Goal: Information Seeking & Learning: Learn about a topic

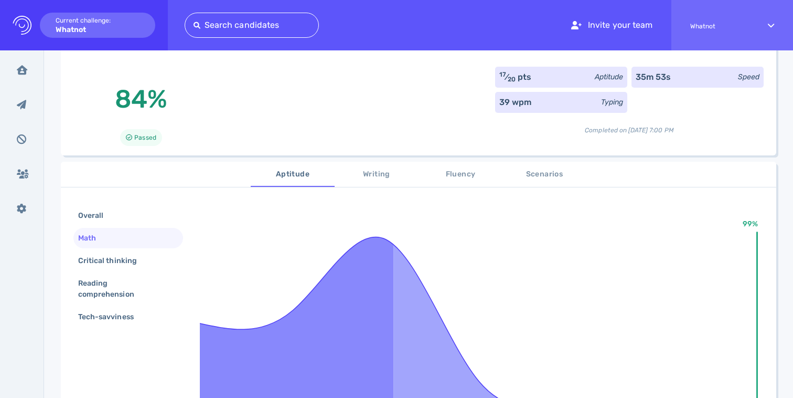
scroll to position [114, 0]
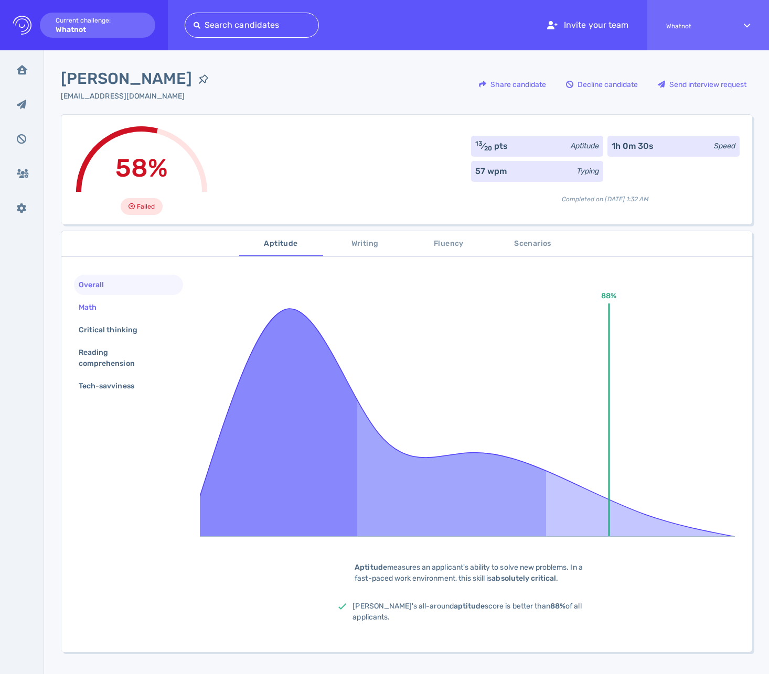
click at [101, 306] on div "Math" at bounding box center [93, 307] width 33 height 15
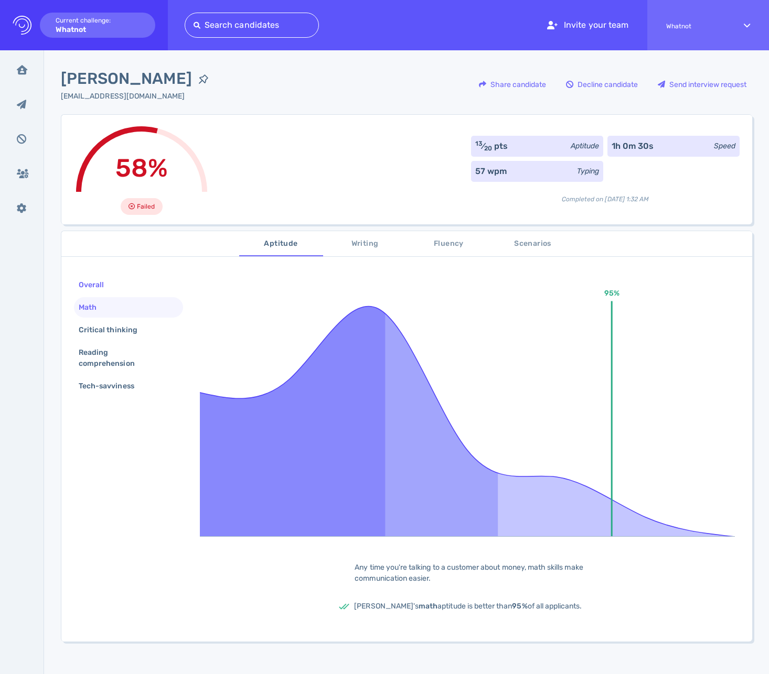
click at [107, 285] on div "Overall" at bounding box center [97, 284] width 40 height 15
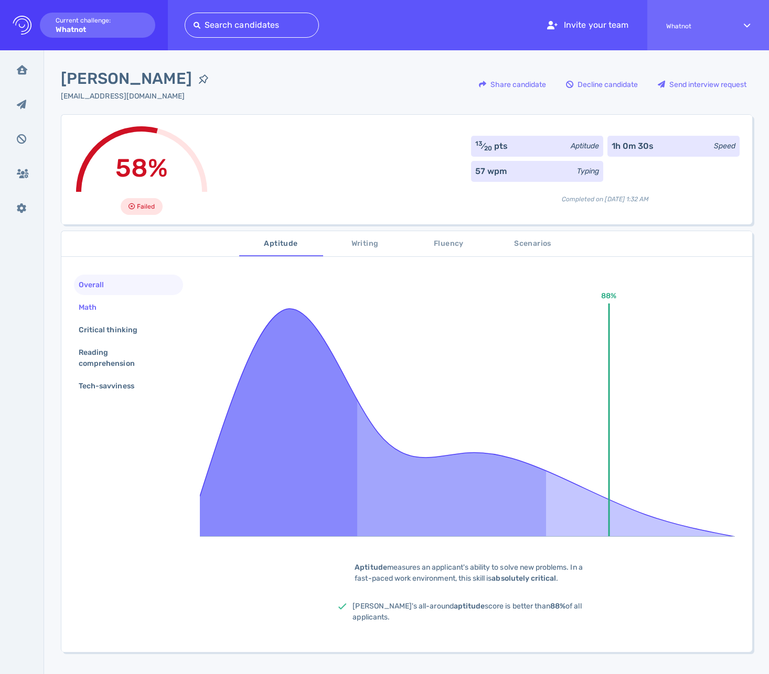
click at [102, 303] on div "Math" at bounding box center [93, 307] width 33 height 15
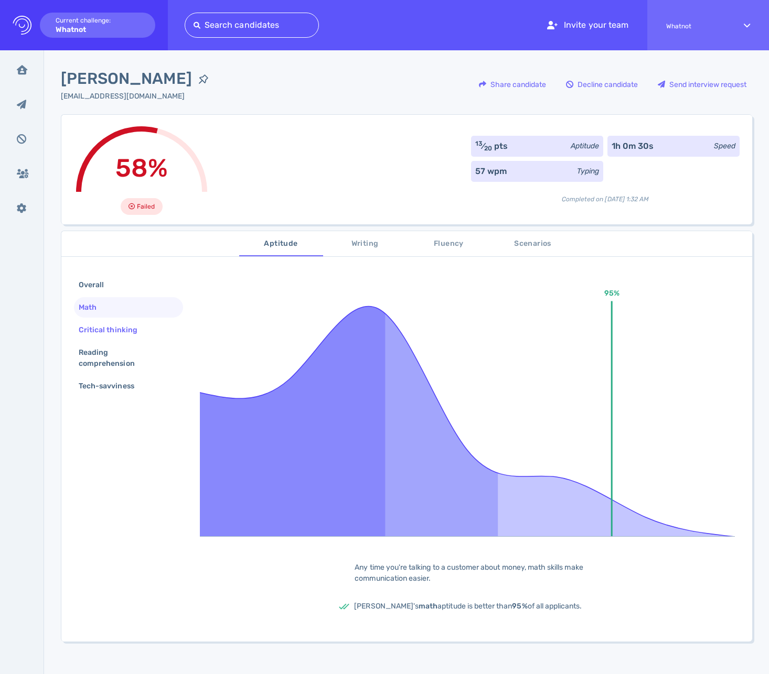
click at [106, 328] on div "Critical thinking" at bounding box center [113, 330] width 73 height 15
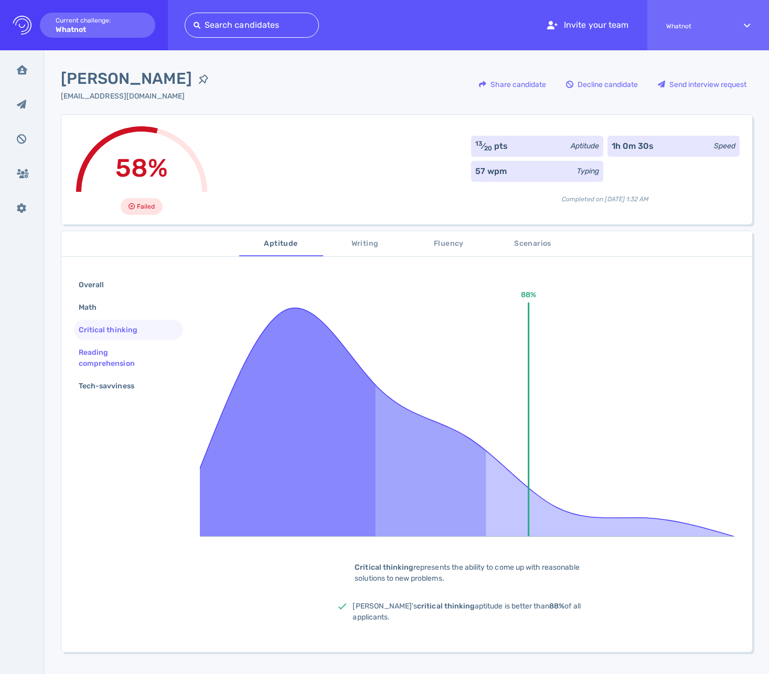
click at [104, 347] on div "Reading comprehension" at bounding box center [124, 358] width 95 height 26
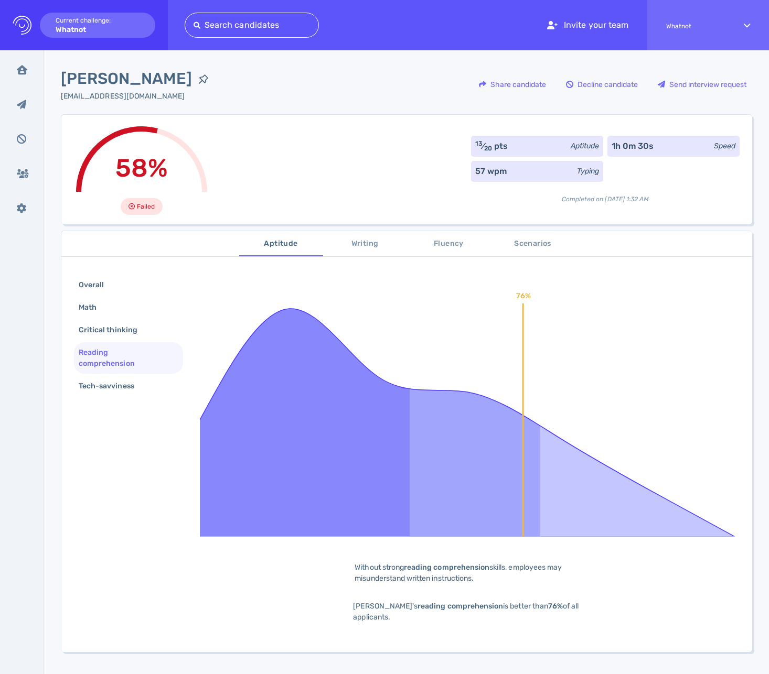
click at [350, 248] on span "Writing" at bounding box center [364, 244] width 71 height 13
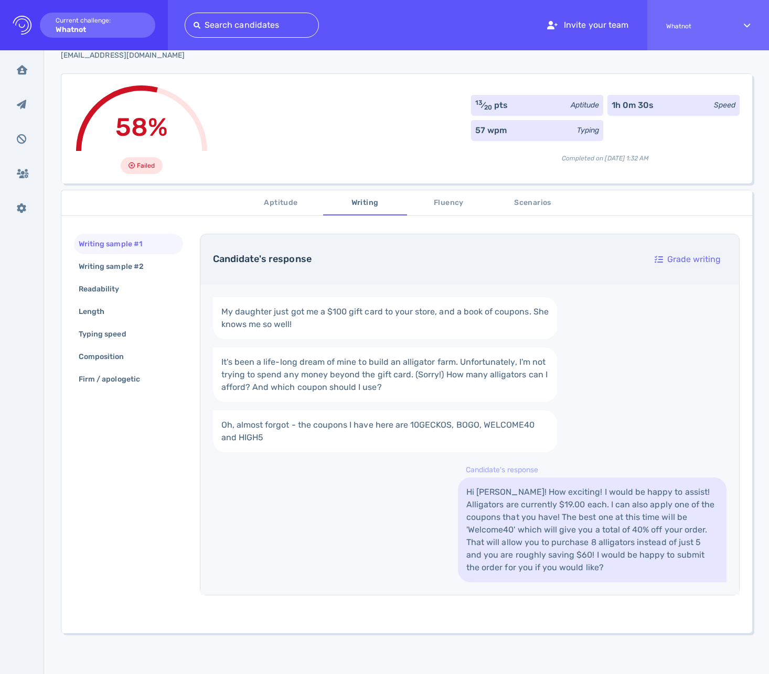
scroll to position [18, 0]
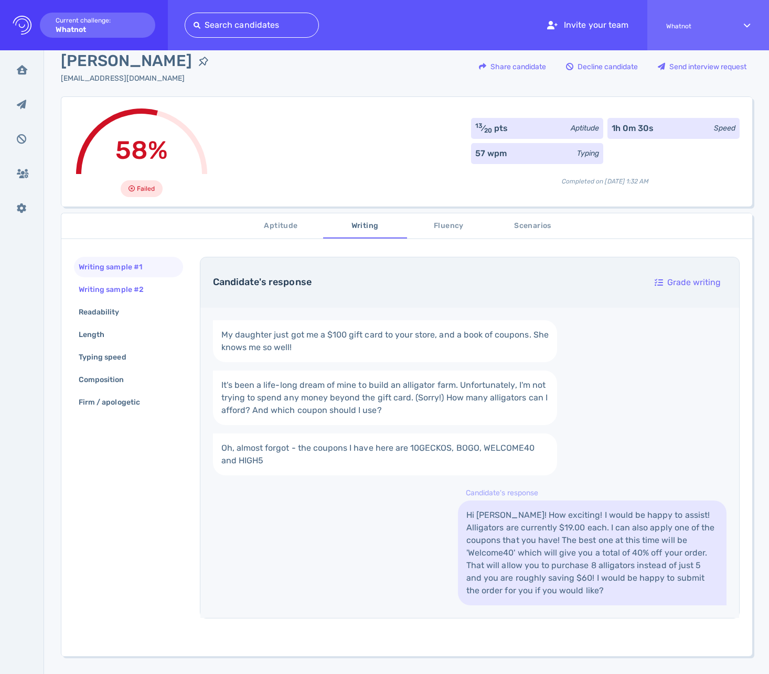
click at [112, 294] on div "Writing sample #2" at bounding box center [117, 289] width 80 height 15
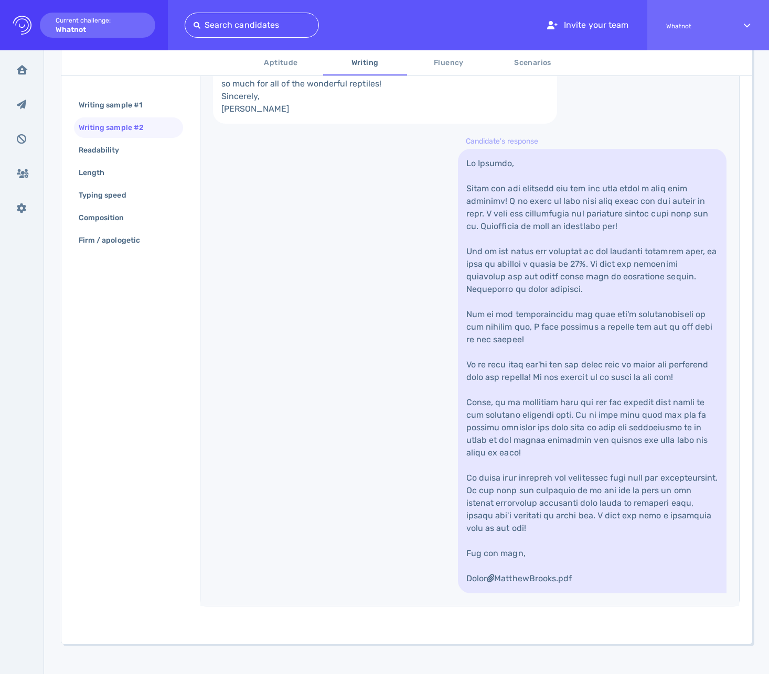
scroll to position [545, 0]
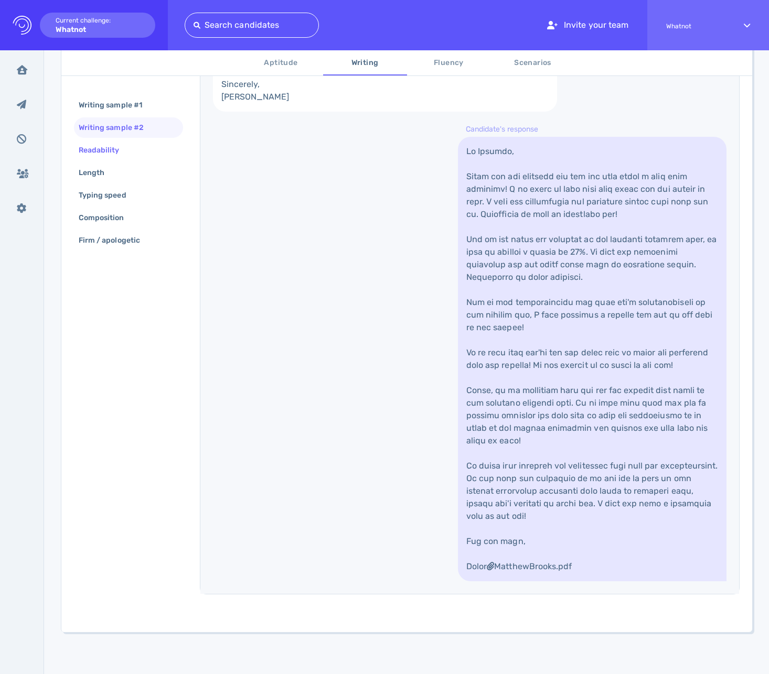
click at [118, 150] on div "Readability" at bounding box center [105, 150] width 56 height 15
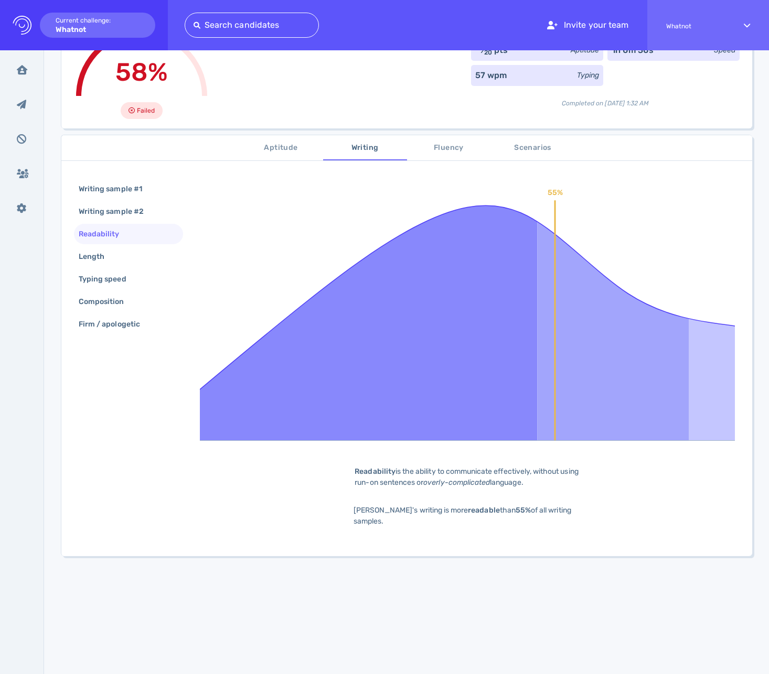
scroll to position [89, 0]
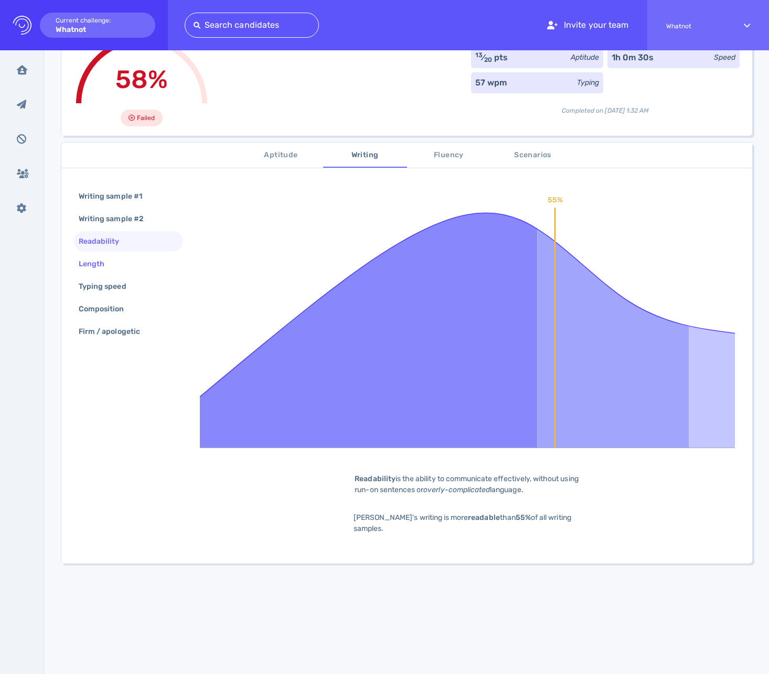
click at [97, 260] on div "Length" at bounding box center [97, 263] width 40 height 15
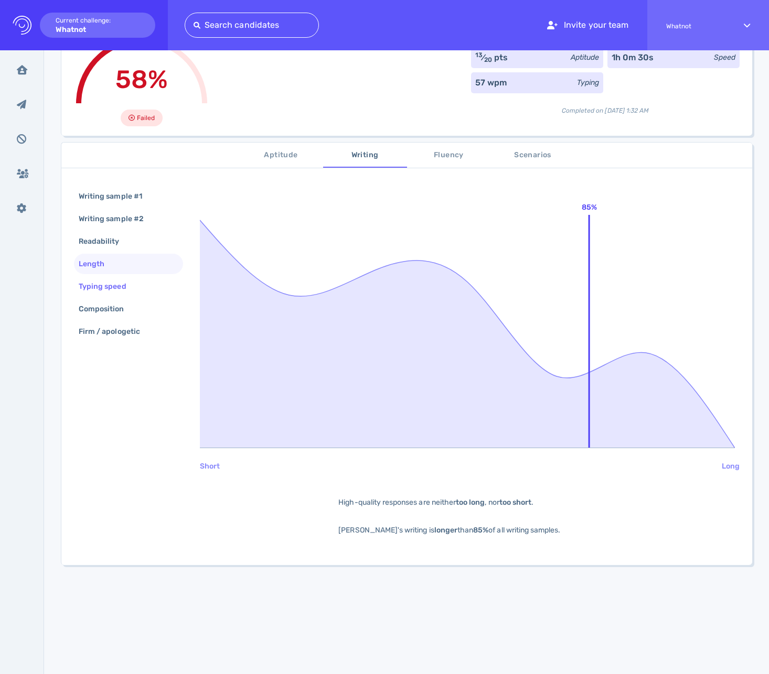
click at [98, 293] on div "Typing speed" at bounding box center [108, 286] width 62 height 15
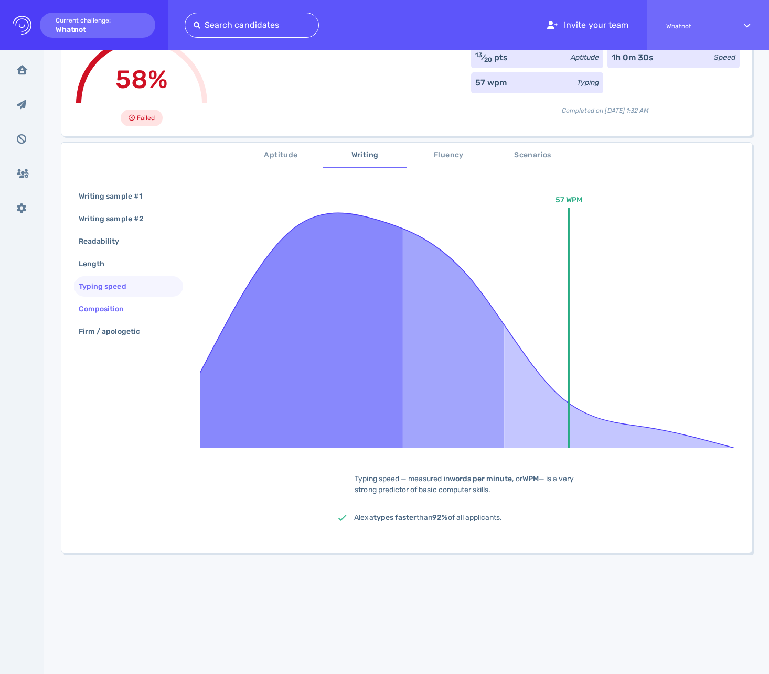
click at [113, 312] on div "Composition" at bounding box center [107, 309] width 60 height 15
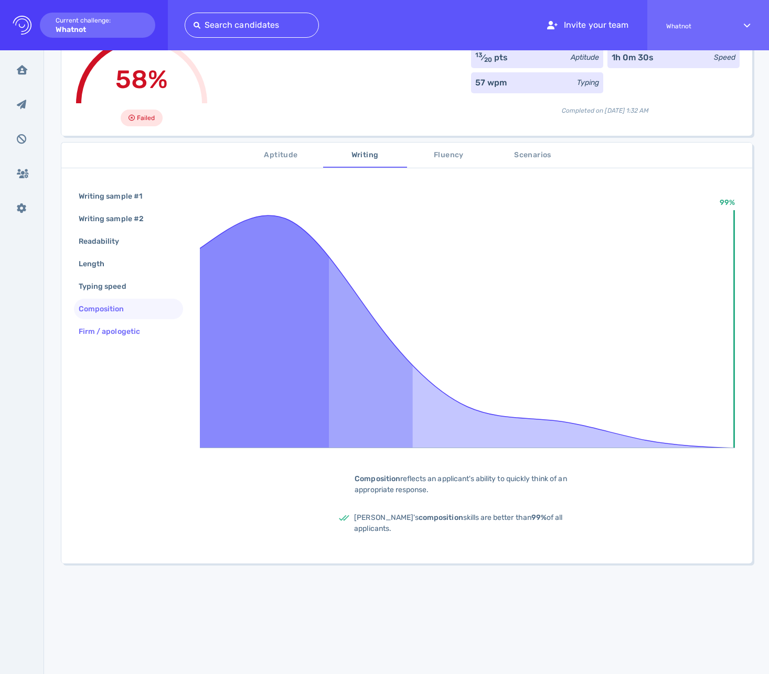
click at [110, 327] on div "Firm / apologetic" at bounding box center [115, 331] width 76 height 15
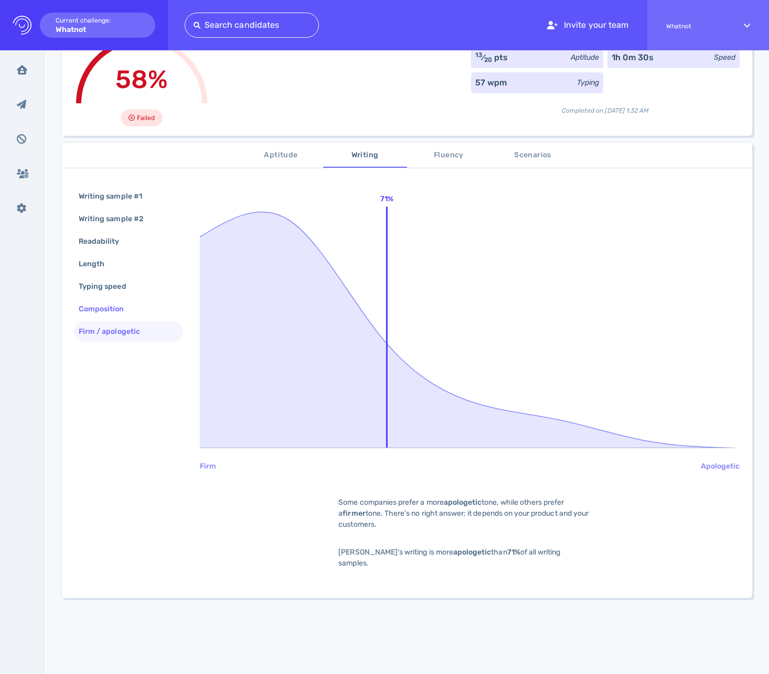
click at [112, 309] on div "Composition" at bounding box center [107, 309] width 60 height 15
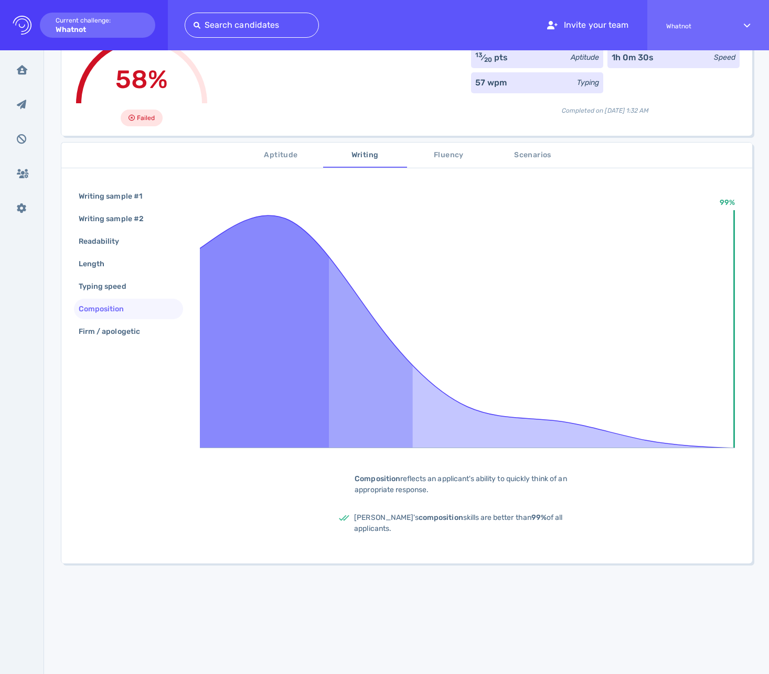
click at [447, 157] on span "Fluency" at bounding box center [448, 155] width 71 height 13
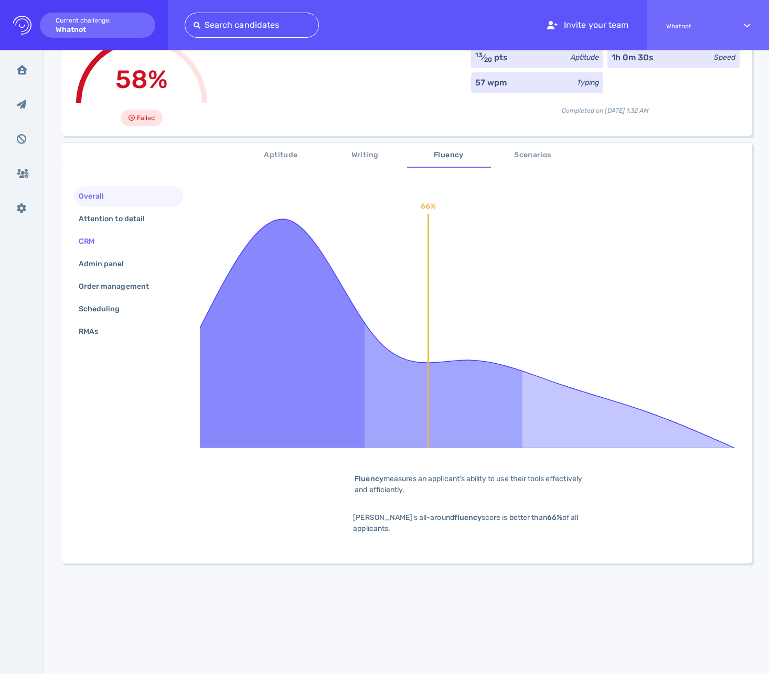
click at [106, 237] on div "CRM" at bounding box center [92, 241] width 30 height 15
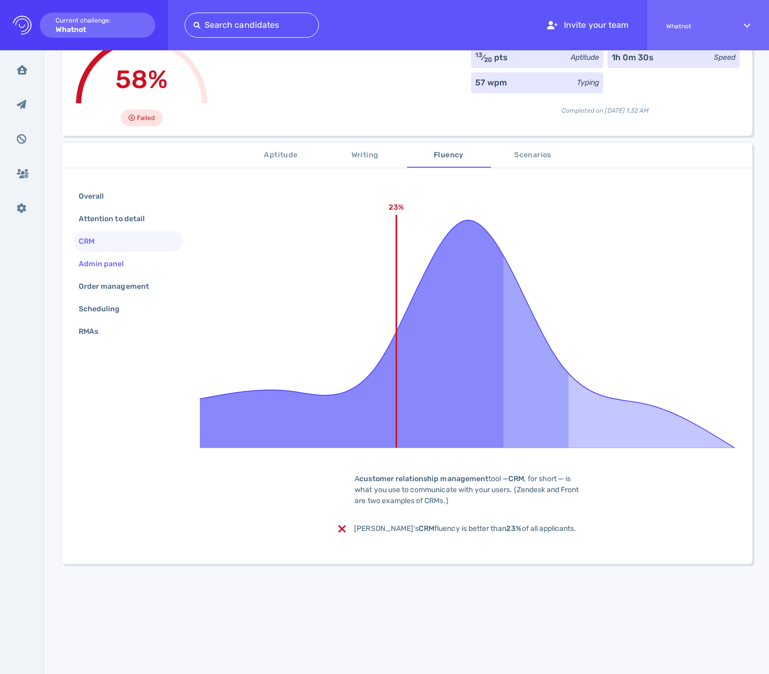
click at [117, 265] on div "Admin panel" at bounding box center [107, 263] width 60 height 15
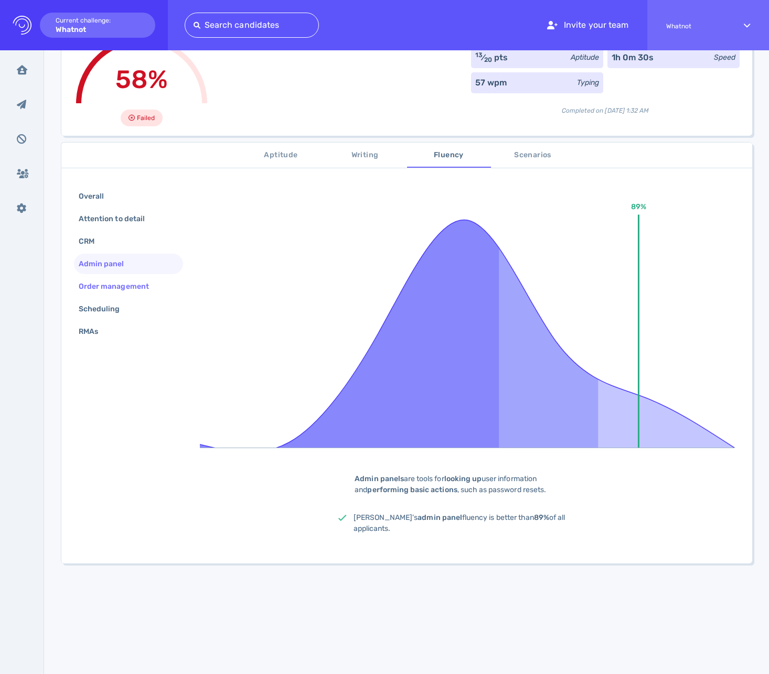
click at [120, 284] on div "Order management" at bounding box center [119, 286] width 85 height 15
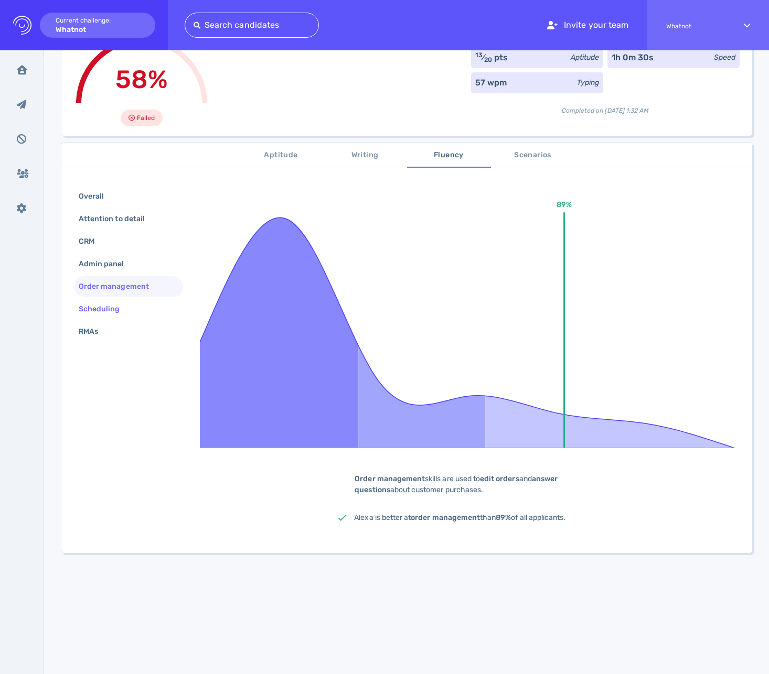
click at [114, 304] on div "Scheduling" at bounding box center [105, 309] width 56 height 15
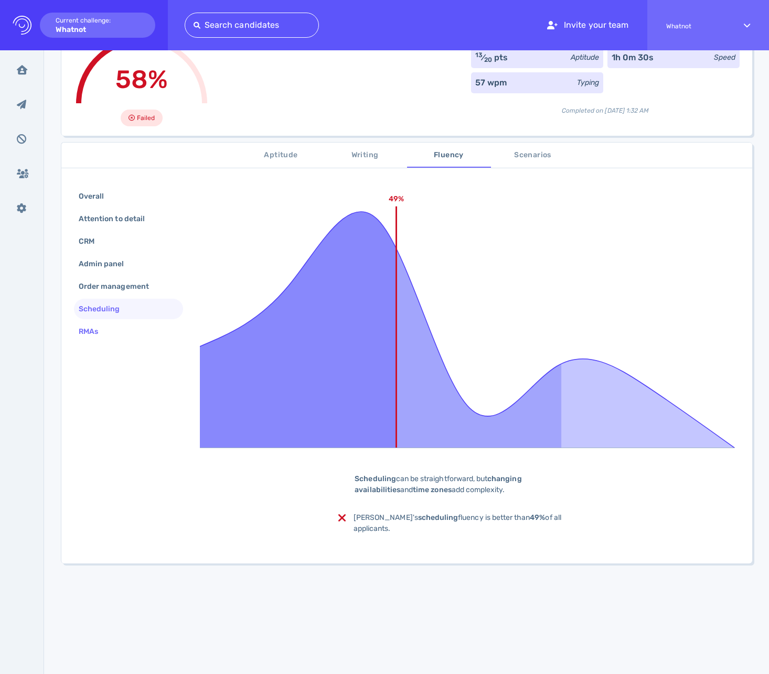
click at [109, 327] on div "RMAs" at bounding box center [94, 331] width 34 height 15
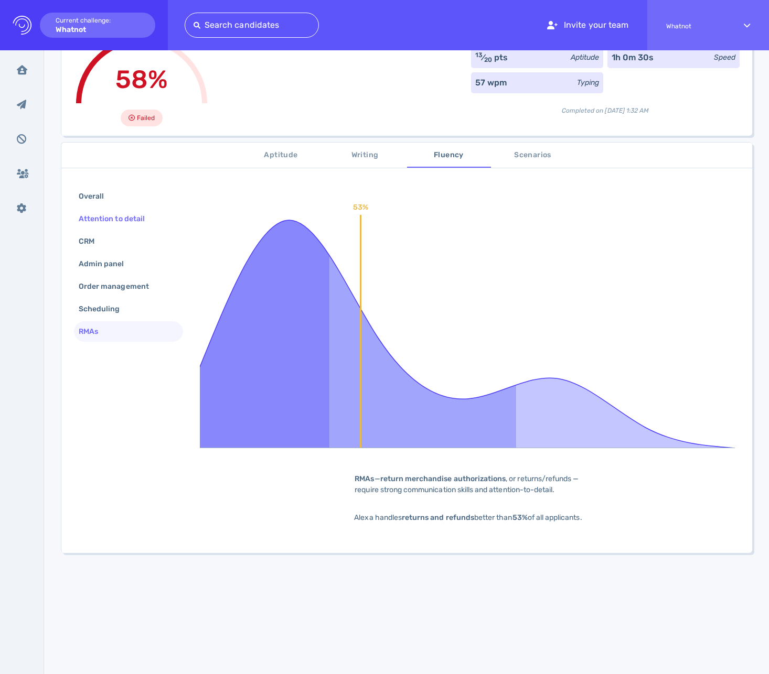
click at [120, 219] on div "Attention to detail" at bounding box center [117, 218] width 81 height 15
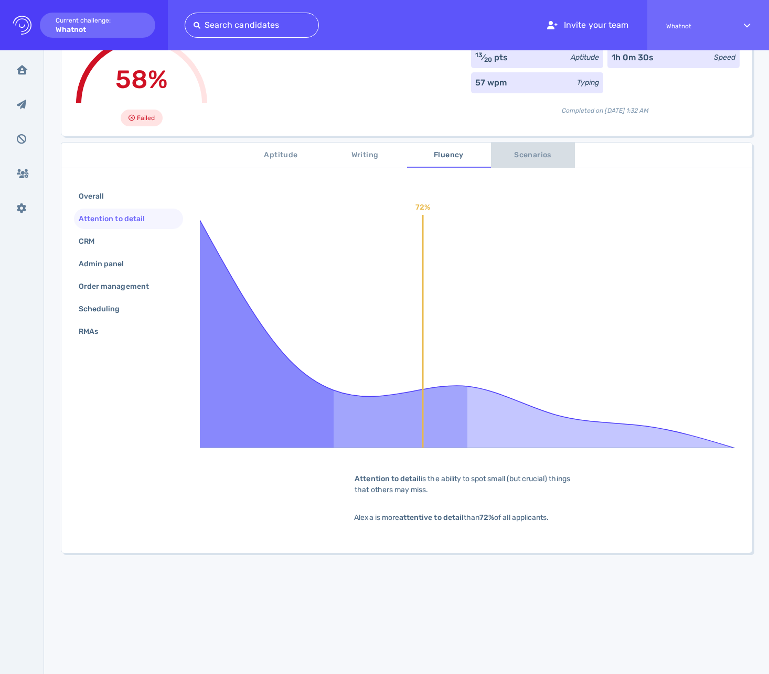
click at [519, 151] on span "Scenarios" at bounding box center [532, 155] width 71 height 13
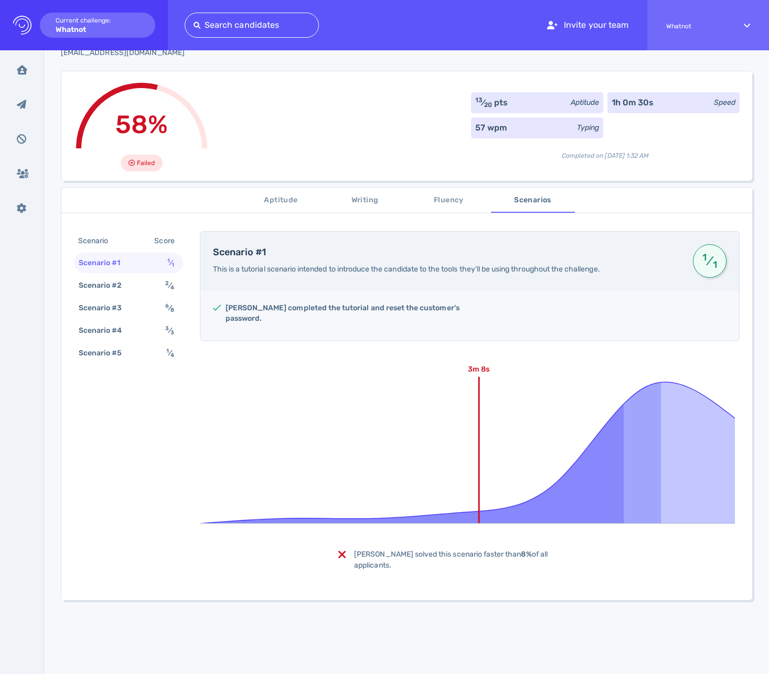
scroll to position [1, 0]
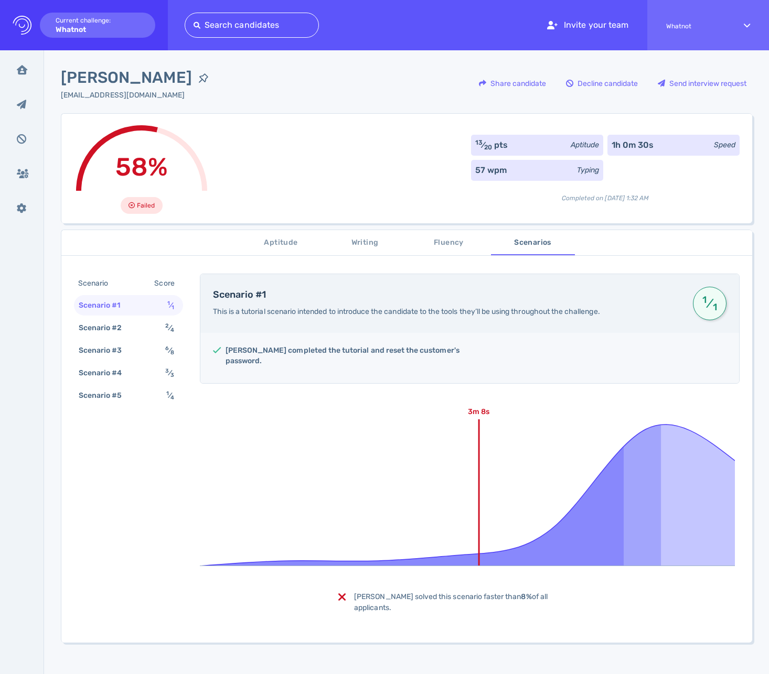
click at [448, 245] on span "Fluency" at bounding box center [448, 243] width 71 height 13
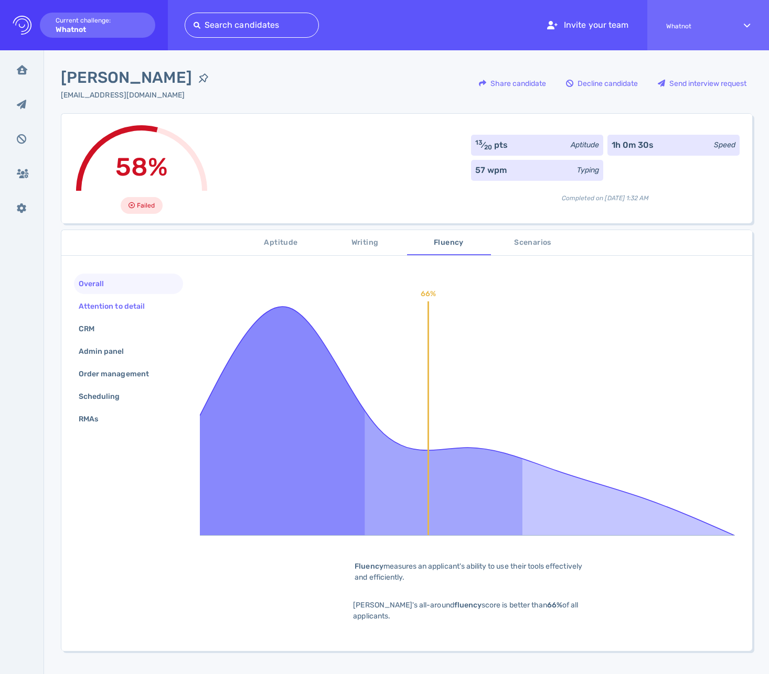
click at [127, 308] on div "Attention to detail" at bounding box center [117, 306] width 81 height 15
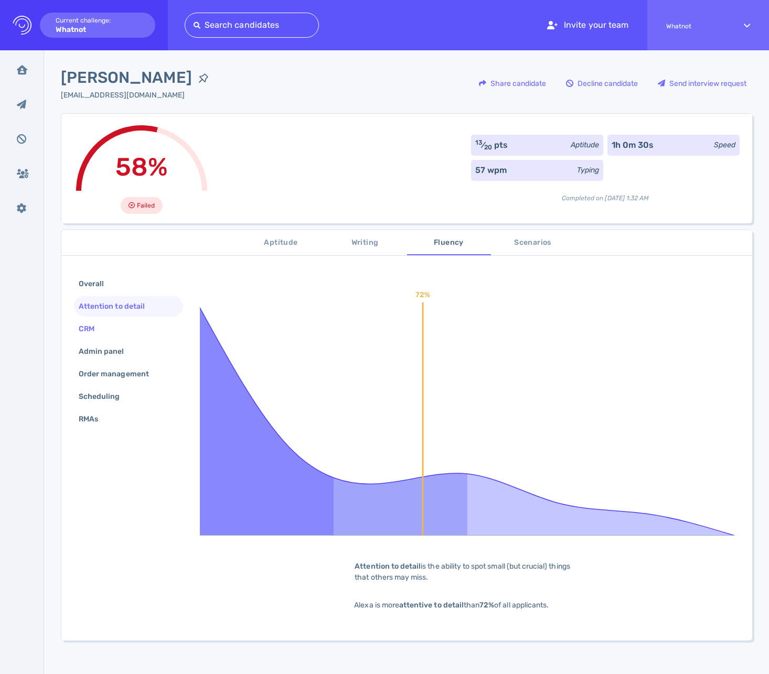
click at [108, 333] on div "CRM" at bounding box center [128, 329] width 109 height 20
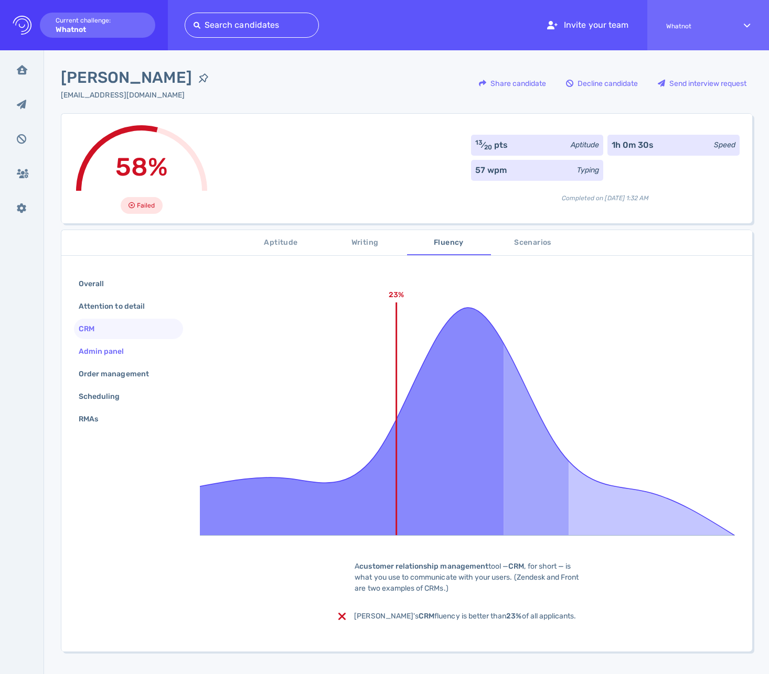
click at [115, 349] on div "Admin panel" at bounding box center [107, 351] width 60 height 15
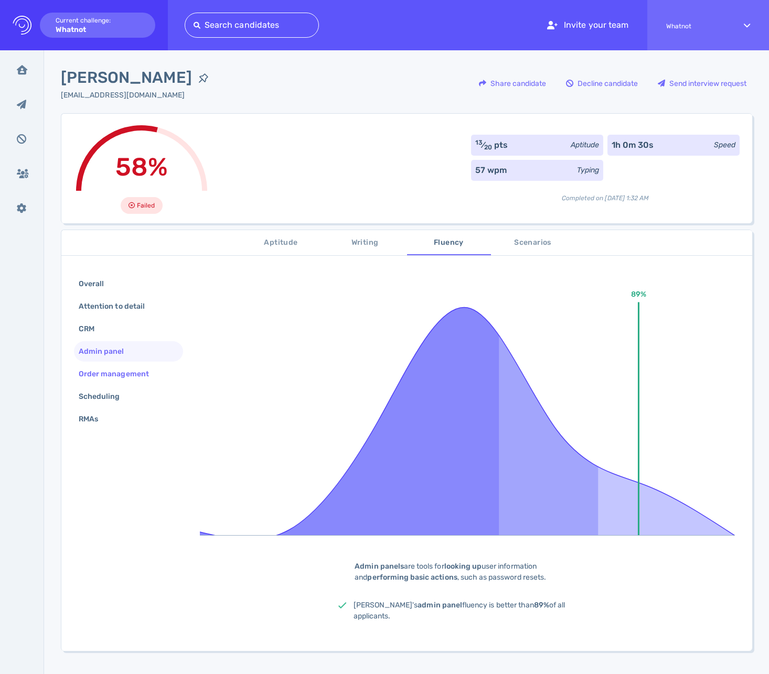
click at [117, 367] on div "Order management" at bounding box center [119, 374] width 85 height 15
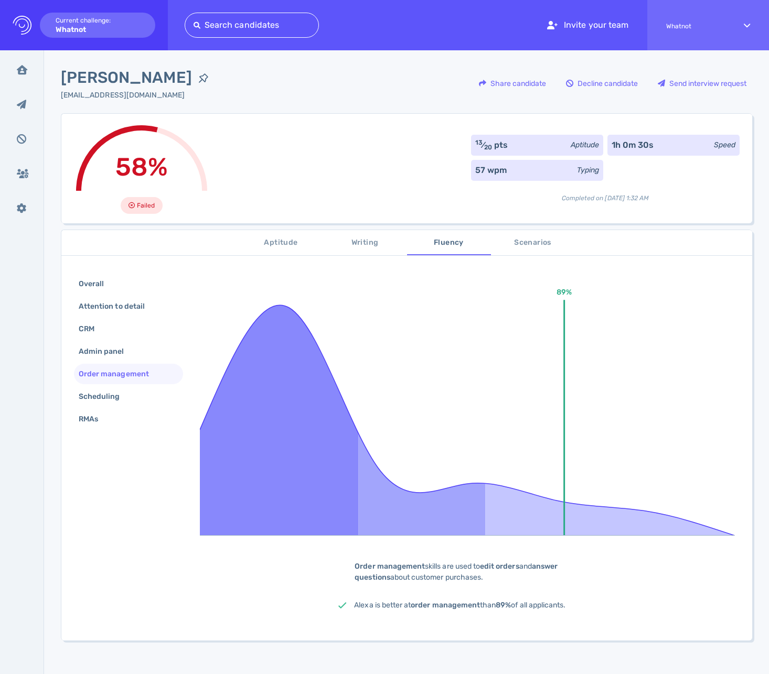
click at [109, 340] on div "Overall Attention to detail CRM Admin panel Order management Scheduling RMAs" at bounding box center [128, 353] width 109 height 158
click at [107, 329] on div "CRM" at bounding box center [92, 328] width 30 height 15
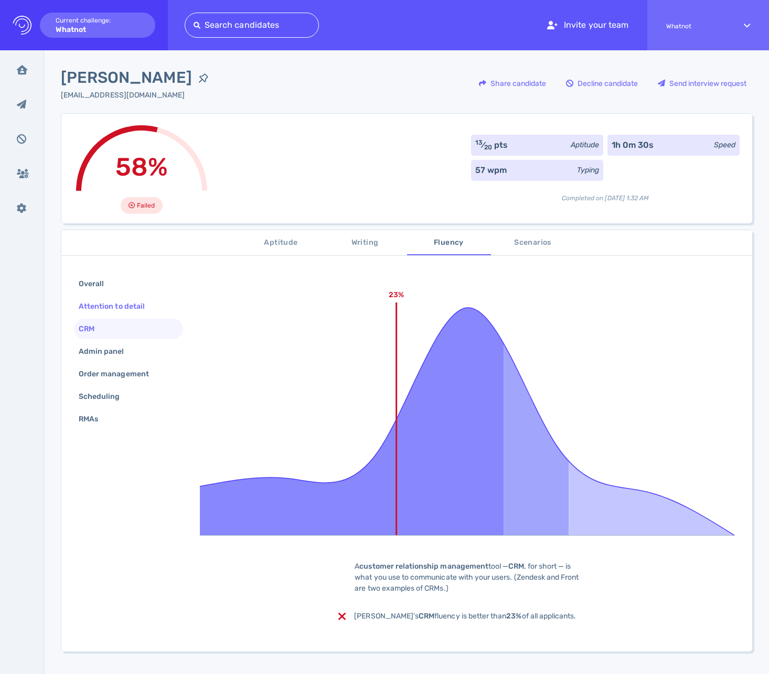
click at [113, 308] on div "Attention to detail" at bounding box center [117, 306] width 81 height 15
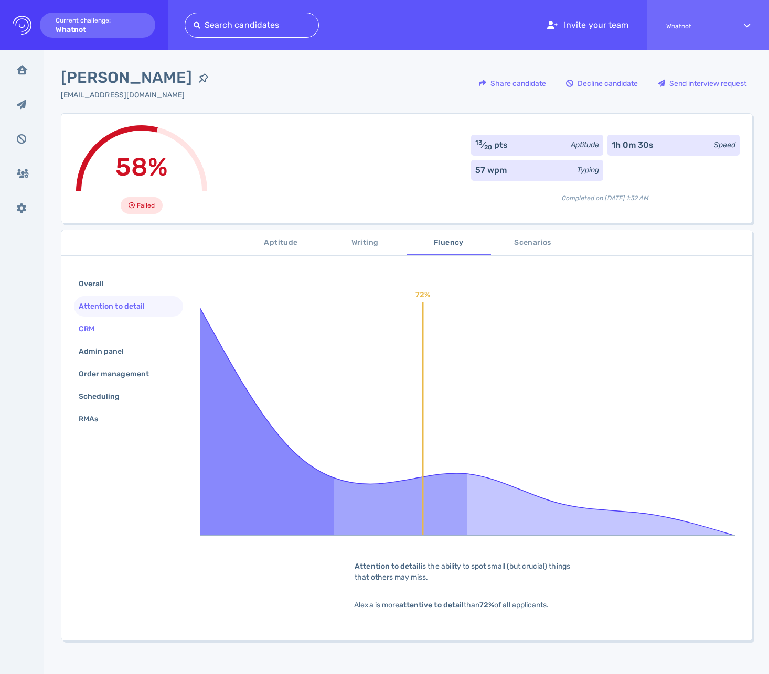
click at [106, 326] on div "CRM" at bounding box center [92, 328] width 30 height 15
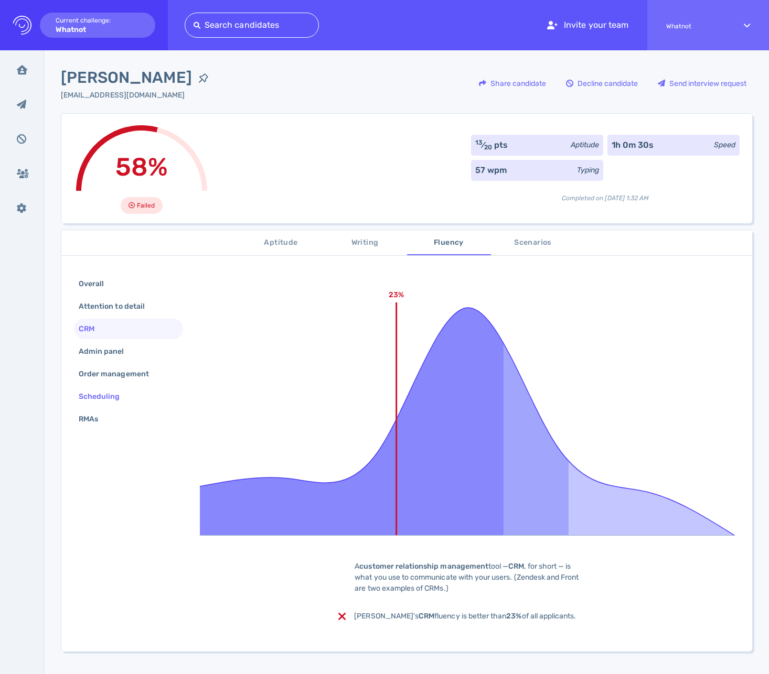
click at [116, 397] on div "Scheduling" at bounding box center [105, 396] width 56 height 15
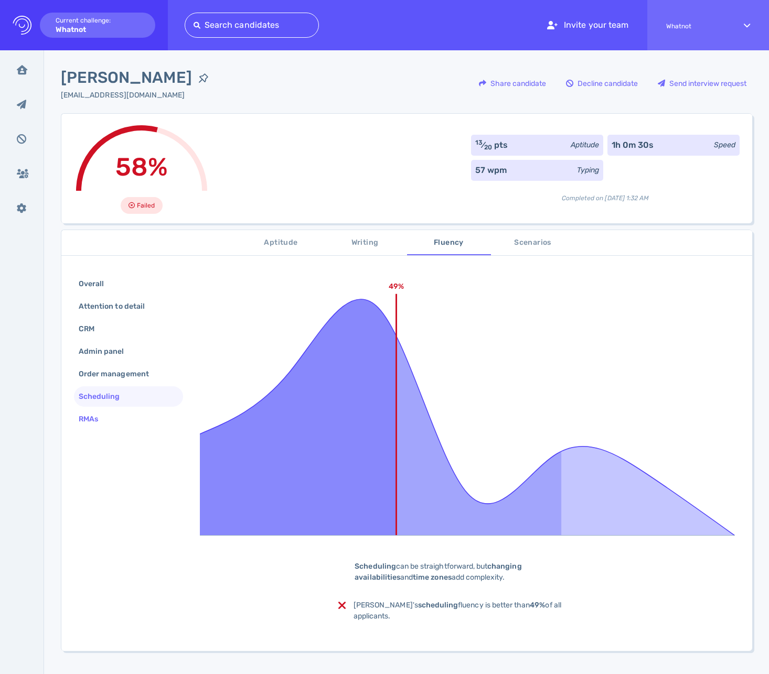
click at [89, 413] on div "RMAs" at bounding box center [94, 419] width 34 height 15
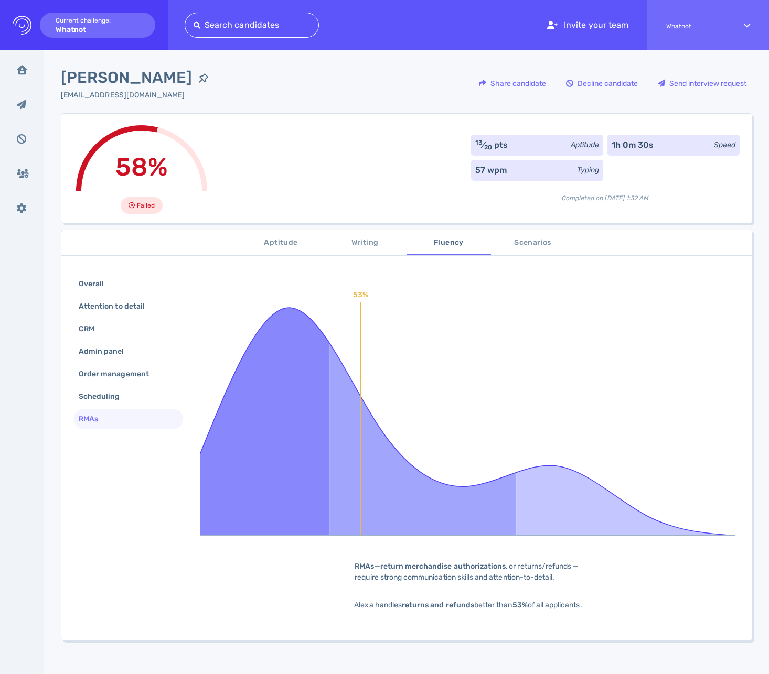
click at [96, 409] on div "RMAs" at bounding box center [128, 419] width 109 height 20
click at [529, 241] on span "Scenarios" at bounding box center [532, 243] width 71 height 13
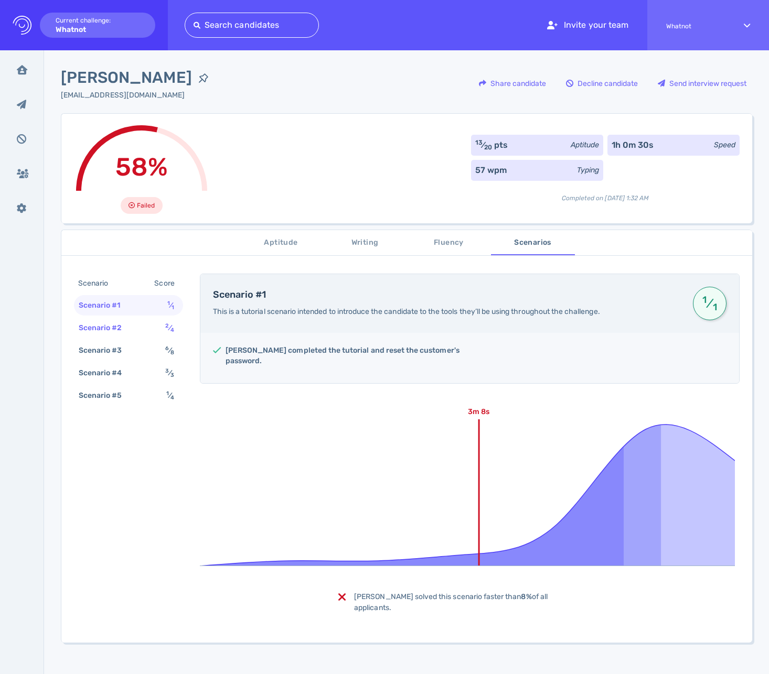
click at [116, 334] on div "Scenario #2" at bounding box center [106, 327] width 58 height 15
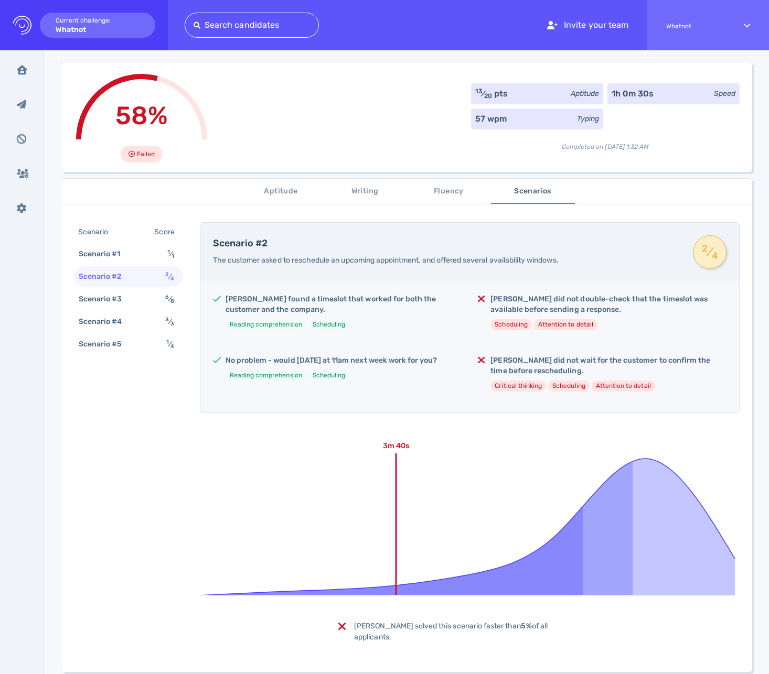
scroll to position [42, 0]
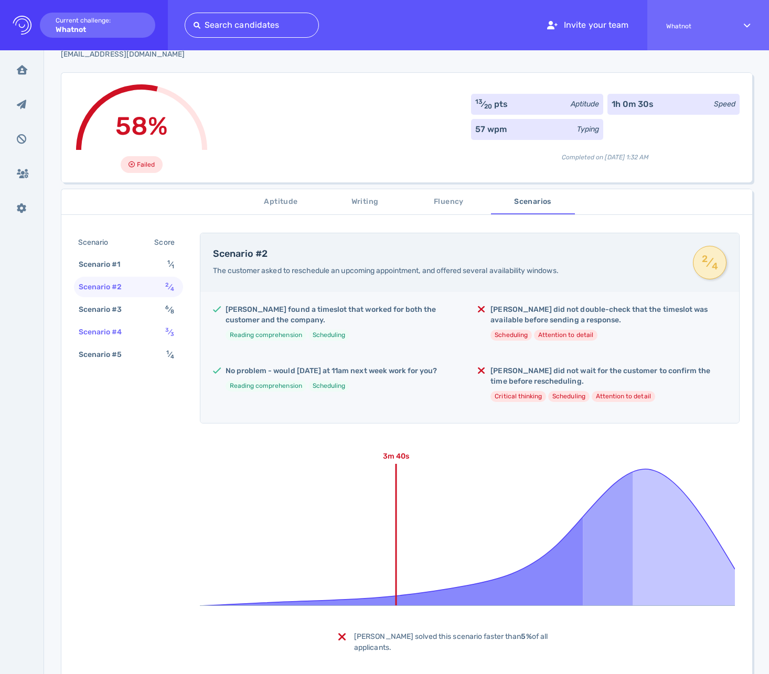
click at [99, 338] on div "Scenario #4" at bounding box center [106, 332] width 58 height 15
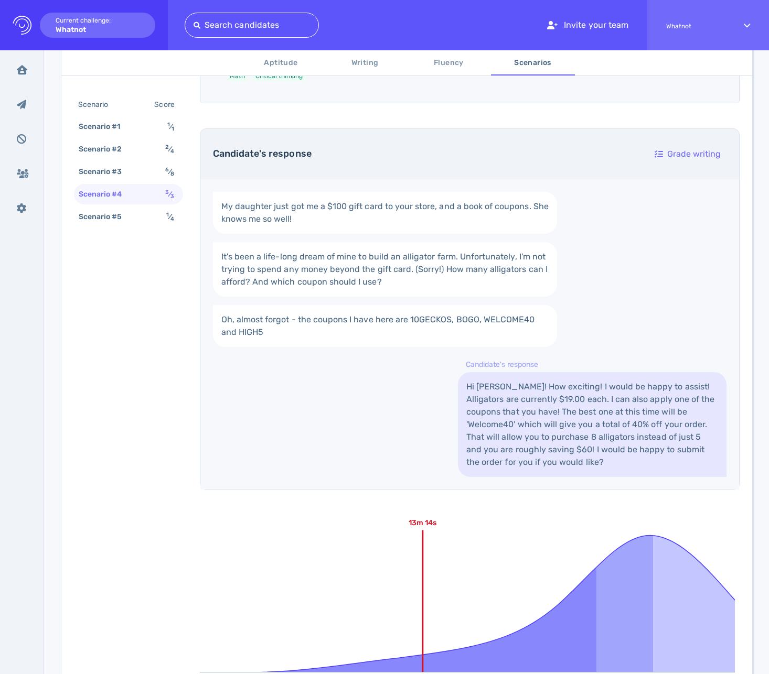
scroll to position [289, 0]
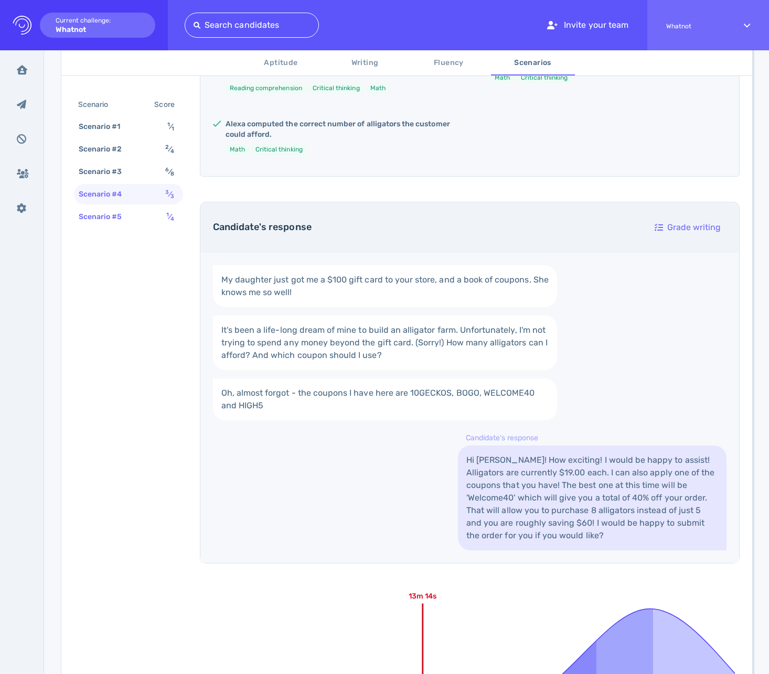
click at [105, 222] on div "Scenario #5" at bounding box center [106, 216] width 58 height 15
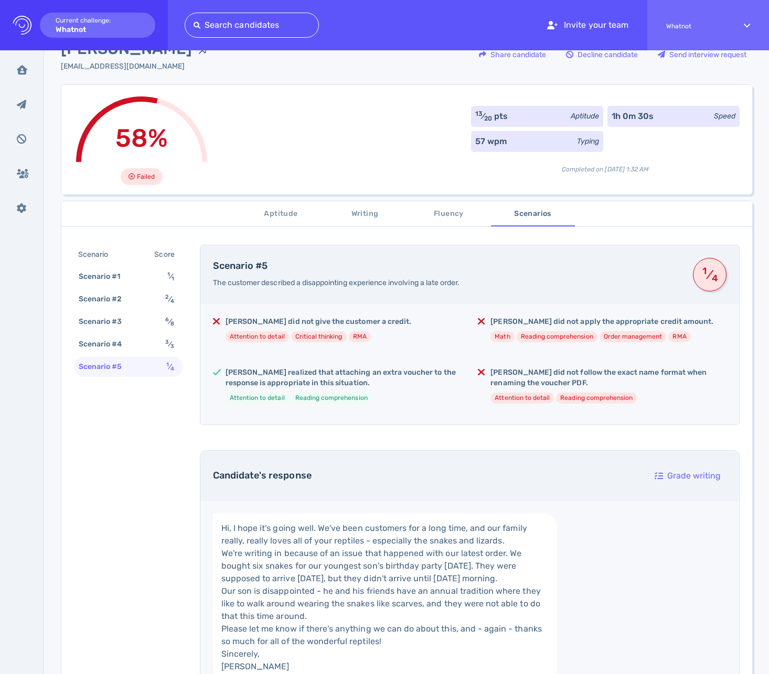
scroll to position [0, 0]
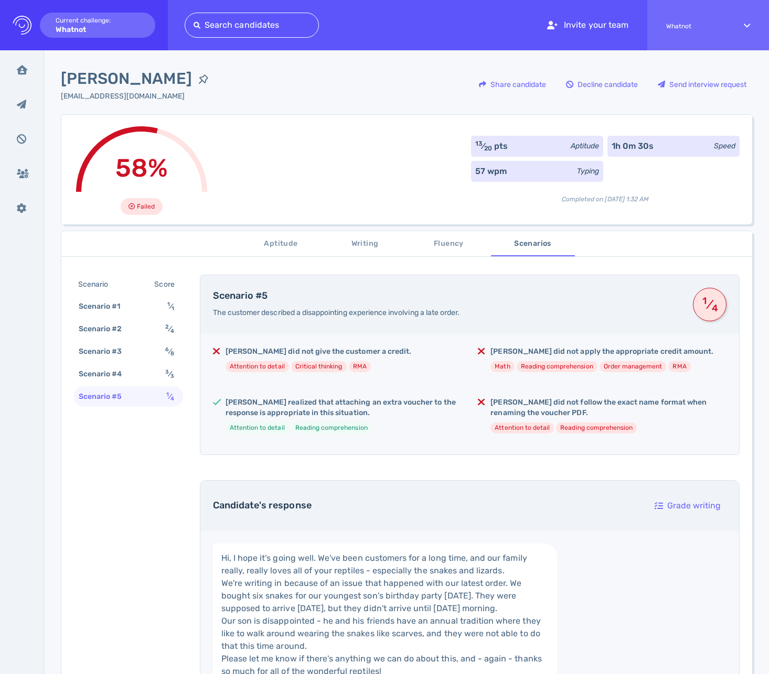
click at [267, 245] on span "Aptitude" at bounding box center [280, 244] width 71 height 13
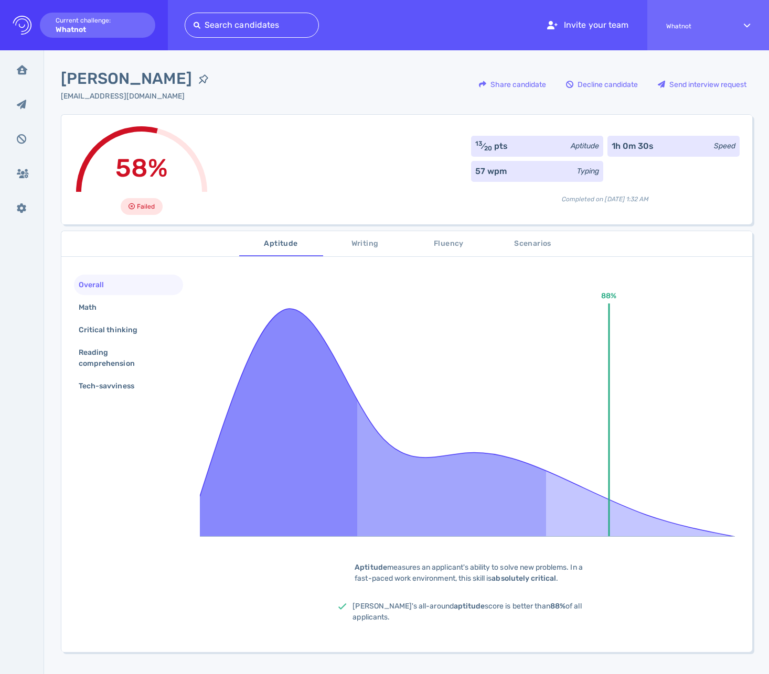
click at [370, 249] on span "Writing" at bounding box center [364, 244] width 71 height 13
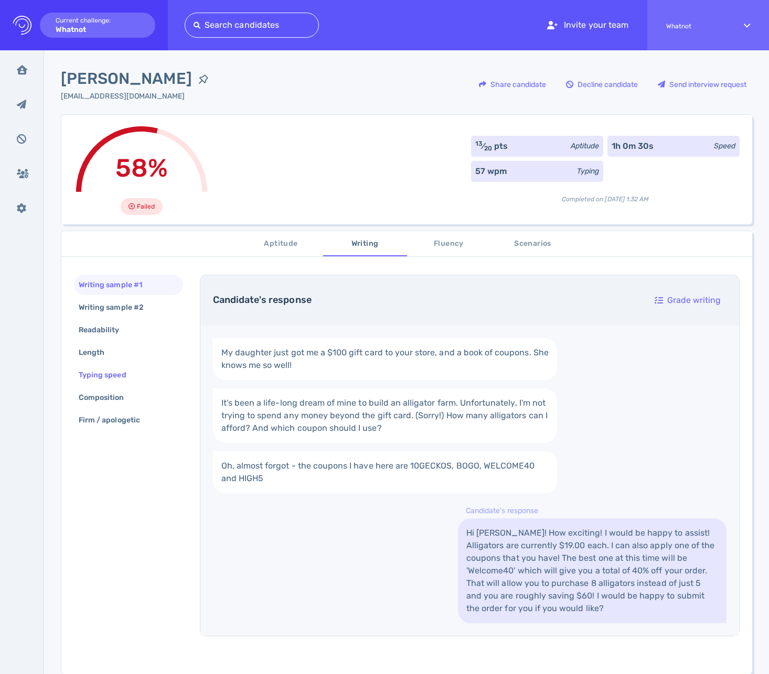
click at [105, 373] on div "Typing speed" at bounding box center [108, 375] width 62 height 15
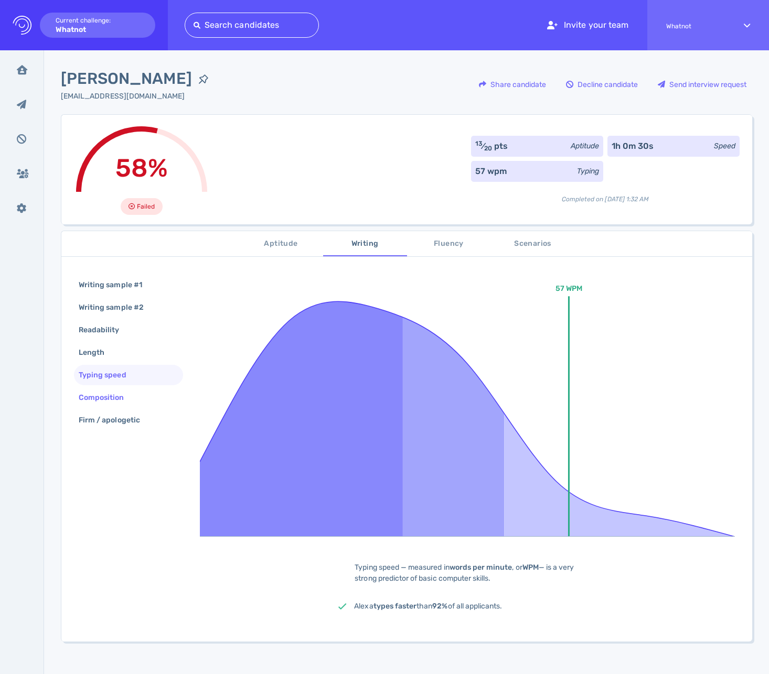
click at [108, 399] on div "Composition" at bounding box center [107, 397] width 60 height 15
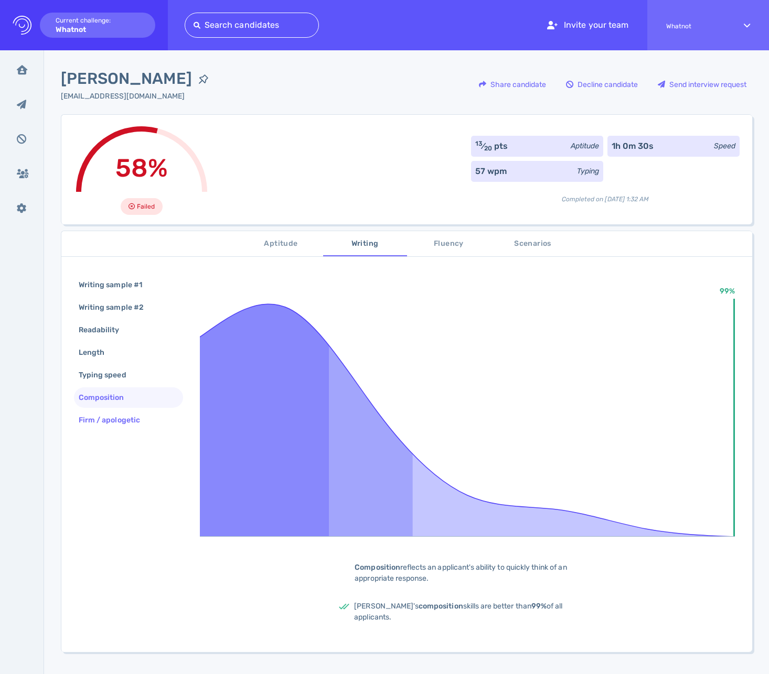
click at [116, 421] on div "Firm / apologetic" at bounding box center [115, 420] width 76 height 15
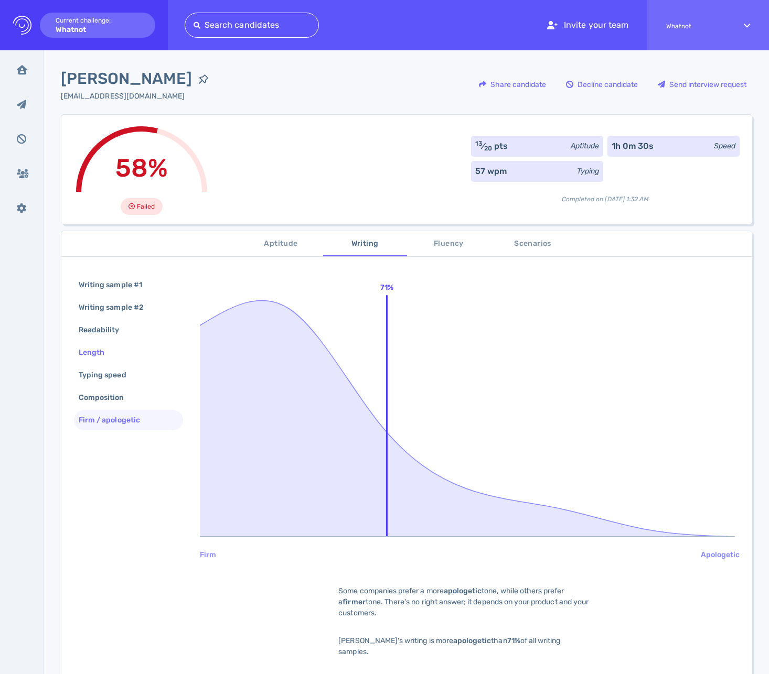
click at [100, 354] on div "Length" at bounding box center [97, 352] width 40 height 15
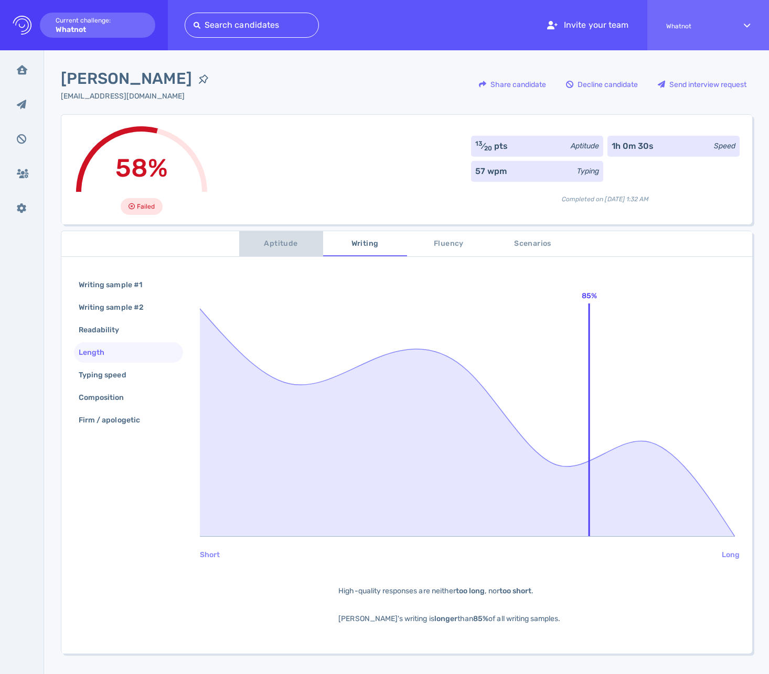
click at [287, 245] on span "Aptitude" at bounding box center [280, 244] width 71 height 13
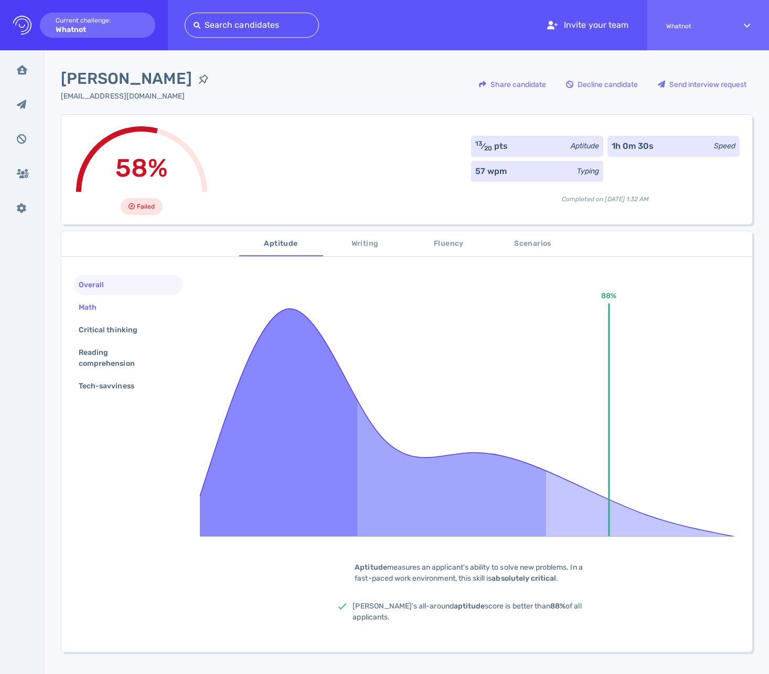
click at [112, 311] on div "Math" at bounding box center [128, 307] width 109 height 20
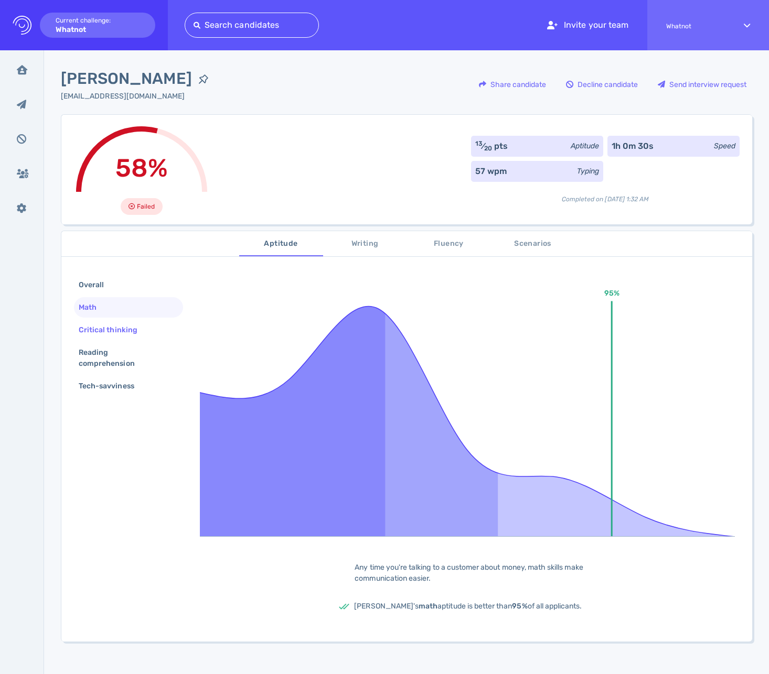
click at [116, 324] on div "Critical thinking" at bounding box center [113, 330] width 73 height 15
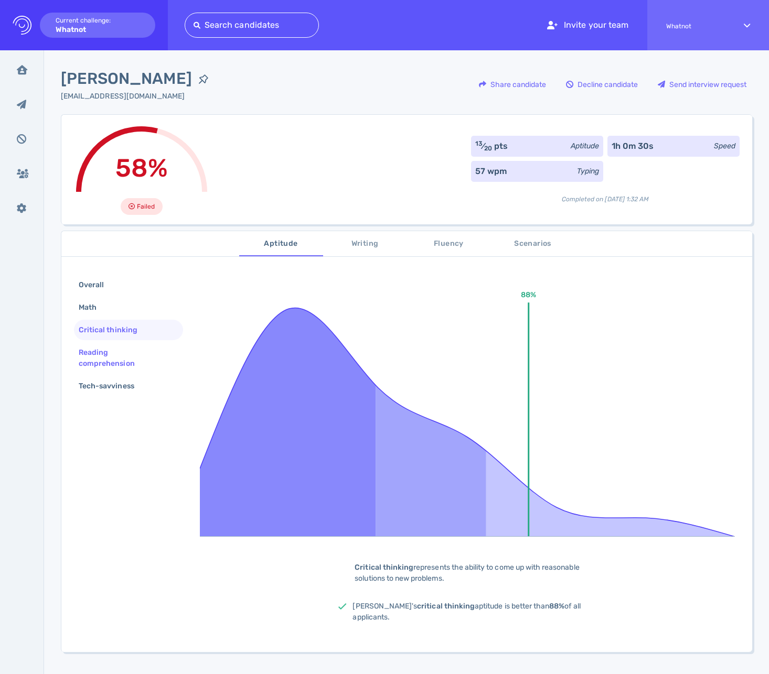
click at [119, 342] on div "Reading comprehension" at bounding box center [128, 357] width 109 height 31
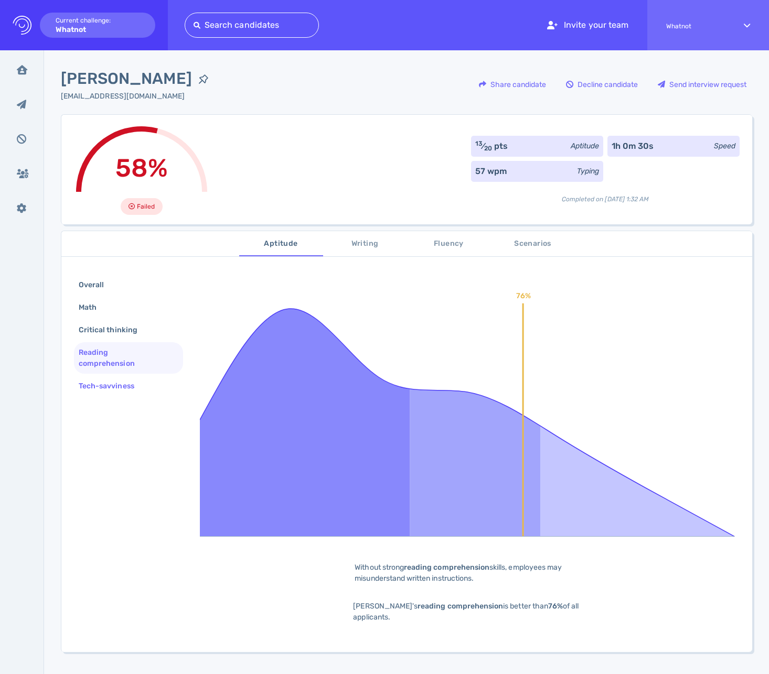
click at [128, 392] on div "Tech-savviness" at bounding box center [112, 386] width 70 height 15
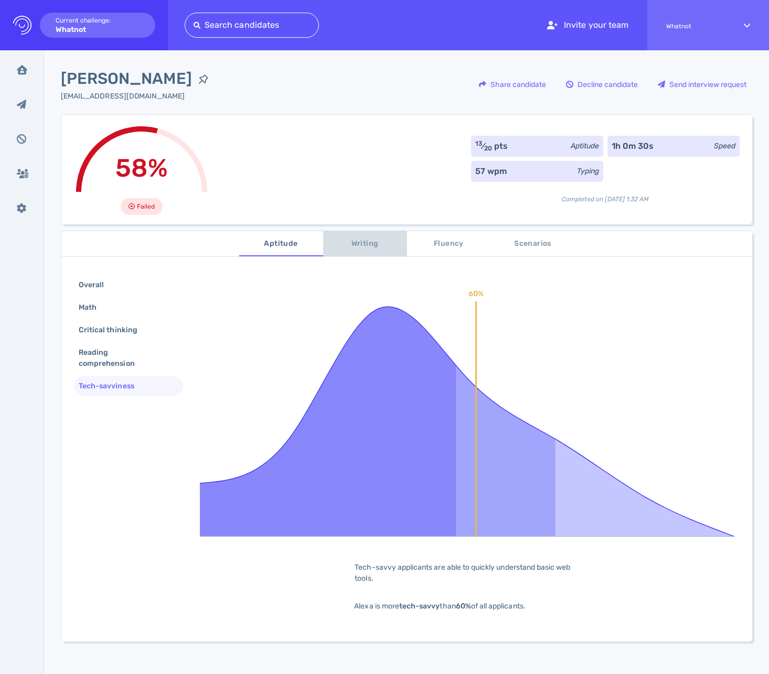
click at [359, 242] on span "Writing" at bounding box center [364, 244] width 71 height 13
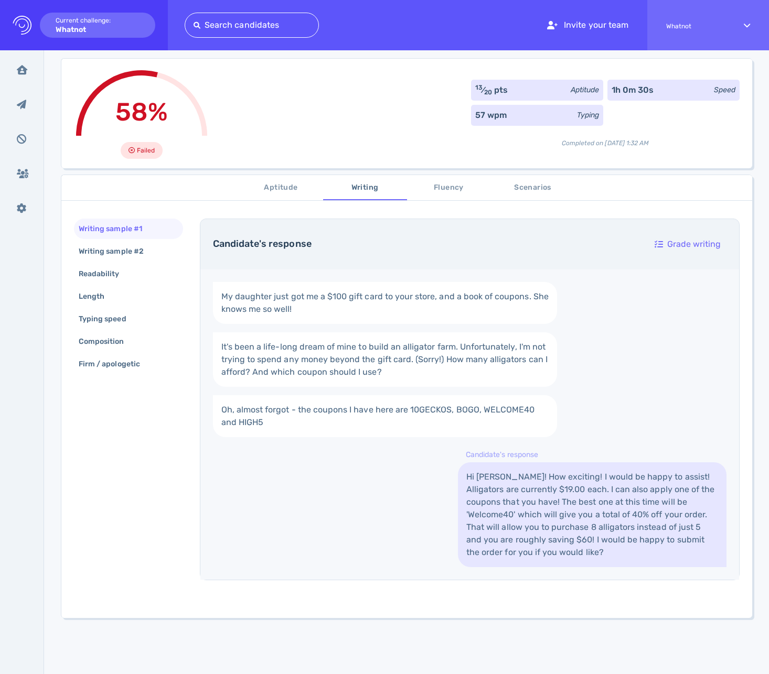
scroll to position [110, 0]
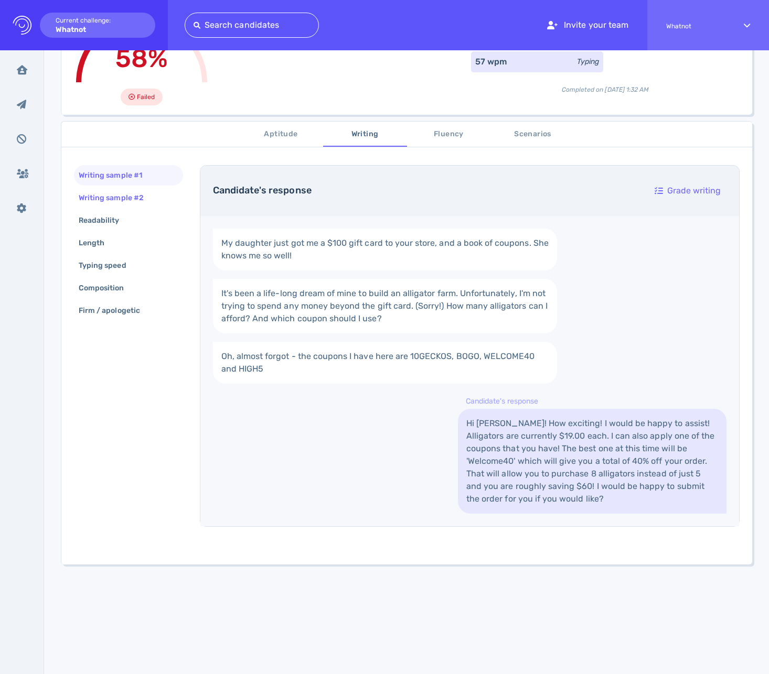
click at [134, 205] on div "Writing sample #2" at bounding box center [117, 197] width 80 height 15
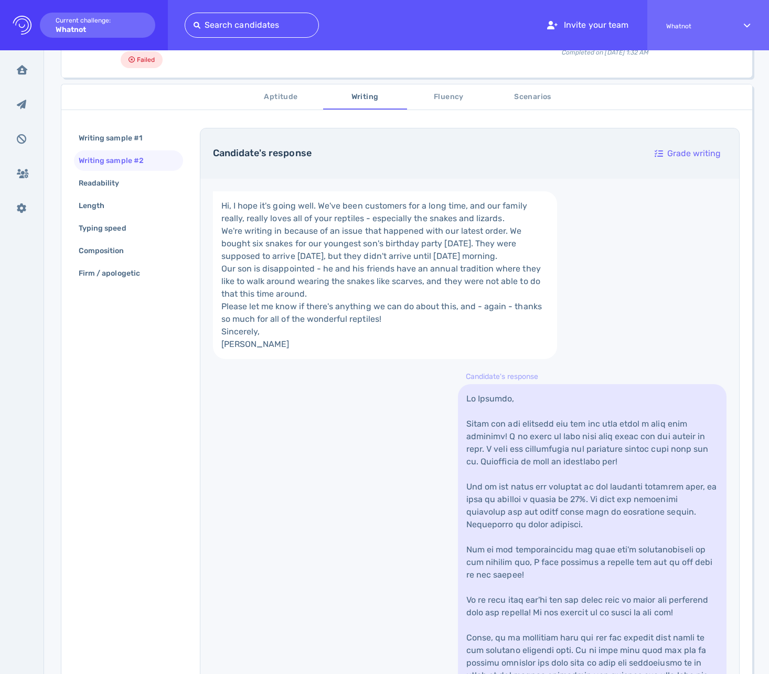
scroll to position [188, 0]
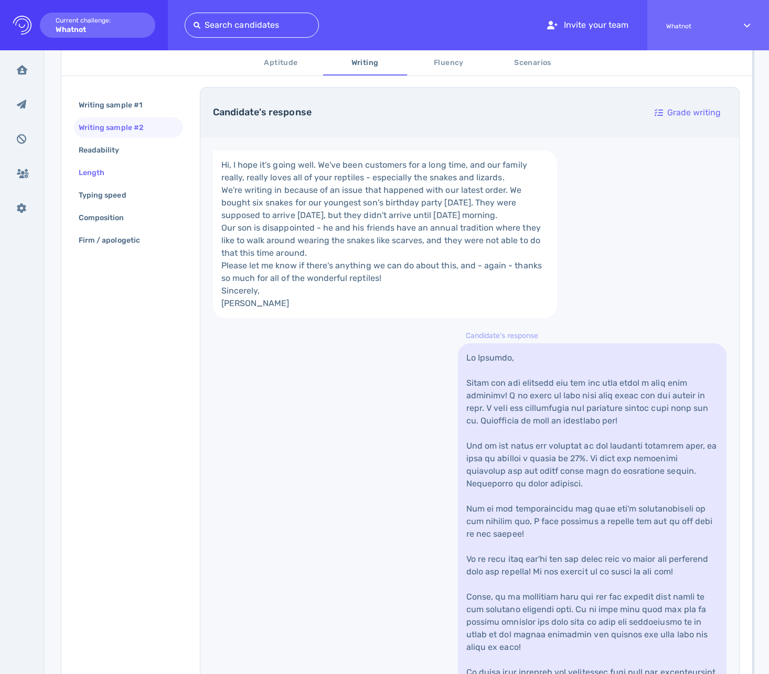
click at [102, 173] on div "Length" at bounding box center [97, 172] width 40 height 15
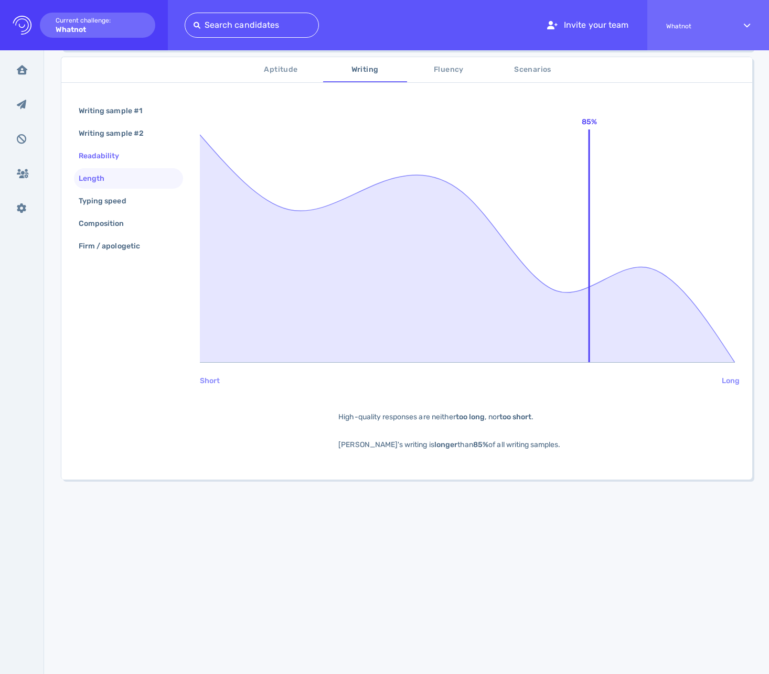
click at [115, 154] on div "Readability" at bounding box center [105, 155] width 56 height 15
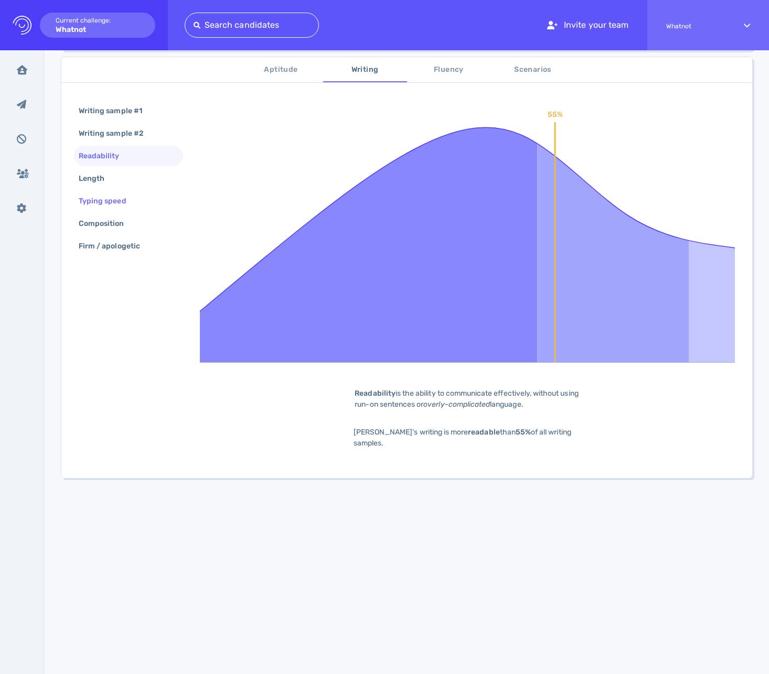
click at [117, 199] on div "Typing speed" at bounding box center [108, 201] width 62 height 15
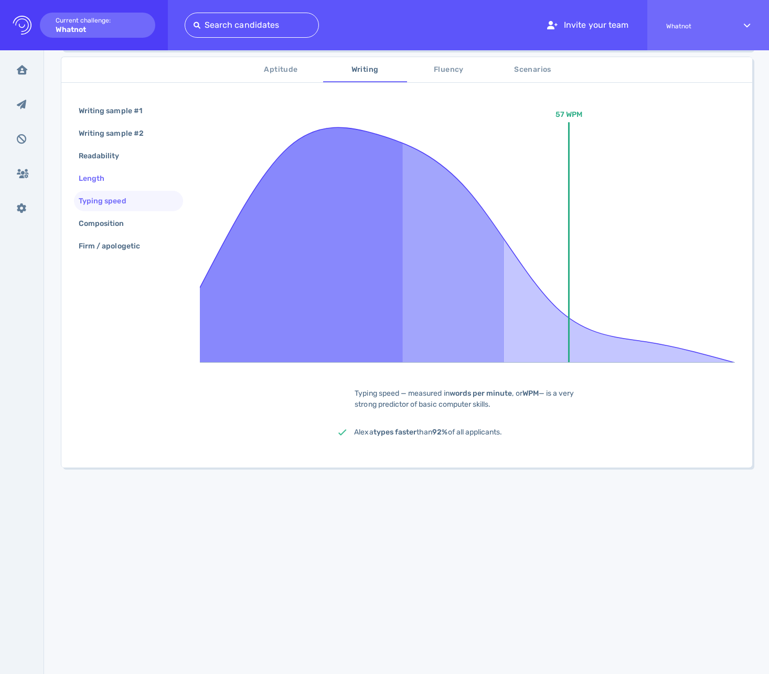
click at [106, 183] on div "Length" at bounding box center [97, 178] width 40 height 15
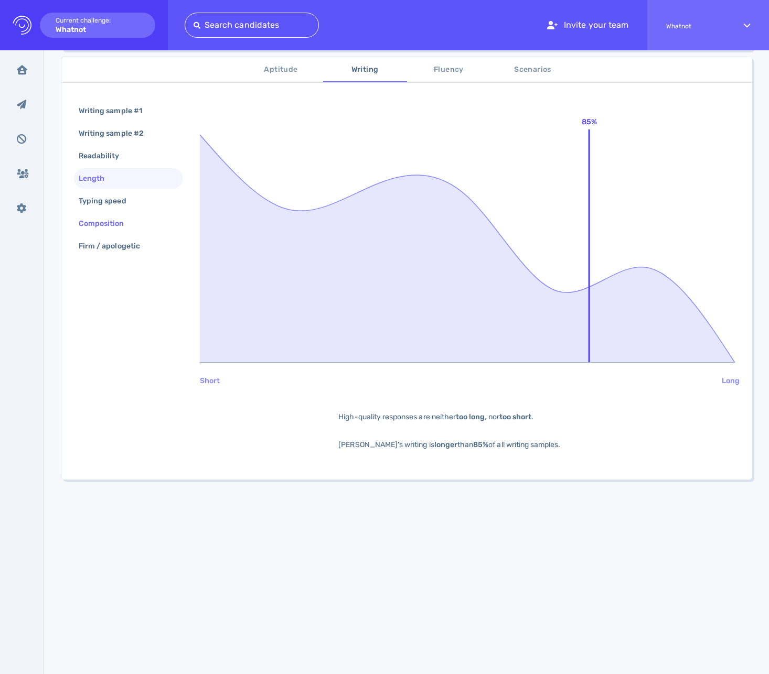
click at [113, 219] on div "Composition" at bounding box center [107, 223] width 60 height 15
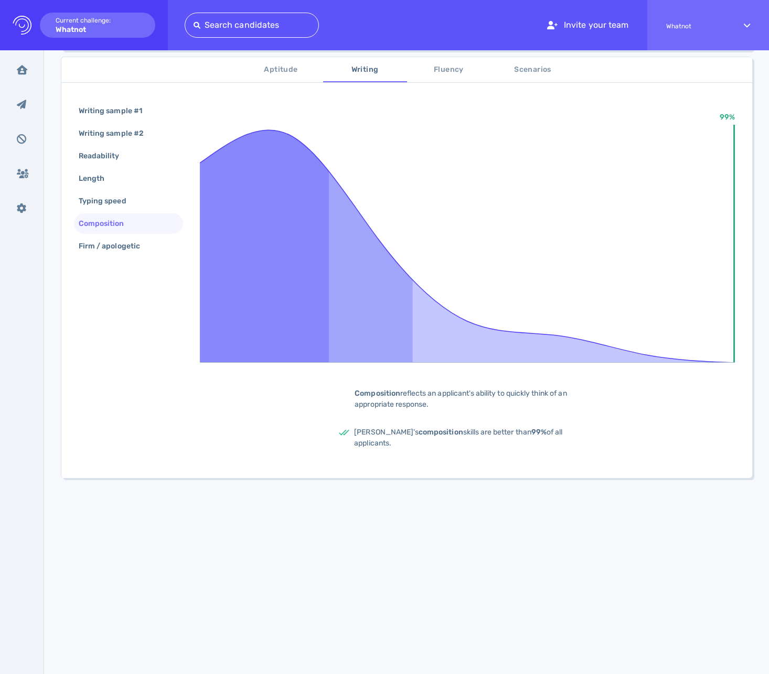
click at [117, 236] on div "Firm / apologetic" at bounding box center [128, 246] width 109 height 20
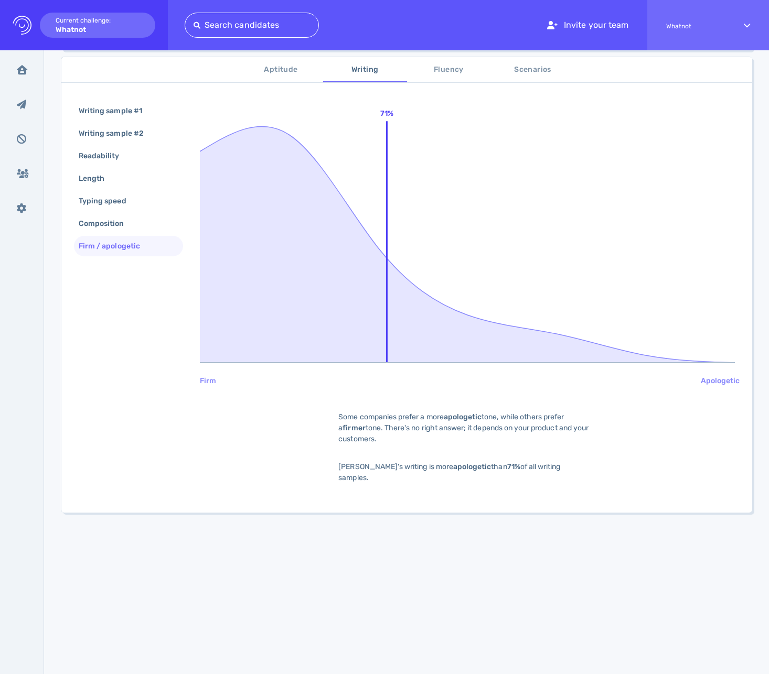
click at [451, 69] on span "Fluency" at bounding box center [448, 69] width 71 height 13
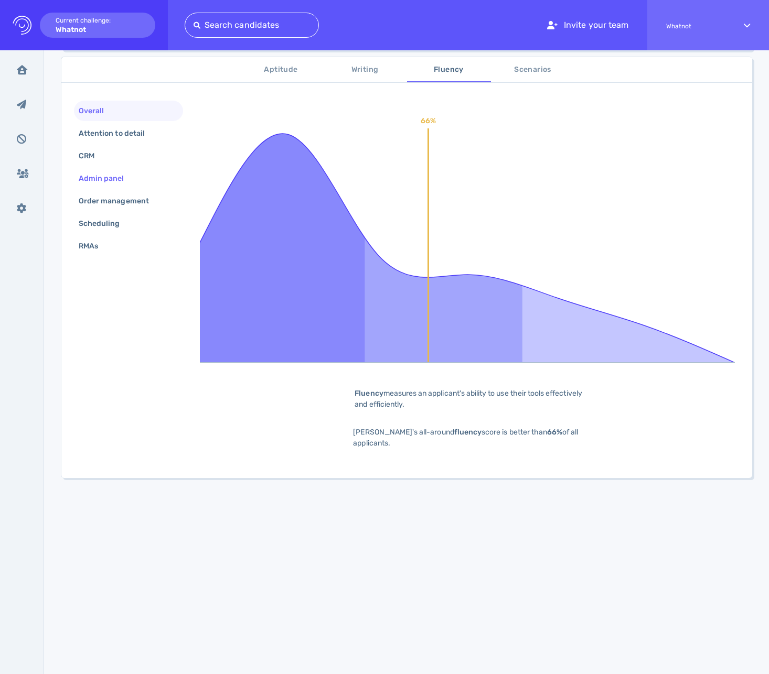
scroll to position [82, 0]
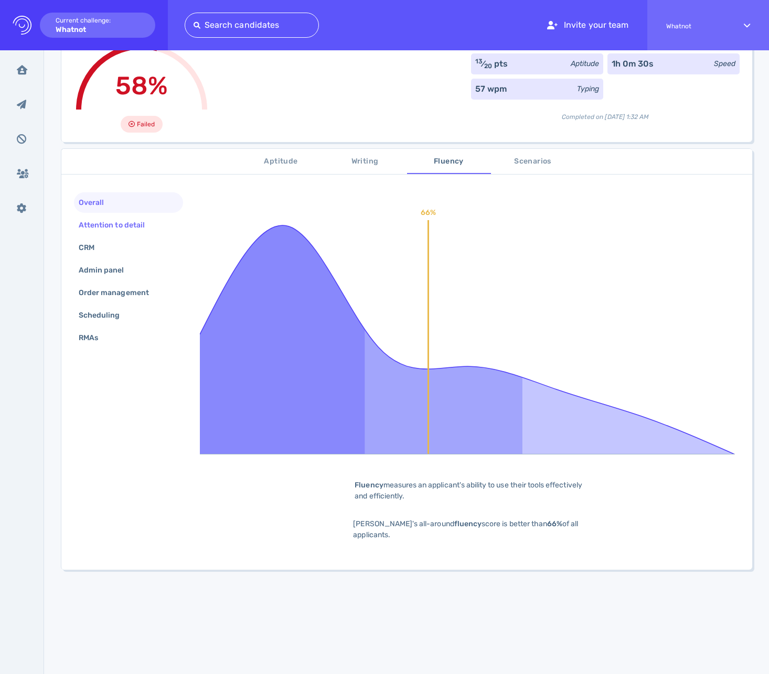
click at [130, 228] on div "Attention to detail" at bounding box center [117, 225] width 81 height 15
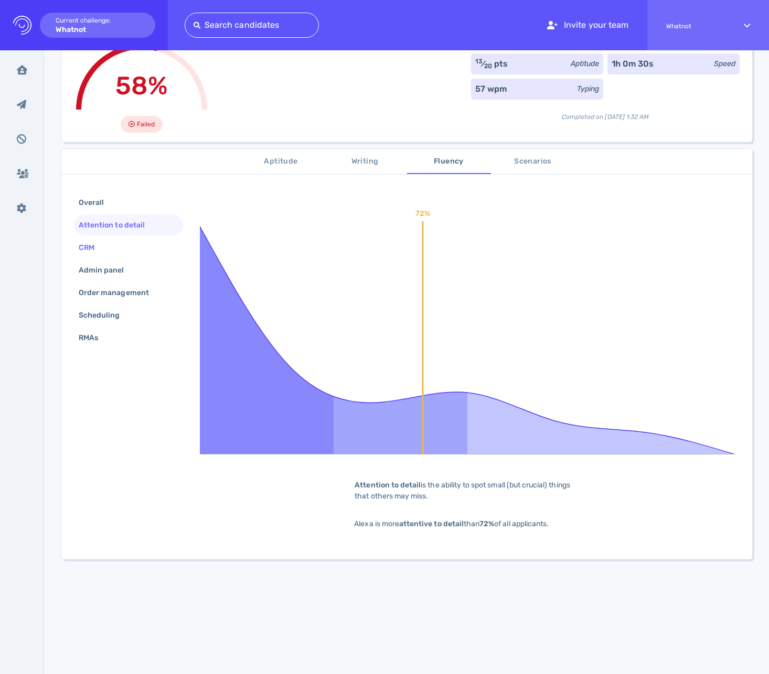
click at [113, 242] on div "CRM" at bounding box center [128, 248] width 109 height 20
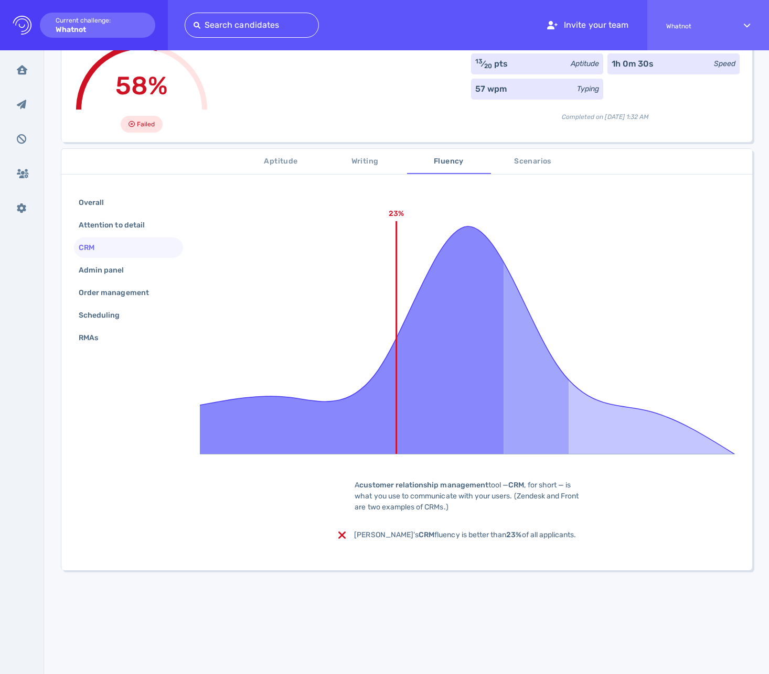
click at [114, 256] on div "CRM" at bounding box center [128, 248] width 109 height 20
click at [116, 263] on div "Admin panel" at bounding box center [107, 270] width 60 height 15
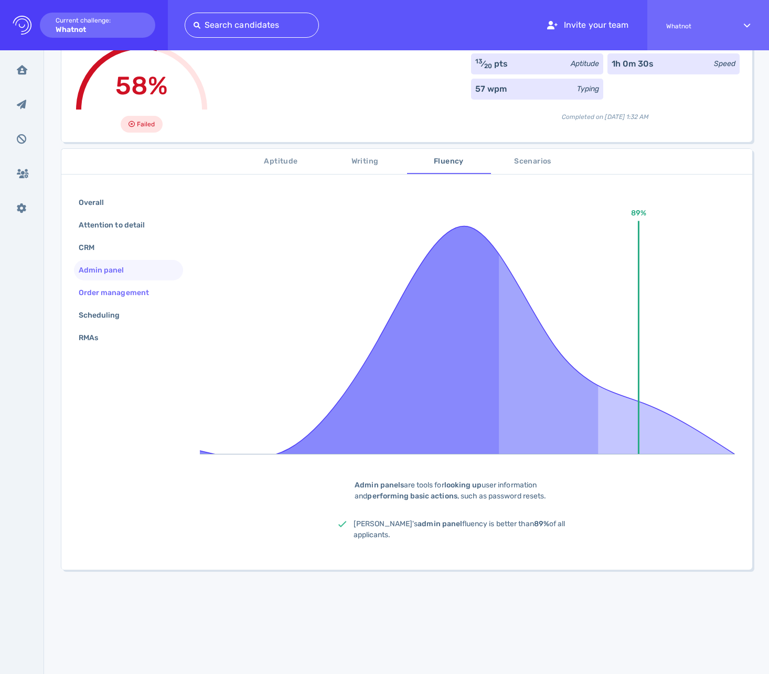
click at [122, 294] on div "Order management" at bounding box center [119, 292] width 85 height 15
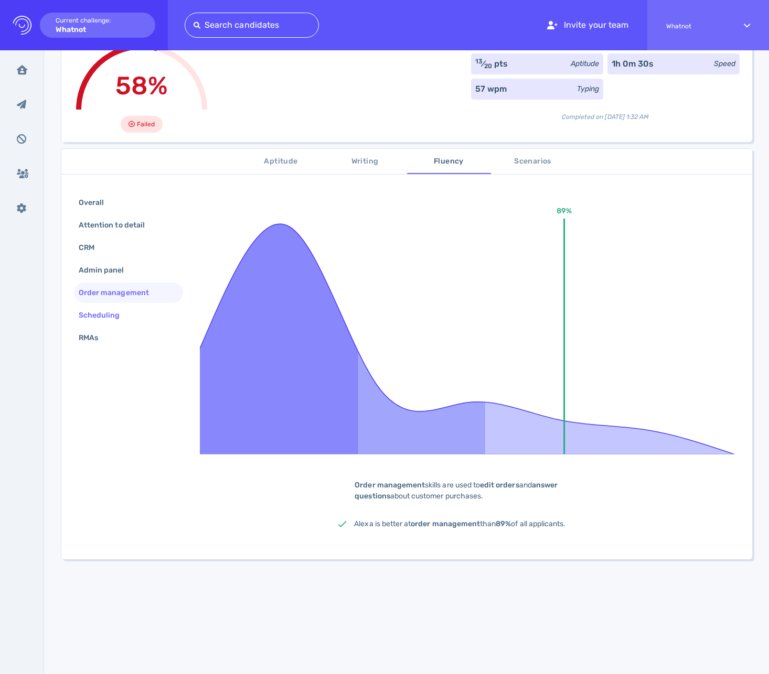
click at [116, 311] on div "Scheduling" at bounding box center [105, 315] width 56 height 15
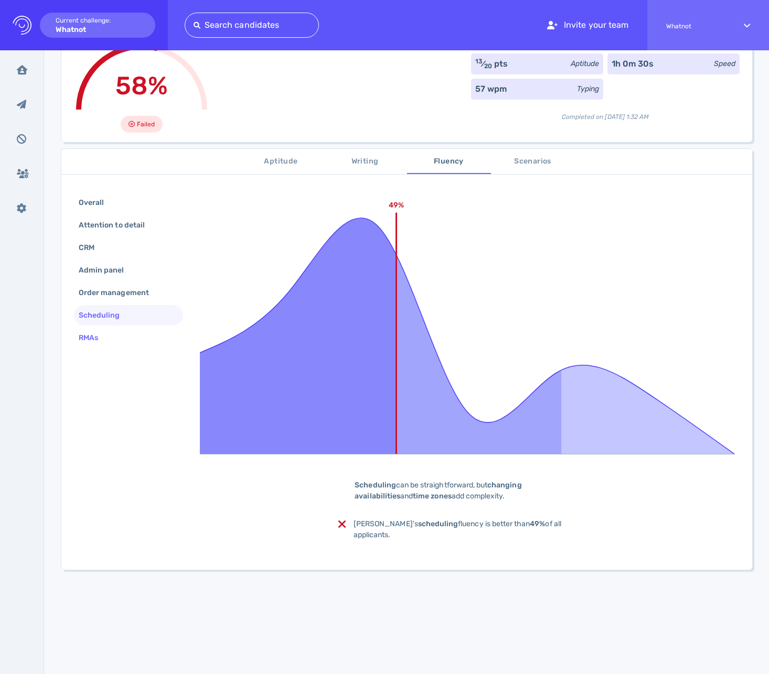
click at [108, 333] on div "RMAs" at bounding box center [94, 337] width 34 height 15
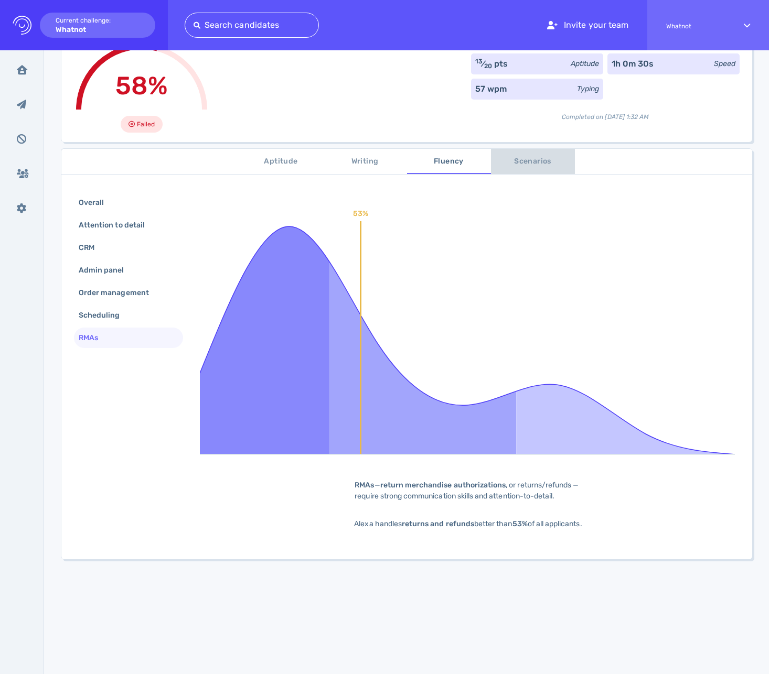
click at [530, 166] on span "Scenarios" at bounding box center [532, 161] width 71 height 13
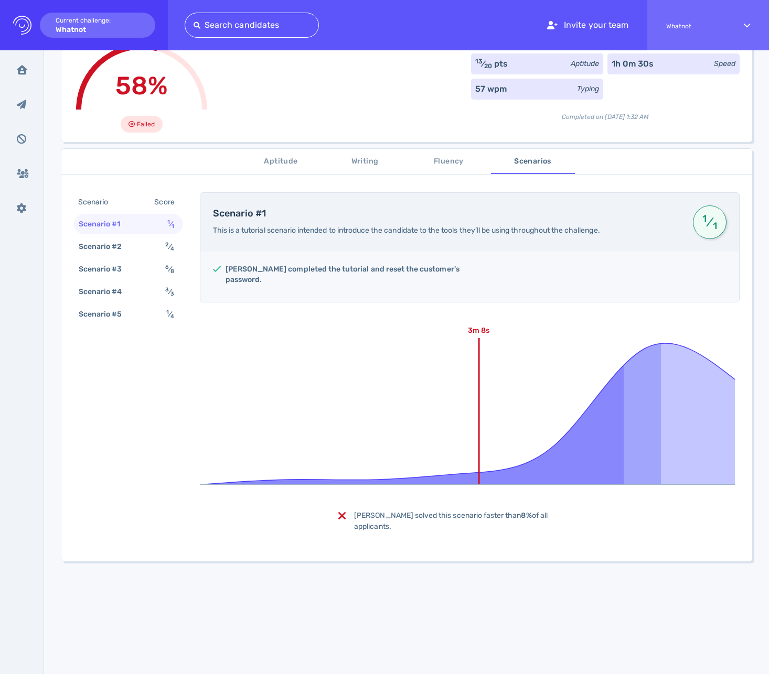
click at [135, 303] on div "Scenario Score Scenario #1 1 ⁄ 1 Scenario #2 2 ⁄ 4 Scenario #3 6 ⁄ 8 Scenario #…" at bounding box center [128, 259] width 109 height 134
click at [130, 316] on div "Scenario #5" at bounding box center [106, 314] width 58 height 15
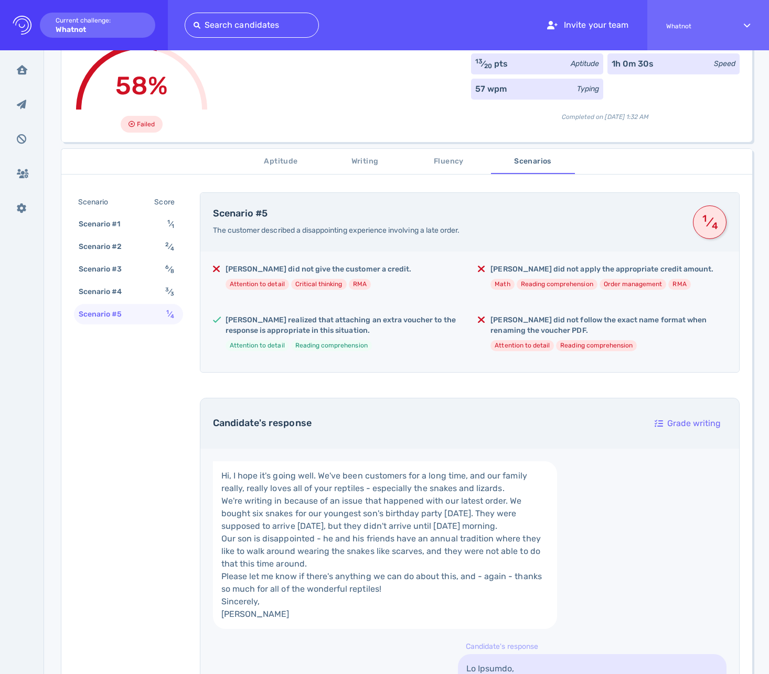
scroll to position [171, 0]
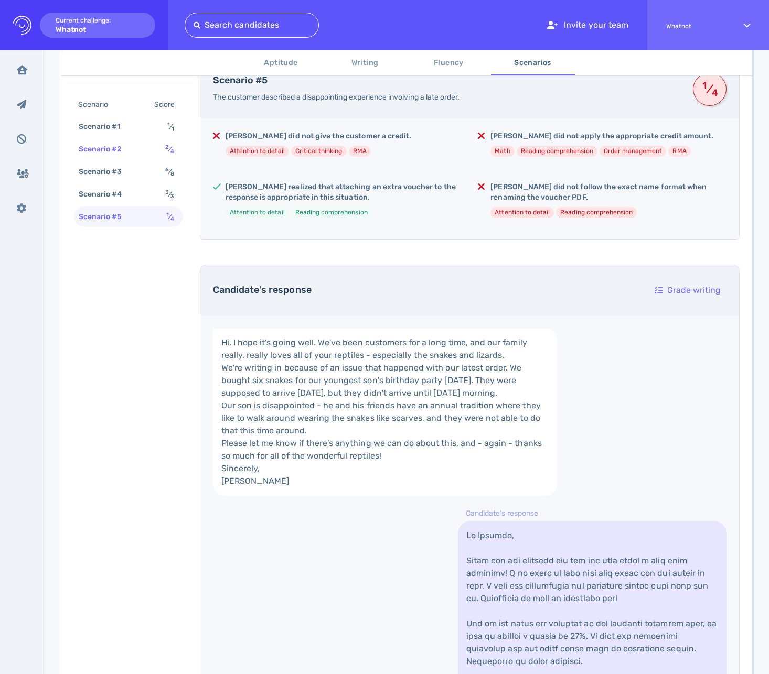
click at [111, 152] on div "Scenario #2" at bounding box center [106, 149] width 58 height 15
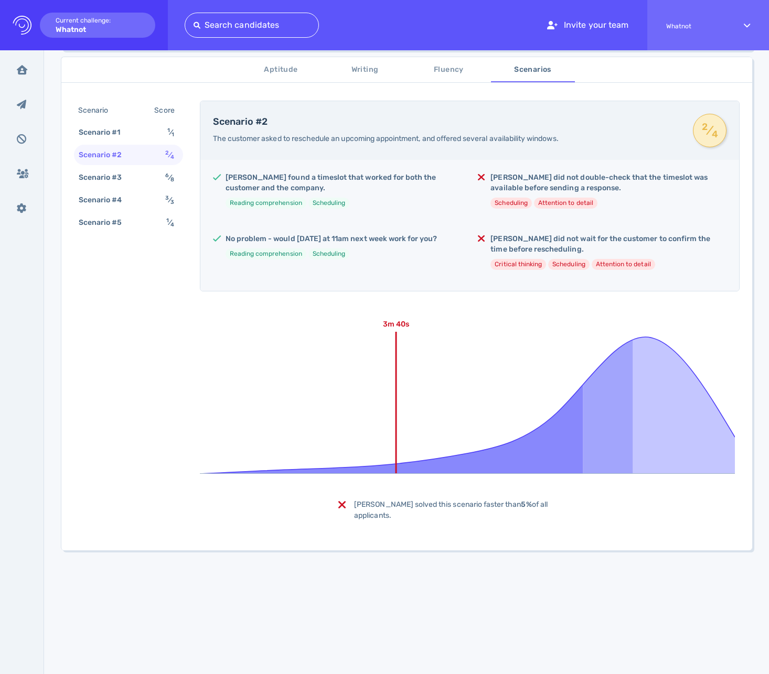
scroll to position [174, 0]
click at [121, 174] on div "Scenario #3" at bounding box center [106, 177] width 58 height 15
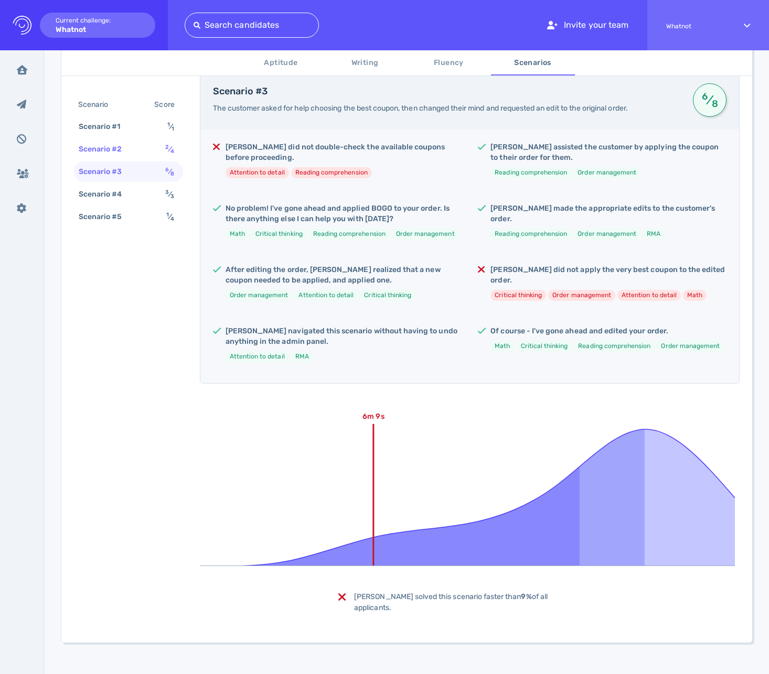
click at [122, 145] on div "Scenario #2" at bounding box center [106, 149] width 58 height 15
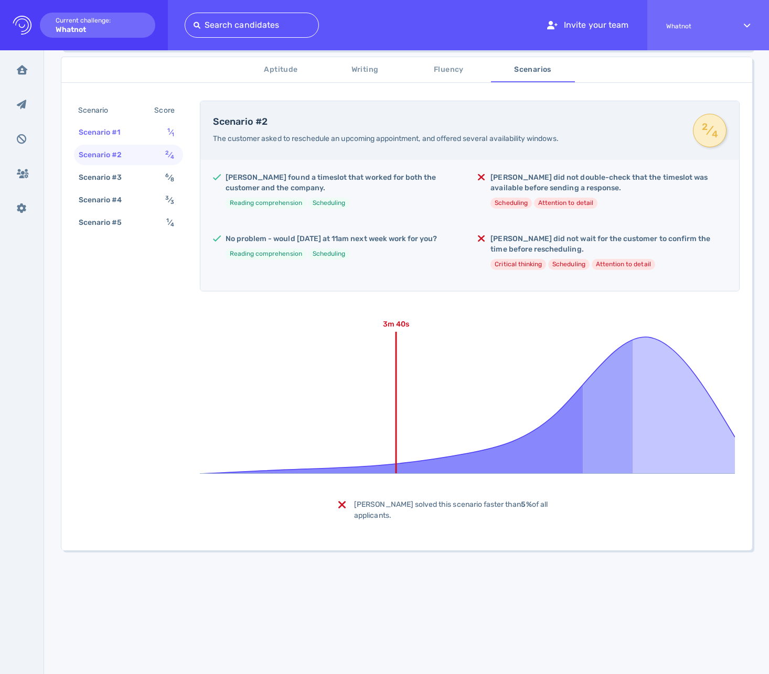
click at [123, 132] on div "Scenario #1" at bounding box center [105, 132] width 57 height 15
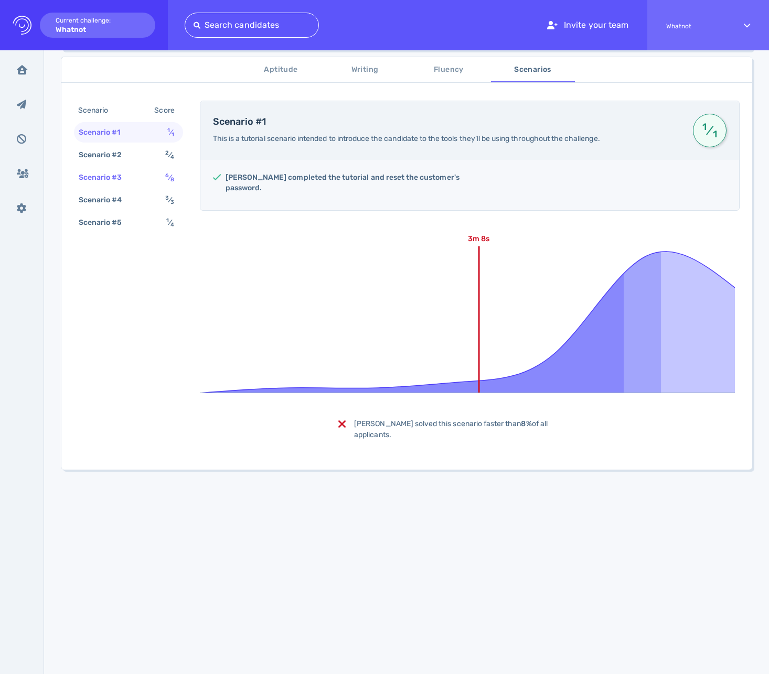
click at [123, 177] on div "Scenario #3" at bounding box center [106, 177] width 58 height 15
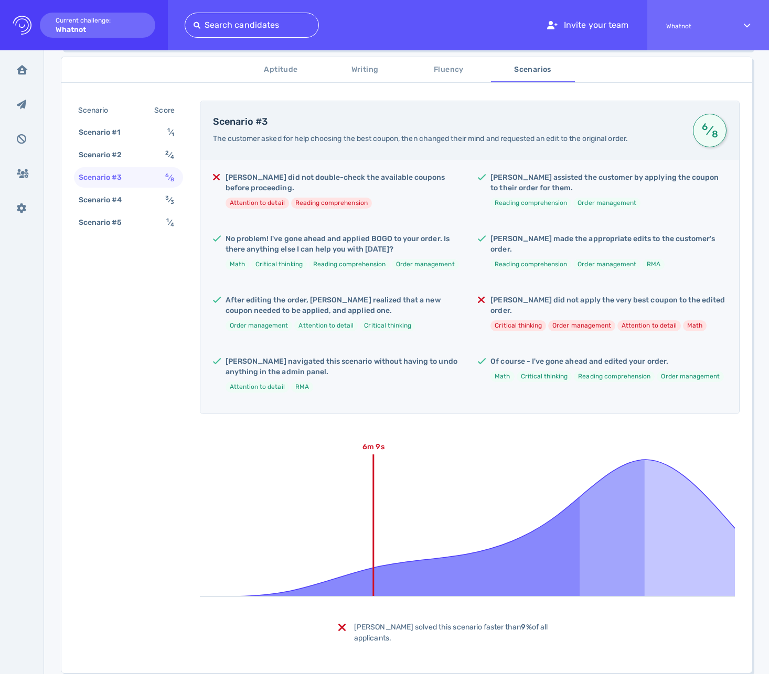
scroll to position [205, 0]
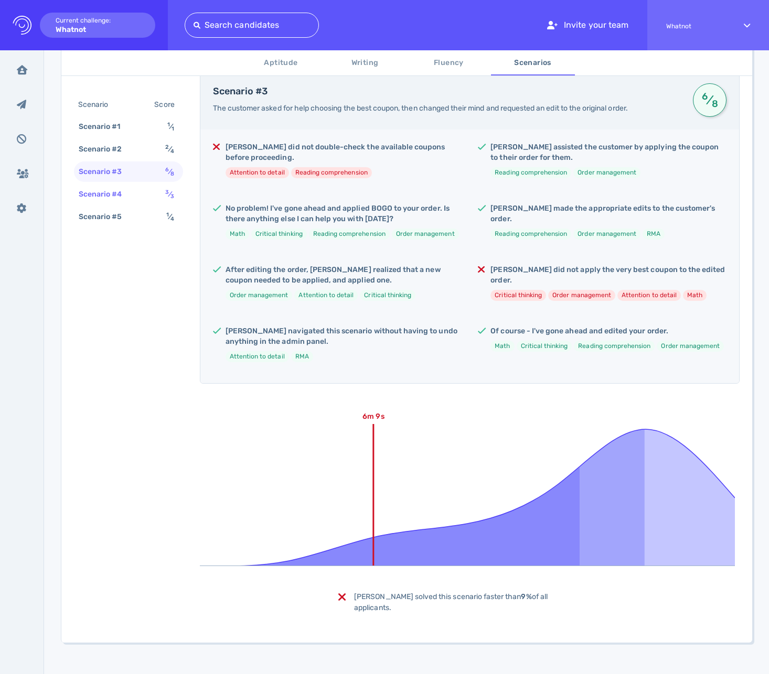
click at [120, 196] on div "Scenario #4" at bounding box center [106, 194] width 58 height 15
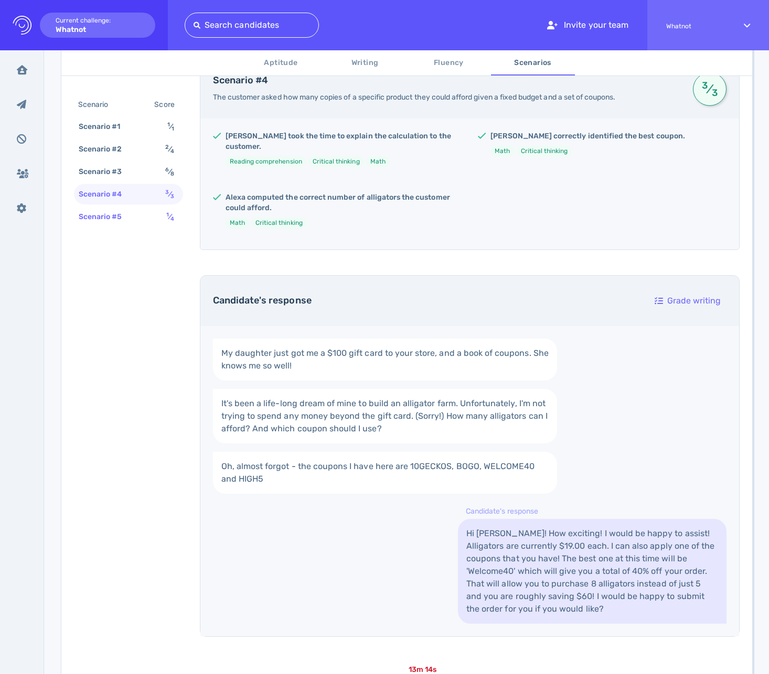
click at [124, 222] on div "Scenario #5" at bounding box center [106, 216] width 58 height 15
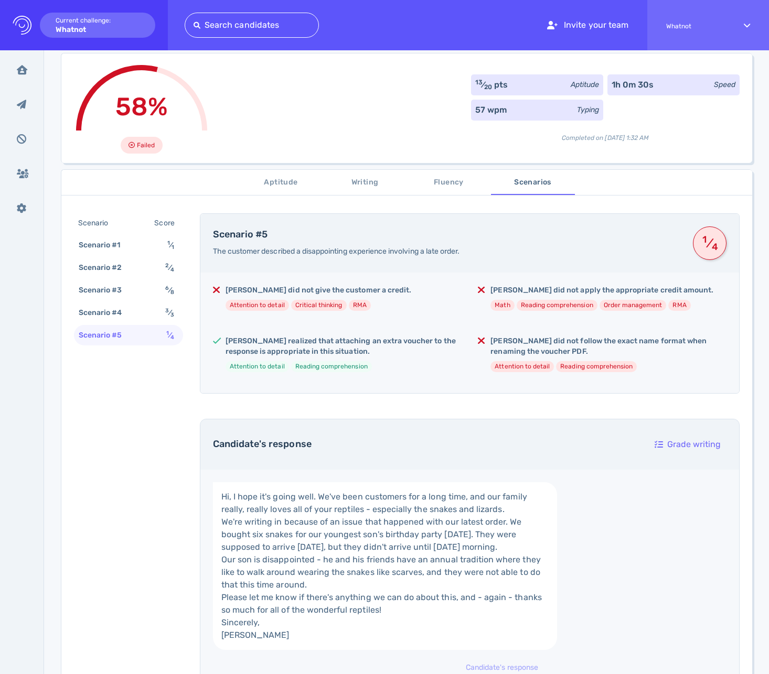
scroll to position [0, 0]
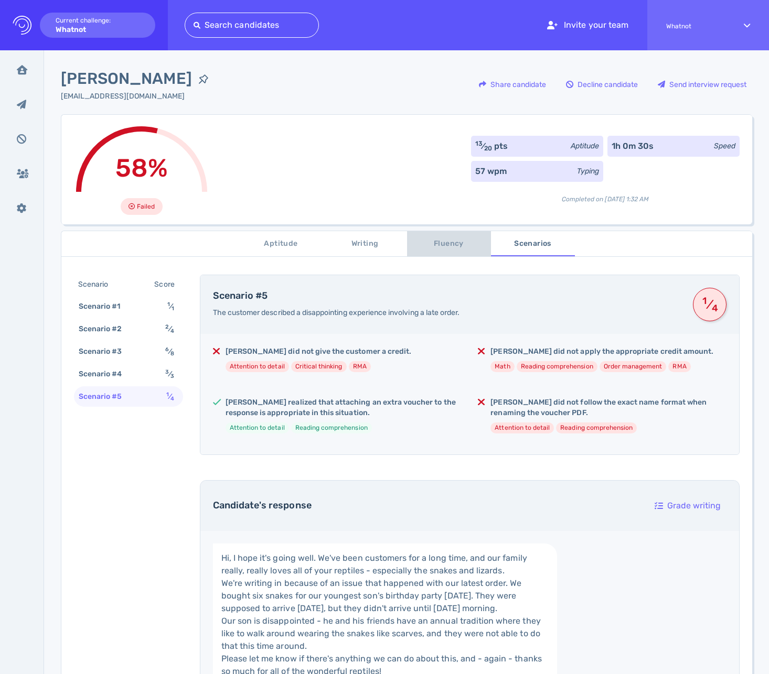
click at [452, 235] on button "Fluency" at bounding box center [449, 243] width 84 height 25
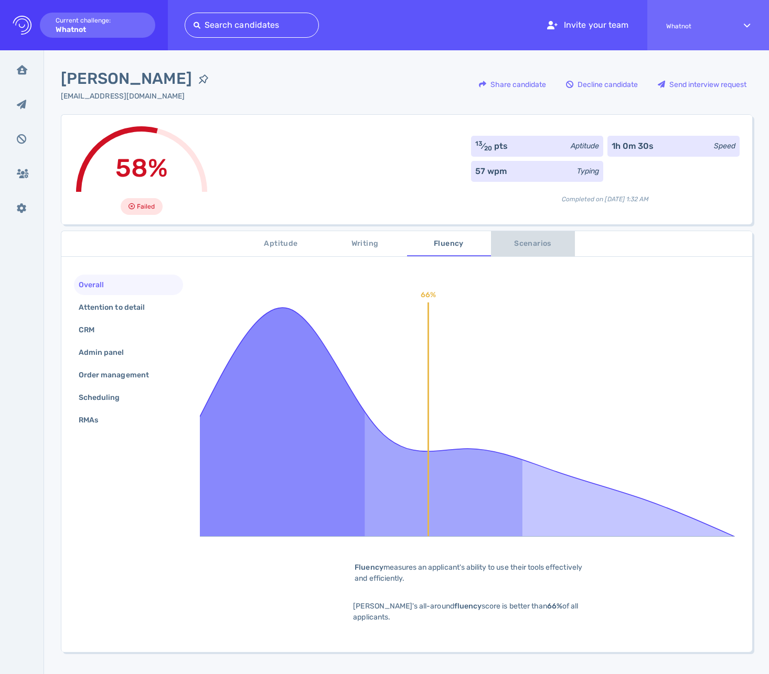
click at [520, 251] on button "Scenarios" at bounding box center [533, 243] width 84 height 25
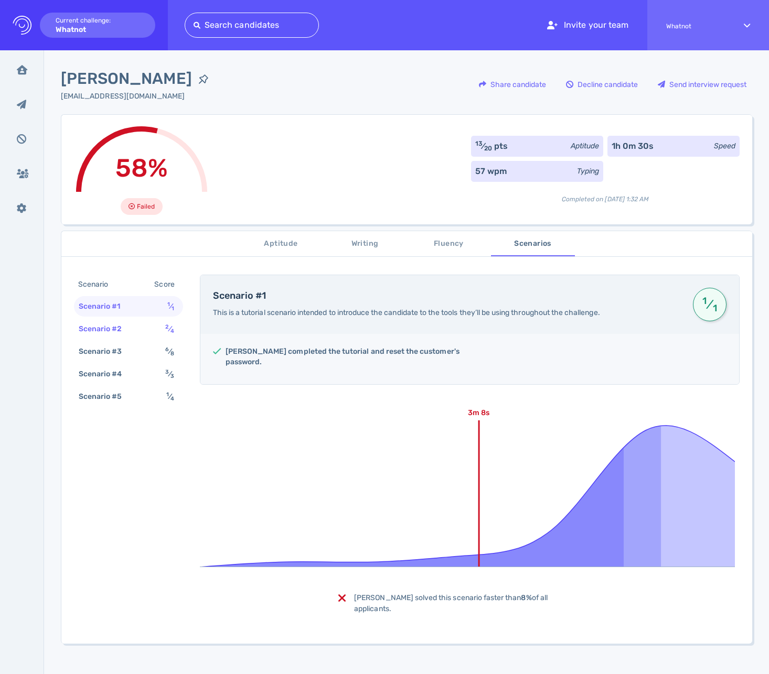
drag, startPoint x: 129, startPoint y: 319, endPoint x: 127, endPoint y: 329, distance: 9.6
click at [129, 320] on div "Scenario #2 2 ⁄ 4" at bounding box center [128, 329] width 109 height 20
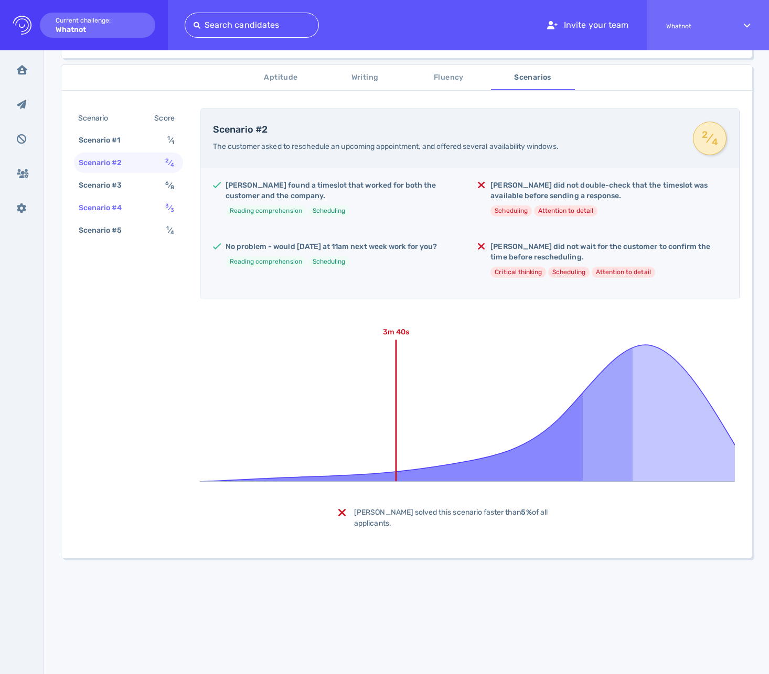
scroll to position [174, 0]
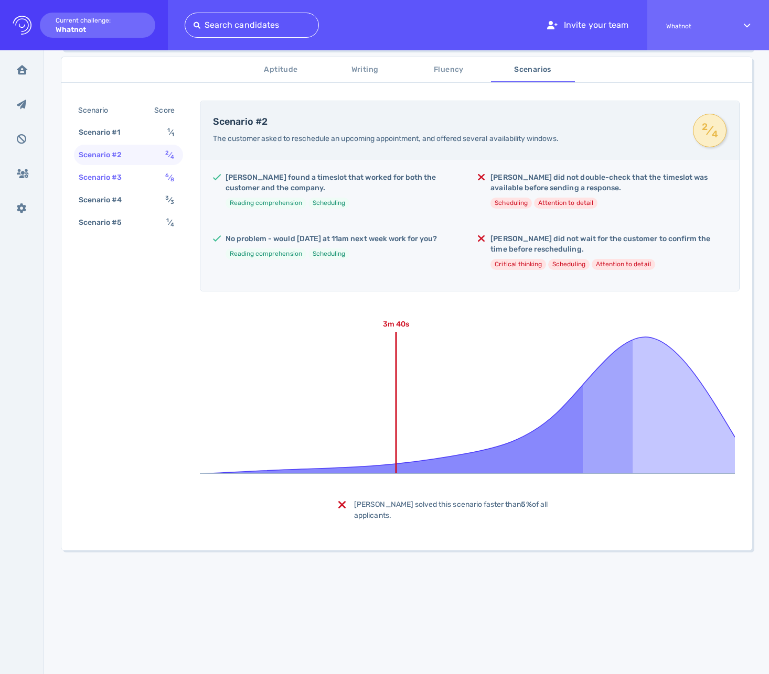
click at [117, 176] on div "Scenario #3" at bounding box center [106, 177] width 58 height 15
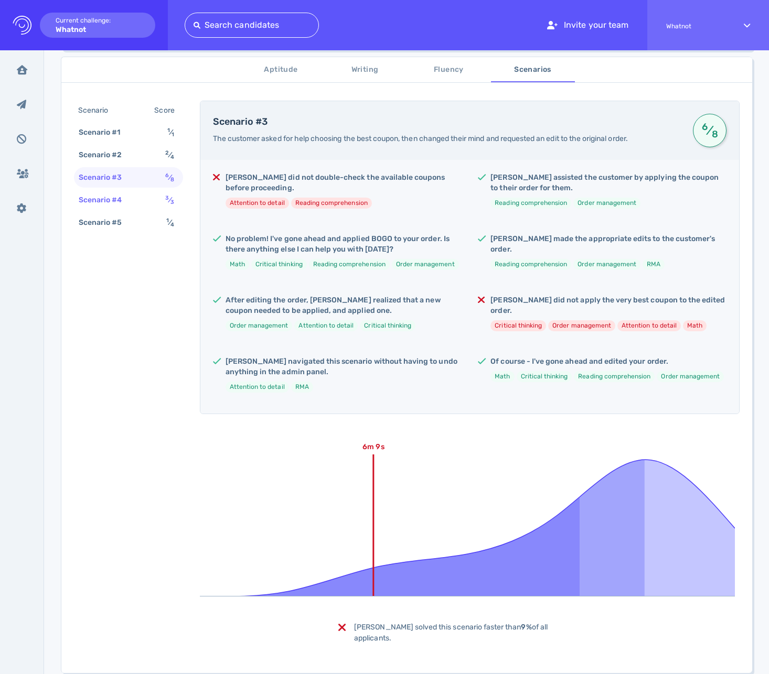
click at [121, 203] on div "Scenario #4" at bounding box center [106, 199] width 58 height 15
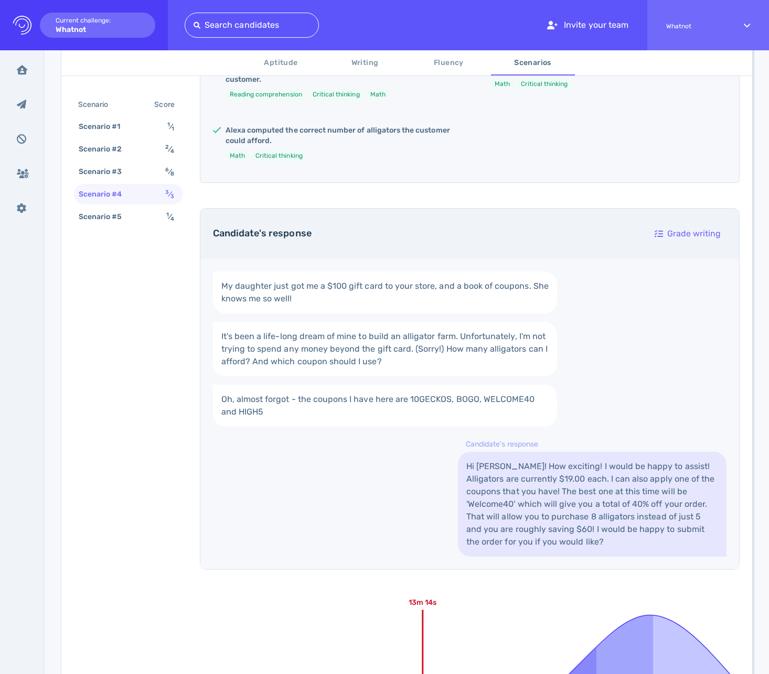
scroll to position [458, 0]
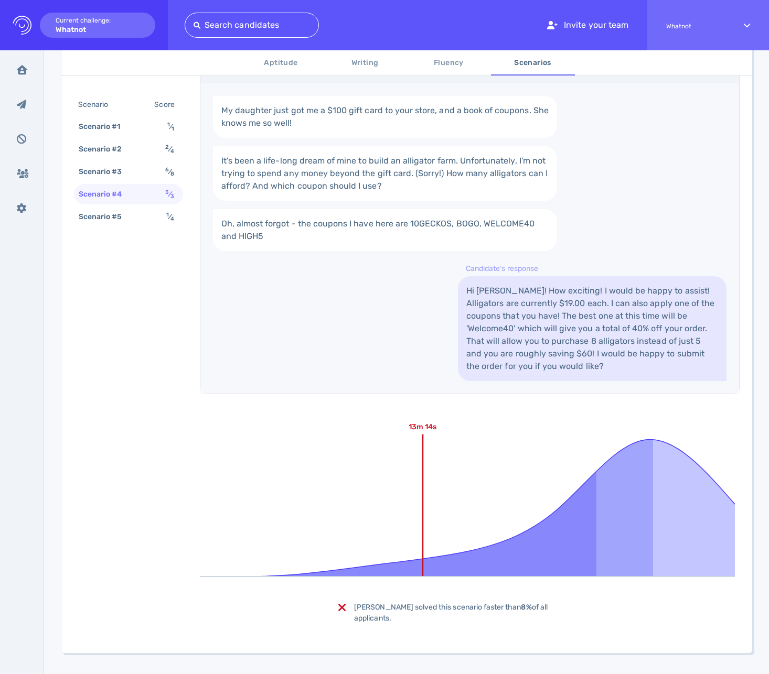
click at [124, 198] on div "Scenario #4" at bounding box center [106, 194] width 58 height 15
click at [120, 219] on div "Scenario #5" at bounding box center [106, 216] width 58 height 15
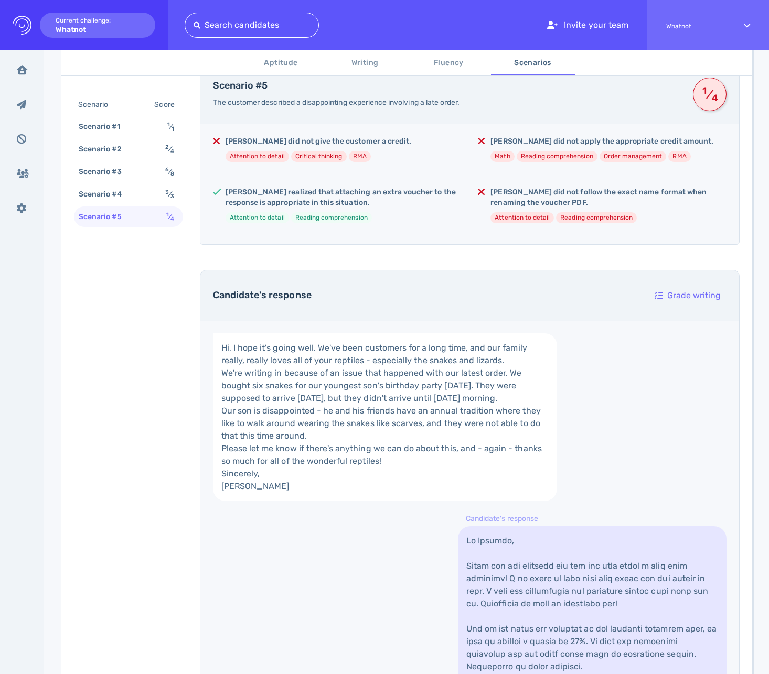
scroll to position [0, 0]
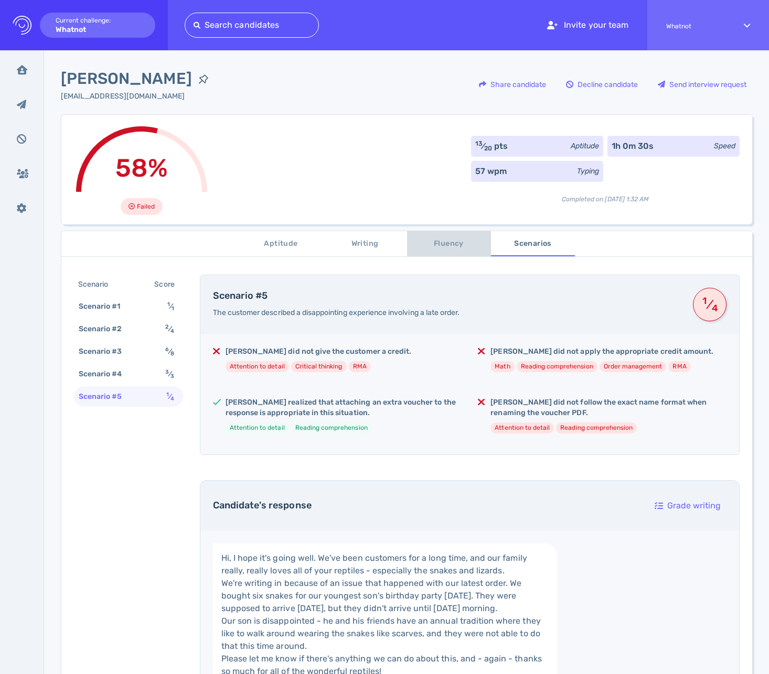
click at [475, 240] on span "Fluency" at bounding box center [448, 244] width 71 height 13
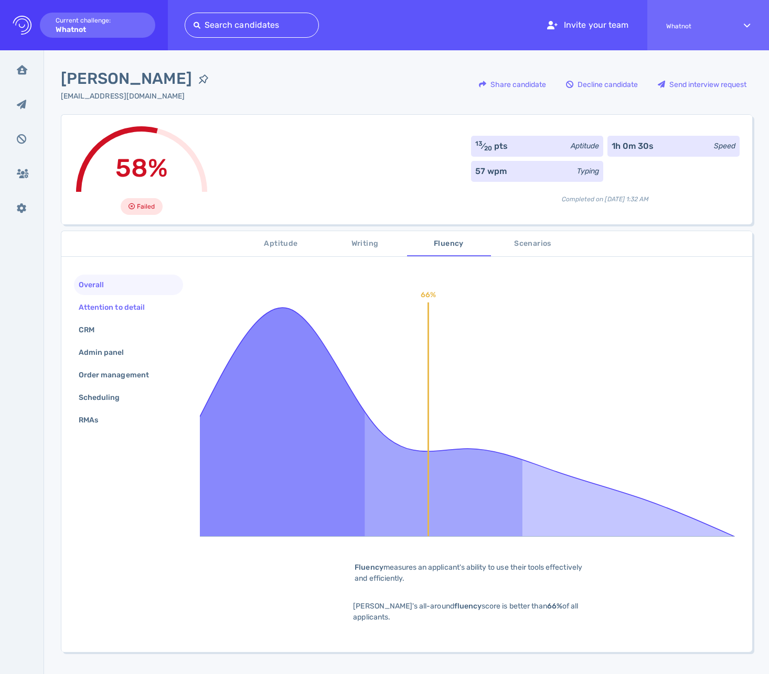
click at [118, 310] on div "Attention to detail" at bounding box center [117, 307] width 81 height 15
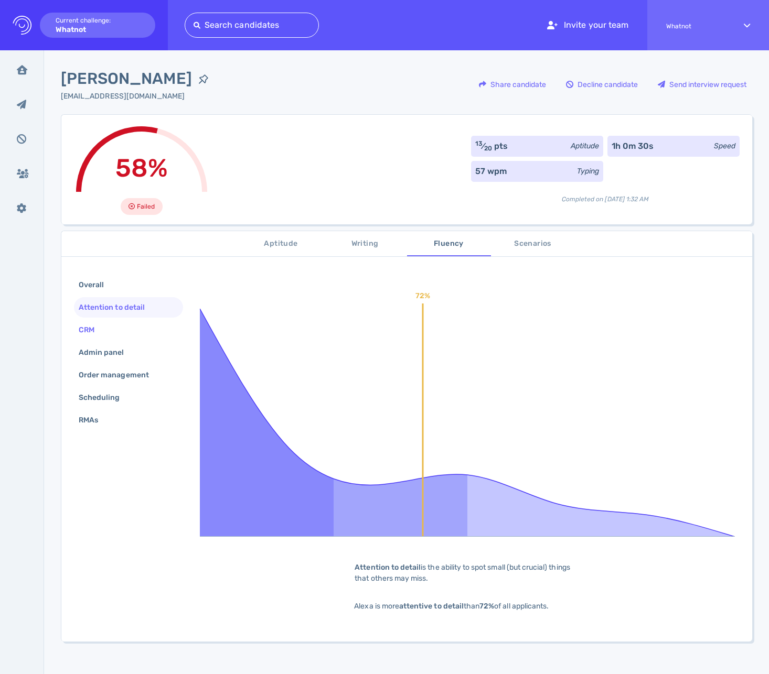
click at [111, 323] on div "CRM" at bounding box center [128, 330] width 109 height 20
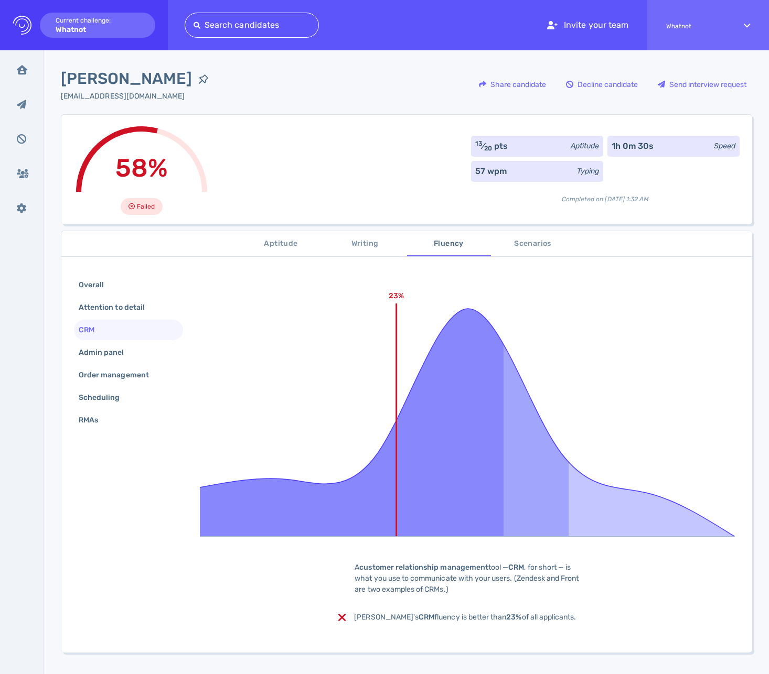
click at [545, 239] on span "Scenarios" at bounding box center [532, 244] width 71 height 13
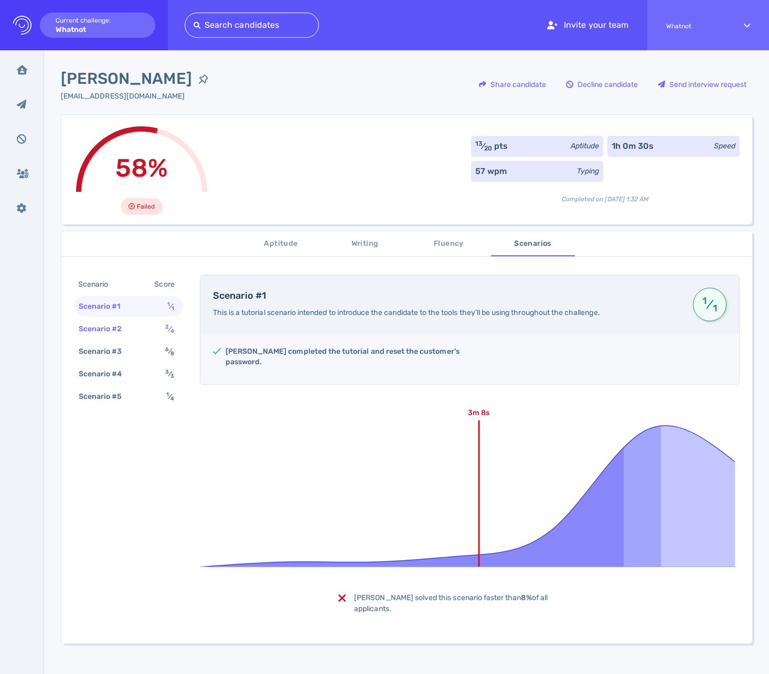
click at [135, 331] on div "Scenario #2 2 ⁄ 4" at bounding box center [128, 329] width 109 height 20
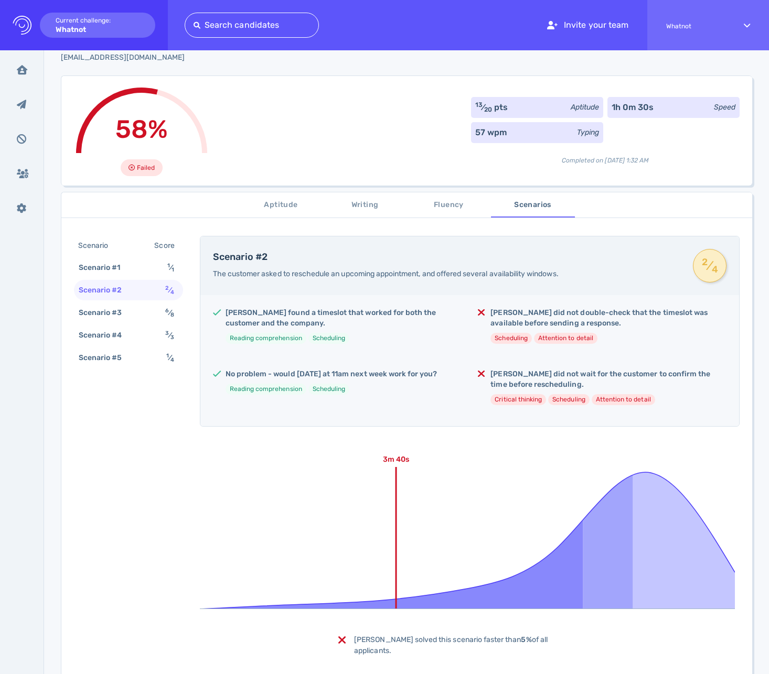
scroll to position [90, 0]
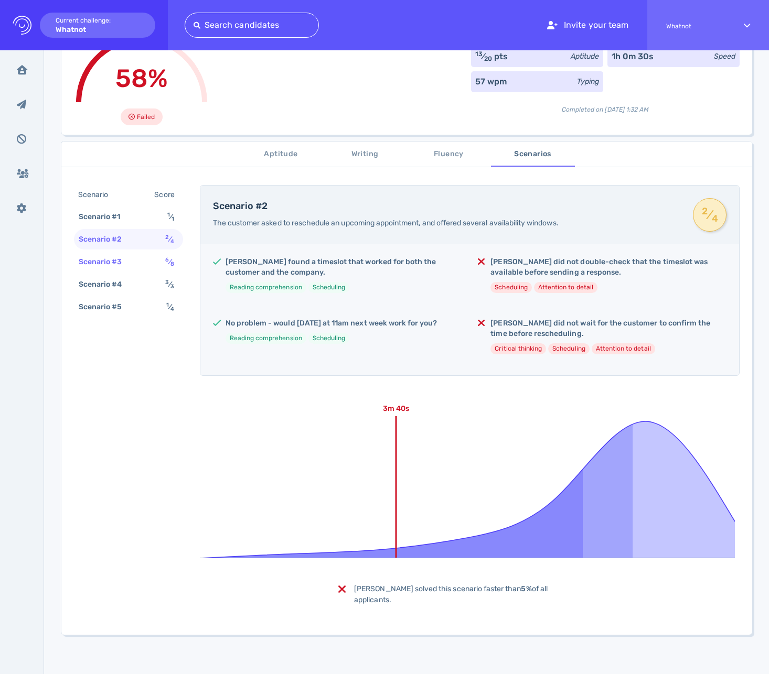
click at [106, 259] on div "Scenario #3" at bounding box center [106, 261] width 58 height 15
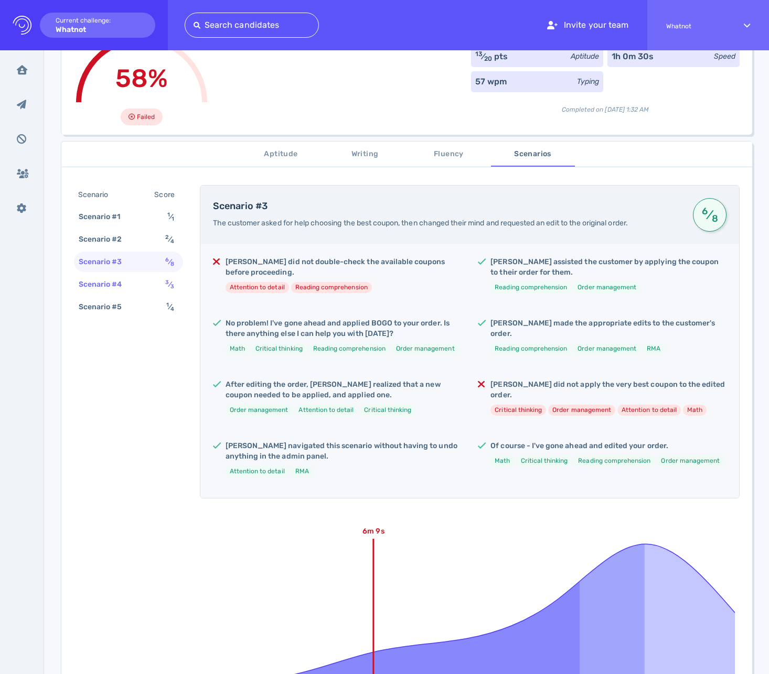
click at [128, 282] on div "Scenario #4" at bounding box center [106, 284] width 58 height 15
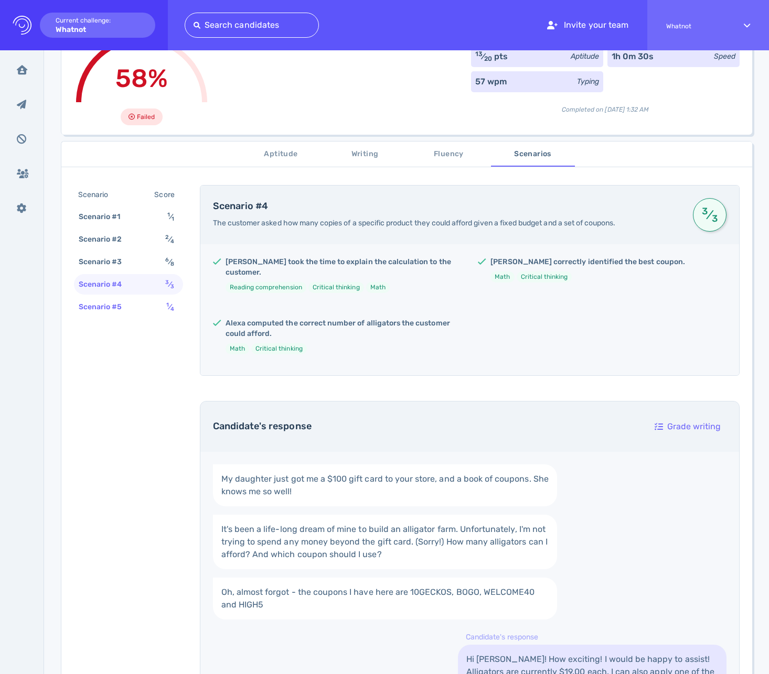
click at [124, 310] on div "Scenario #5" at bounding box center [106, 306] width 58 height 15
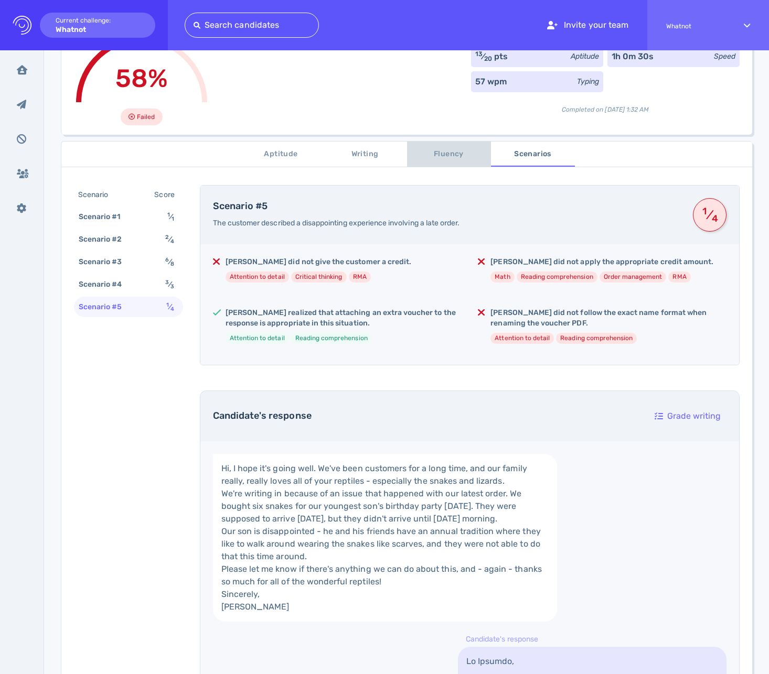
click at [430, 154] on span "Fluency" at bounding box center [448, 154] width 71 height 13
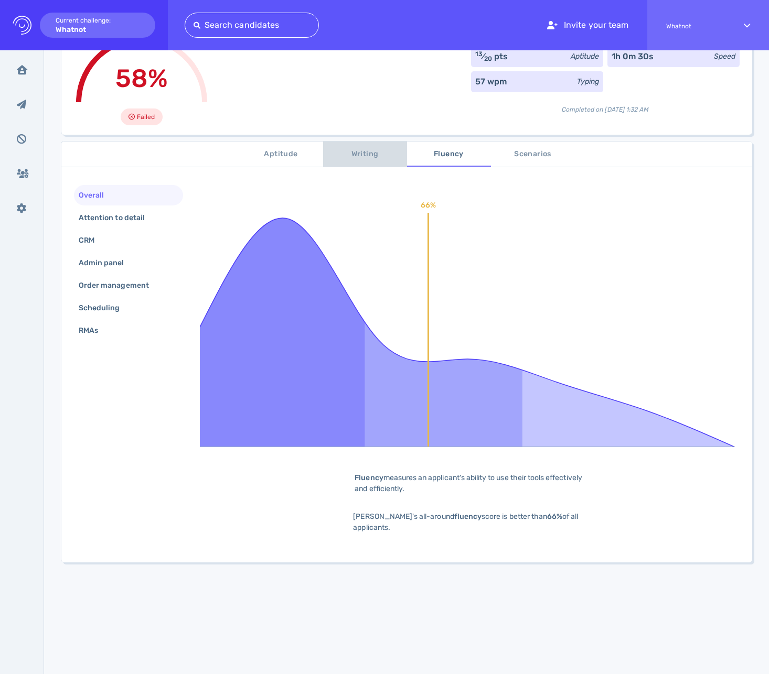
click at [369, 149] on span "Writing" at bounding box center [364, 154] width 71 height 13
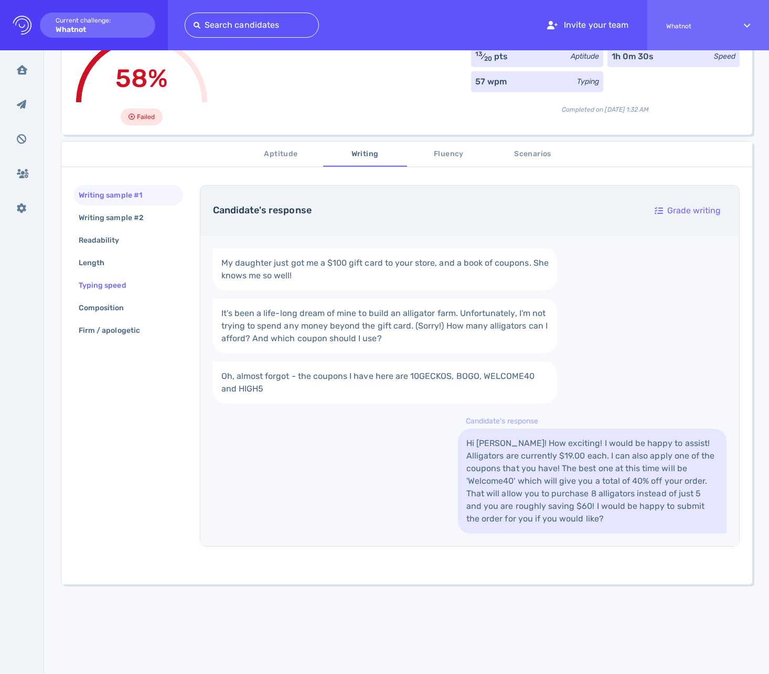
click at [119, 290] on div "Typing speed" at bounding box center [108, 285] width 62 height 15
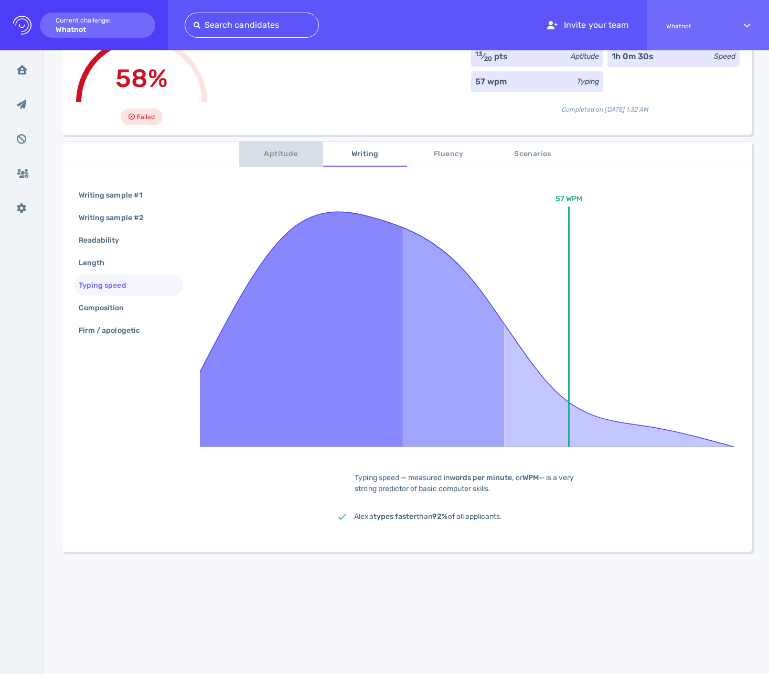
click at [296, 152] on span "Aptitude" at bounding box center [280, 154] width 71 height 13
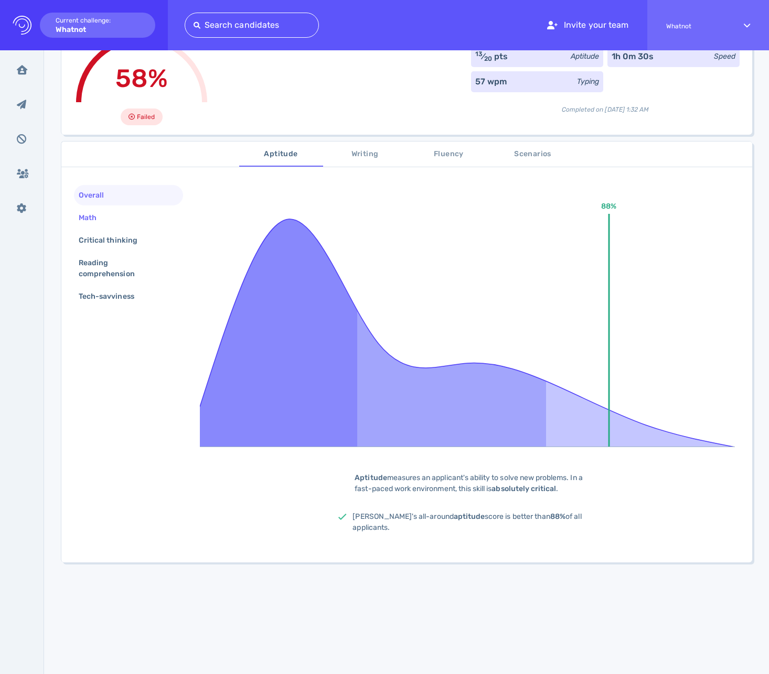
click at [120, 226] on div "Math" at bounding box center [128, 218] width 109 height 20
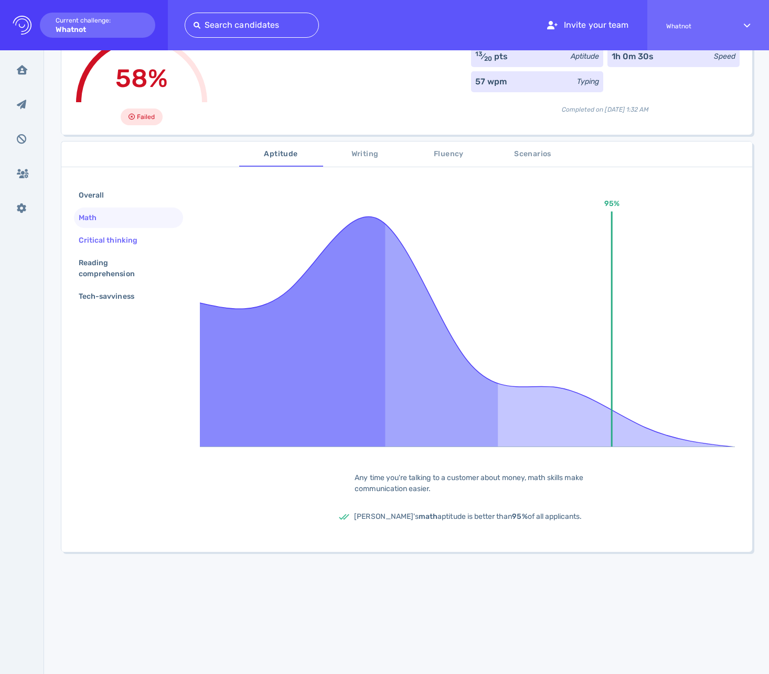
click at [125, 240] on div "Critical thinking" at bounding box center [113, 240] width 73 height 15
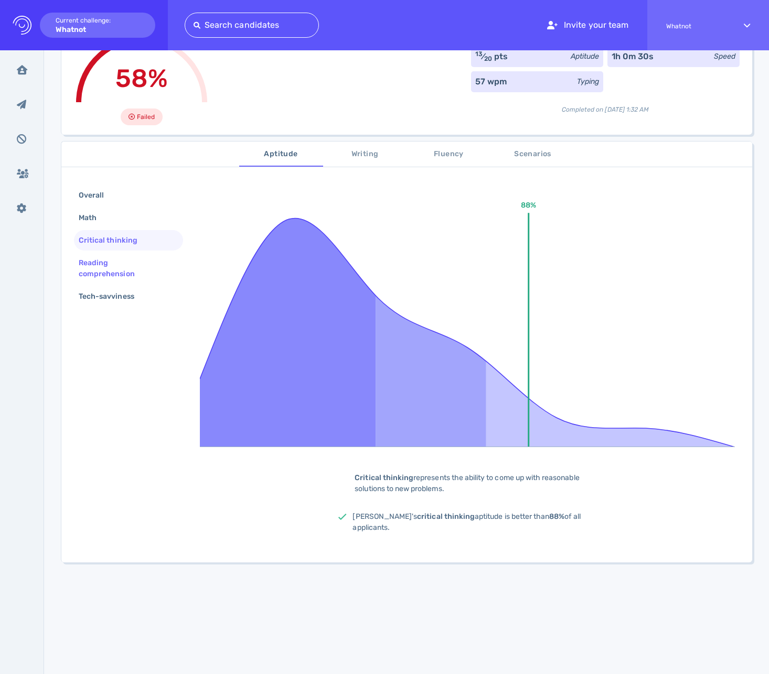
click at [120, 265] on div "Reading comprehension" at bounding box center [124, 268] width 95 height 26
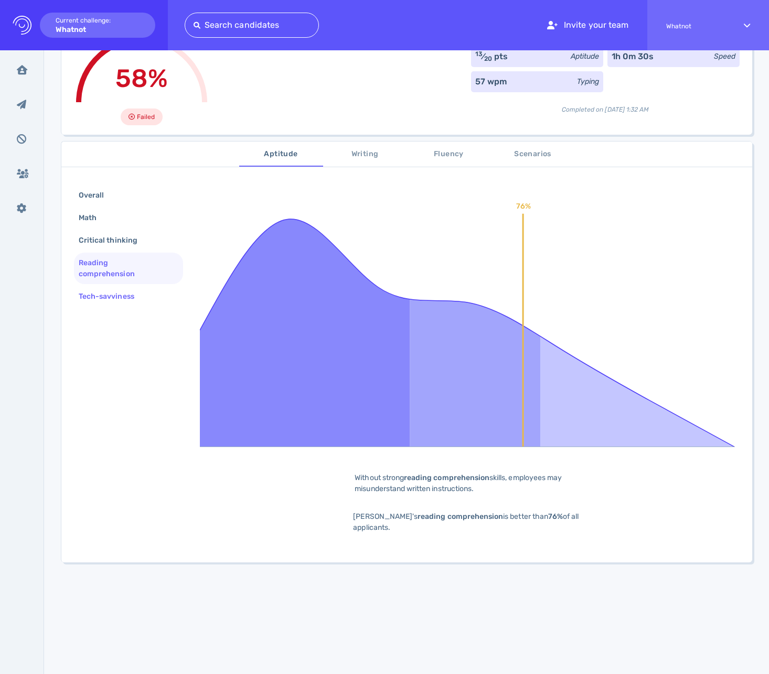
click at [119, 286] on div "Tech-savviness" at bounding box center [128, 296] width 109 height 20
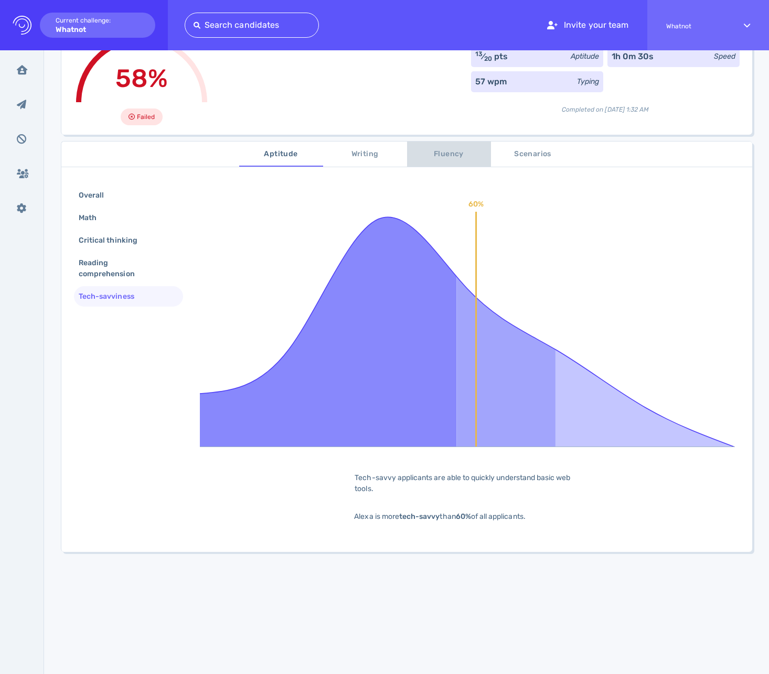
click at [433, 158] on span "Fluency" at bounding box center [448, 154] width 71 height 13
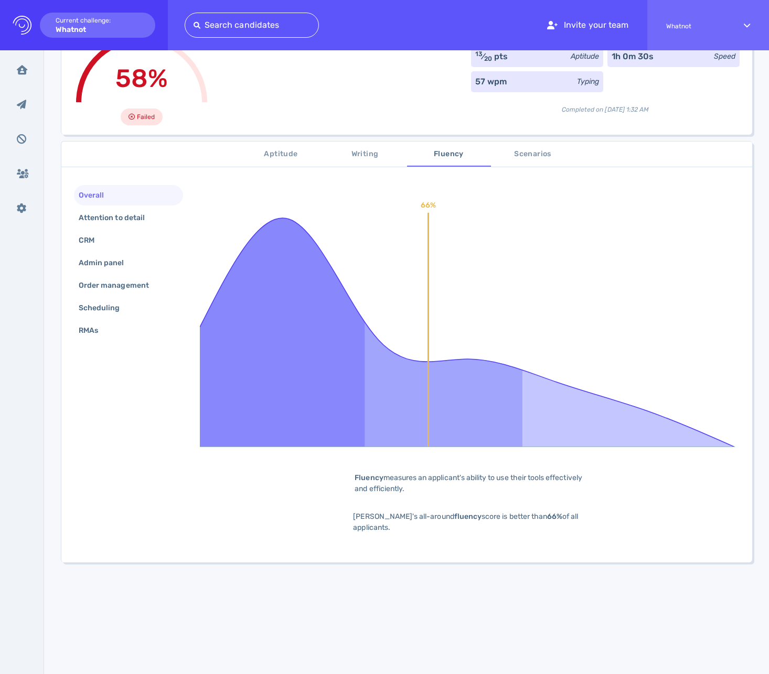
click at [368, 156] on span "Writing" at bounding box center [364, 154] width 71 height 13
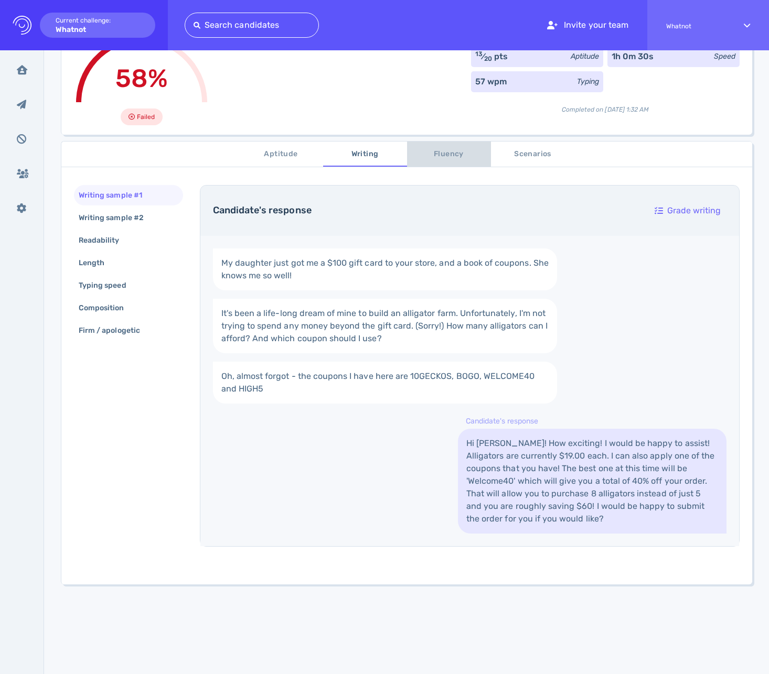
click at [437, 159] on span "Fluency" at bounding box center [448, 154] width 71 height 13
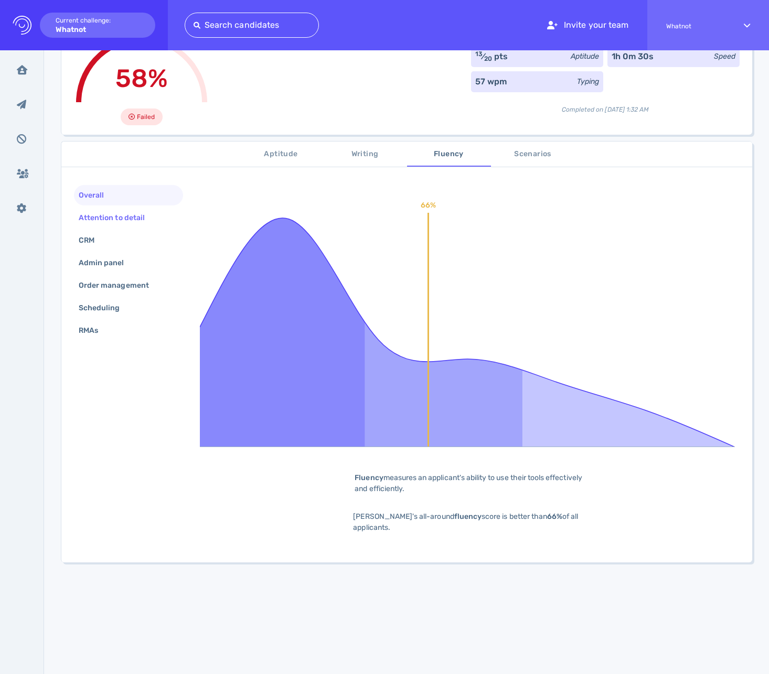
click at [123, 227] on div "Attention to detail" at bounding box center [128, 218] width 109 height 20
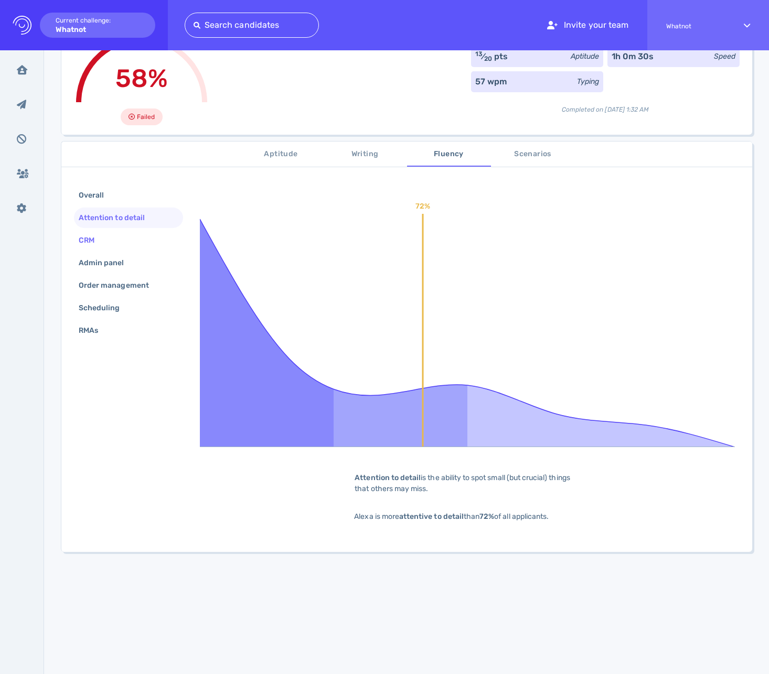
click at [113, 241] on div "CRM" at bounding box center [128, 240] width 109 height 20
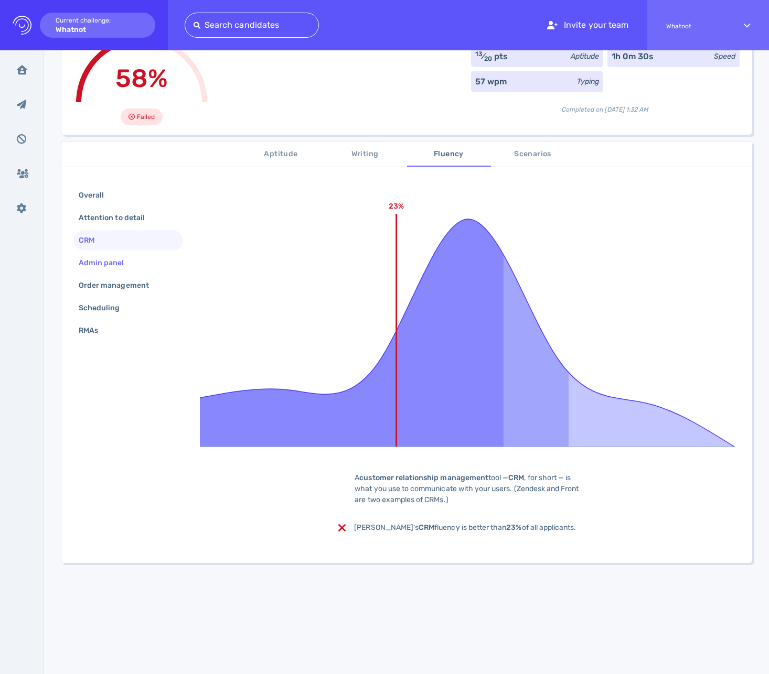
click at [109, 258] on div "Admin panel" at bounding box center [107, 262] width 60 height 15
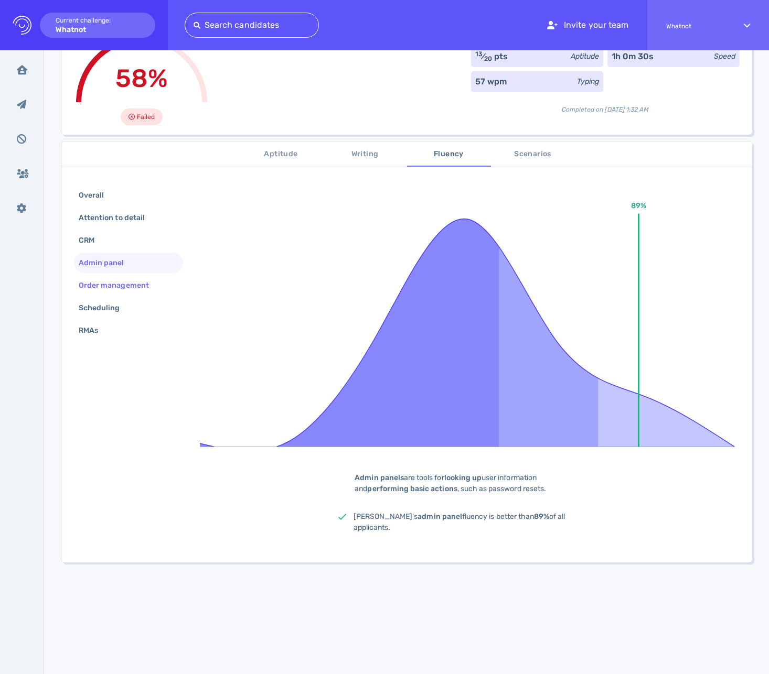
click at [114, 290] on div "Order management" at bounding box center [119, 285] width 85 height 15
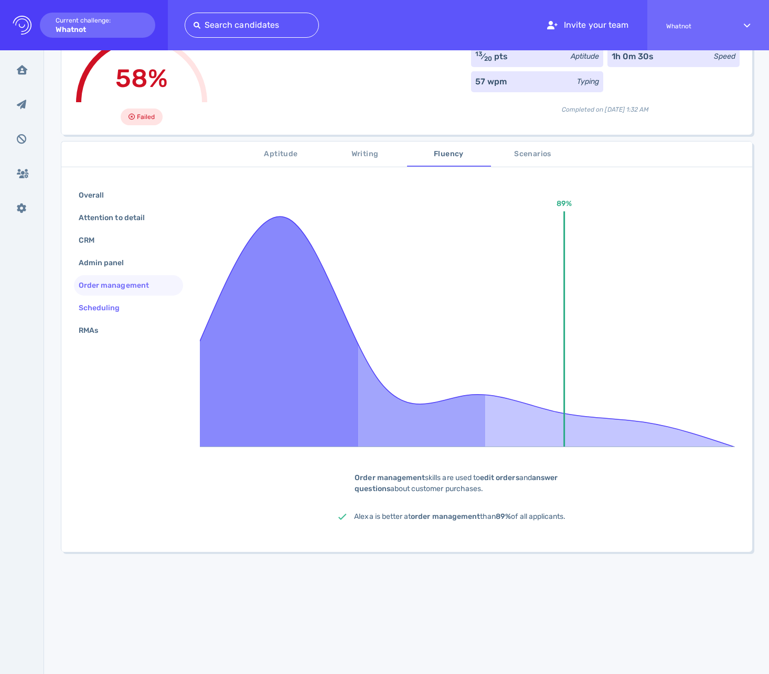
click at [110, 311] on div "Scheduling" at bounding box center [105, 308] width 56 height 15
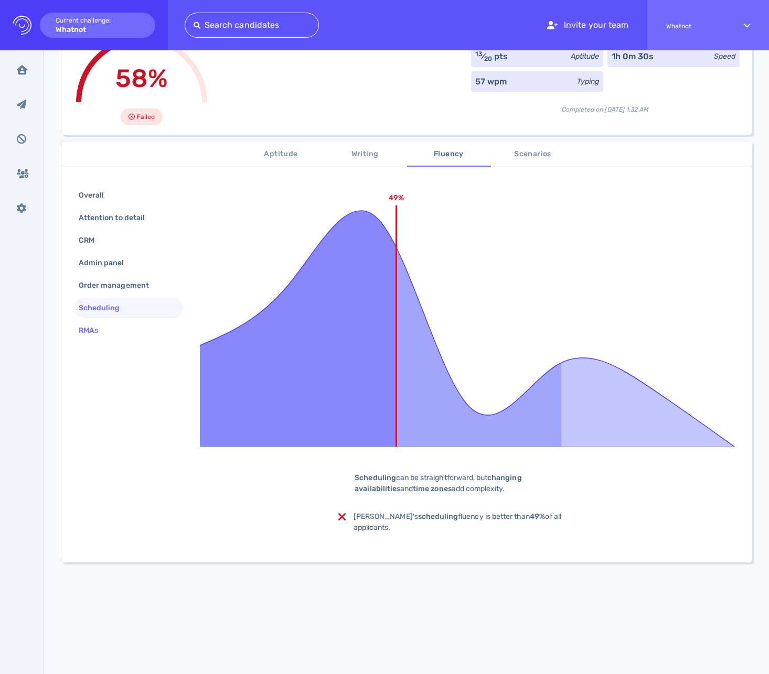
click at [105, 325] on div "RMAs" at bounding box center [94, 330] width 34 height 15
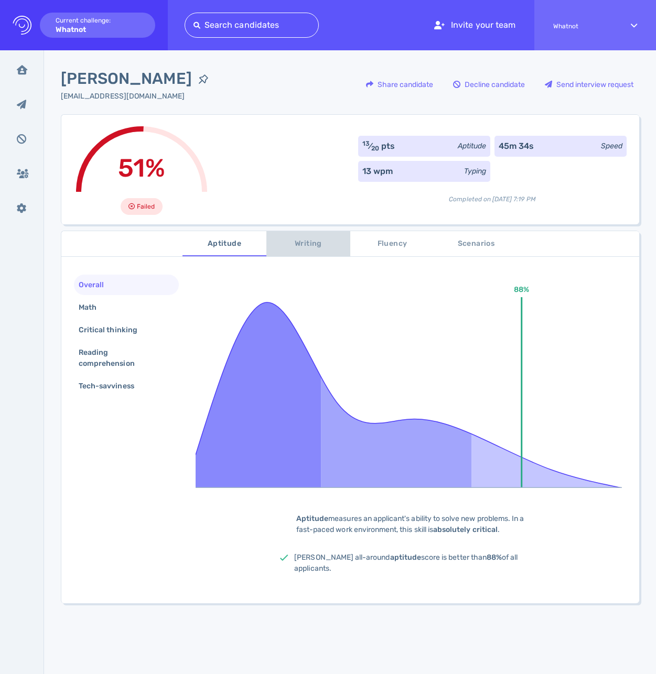
click at [309, 242] on span "Writing" at bounding box center [308, 244] width 71 height 13
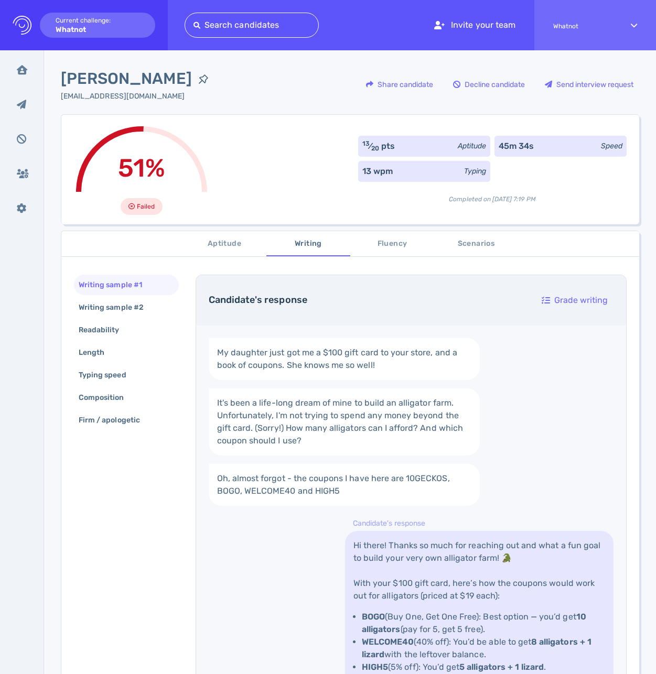
scroll to position [214, 0]
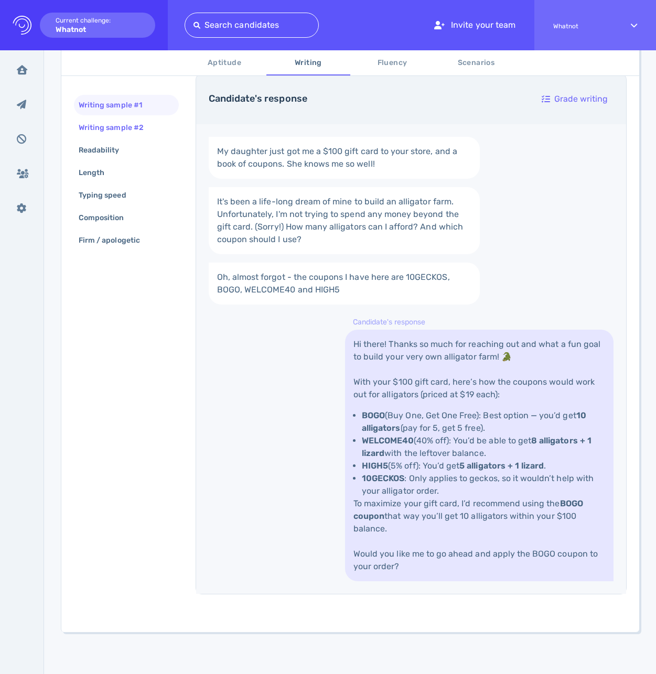
click at [111, 134] on div "Writing sample #2" at bounding box center [117, 127] width 80 height 15
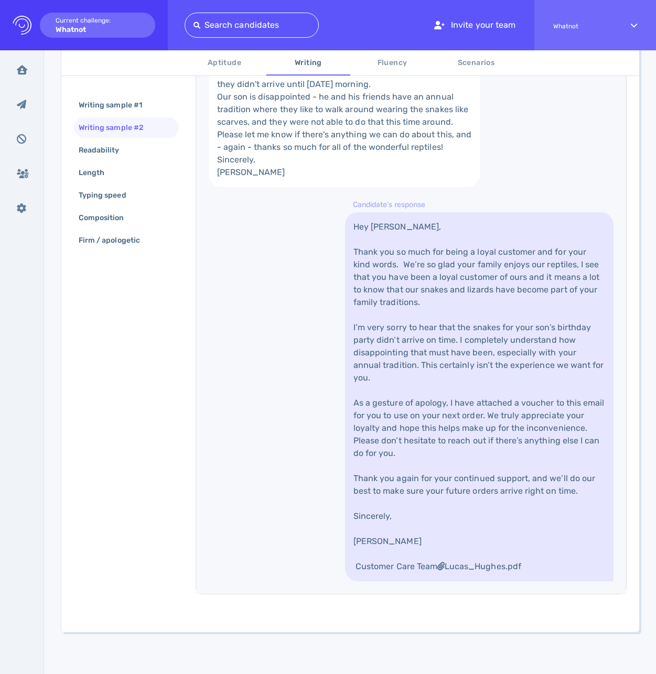
scroll to position [310, 0]
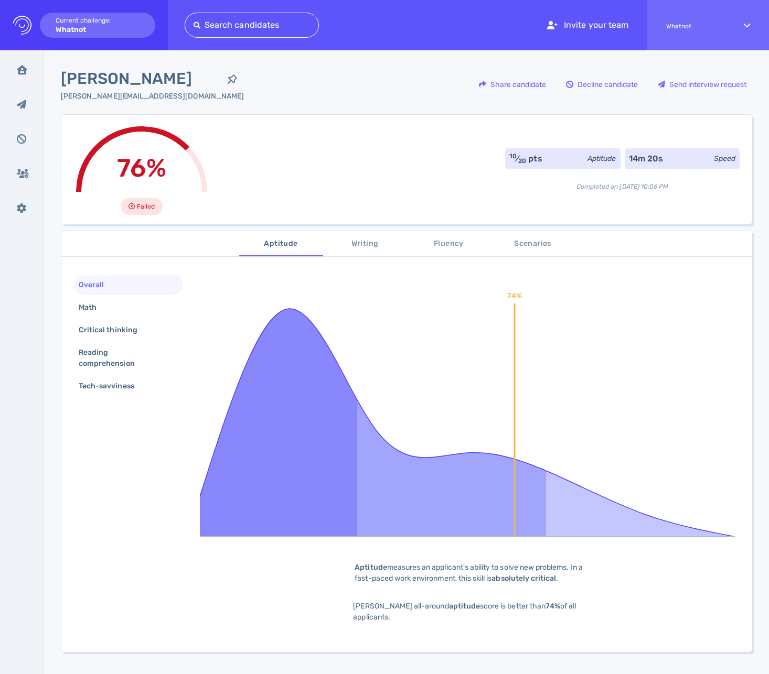
click at [643, 337] on icon at bounding box center [467, 406] width 535 height 262
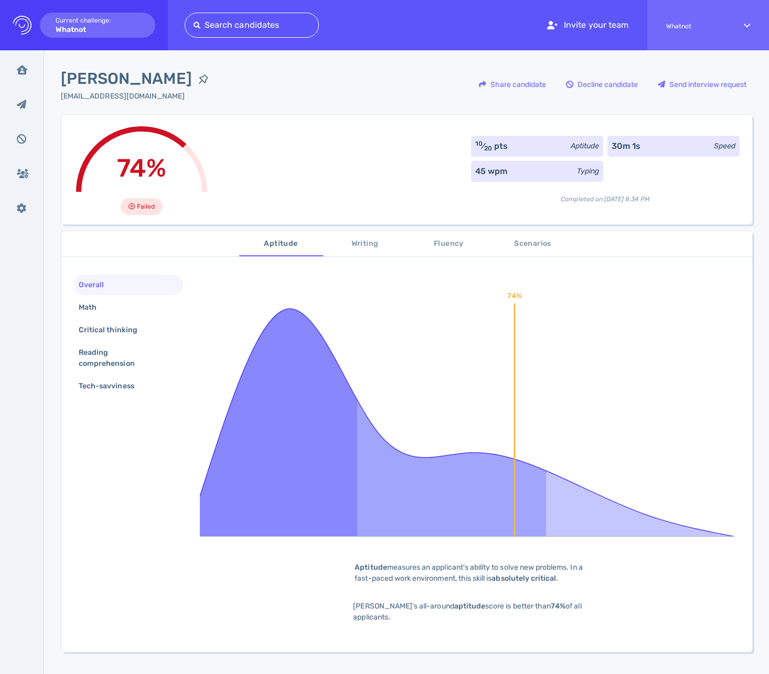
click at [640, 344] on icon at bounding box center [467, 406] width 535 height 262
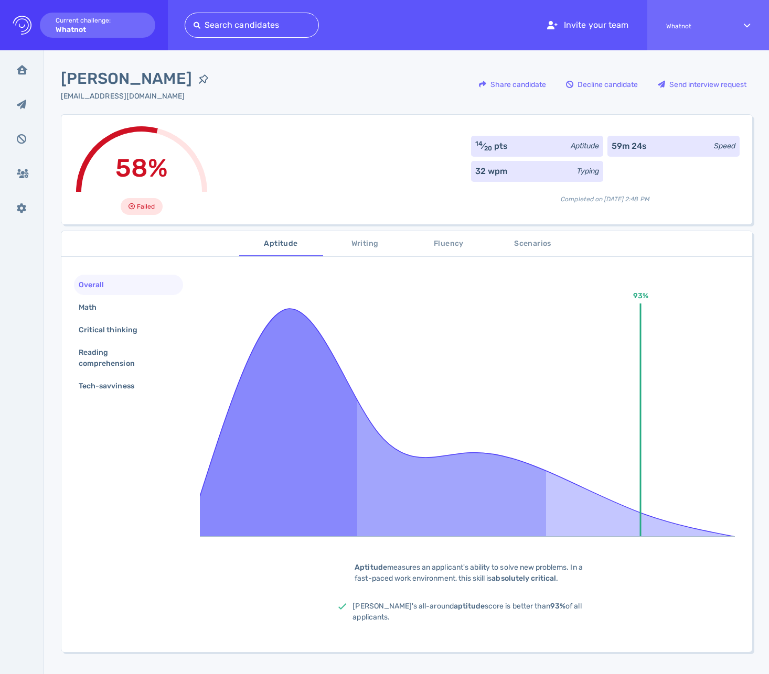
click at [523, 238] on span "Scenarios" at bounding box center [532, 244] width 71 height 13
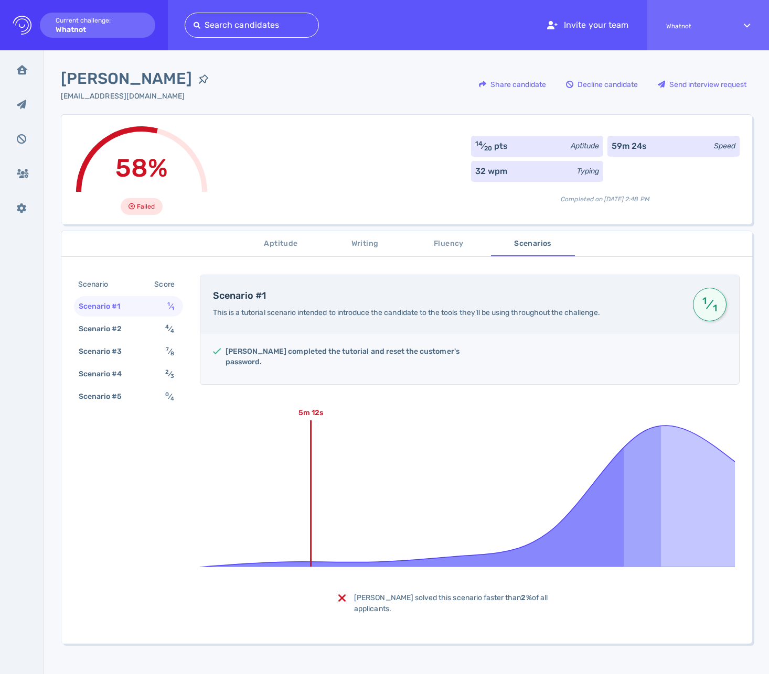
click at [436, 243] on span "Fluency" at bounding box center [448, 244] width 71 height 13
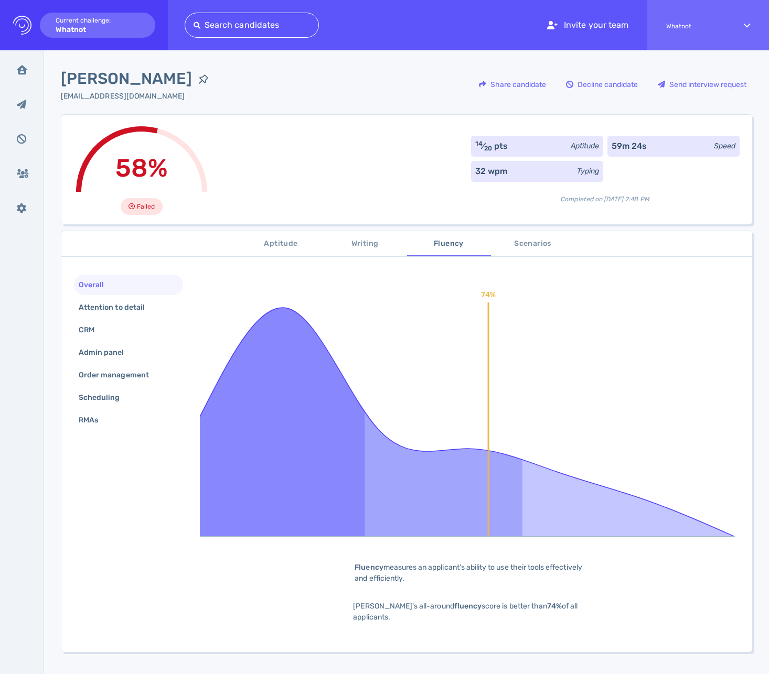
click at [362, 247] on span "Writing" at bounding box center [364, 244] width 71 height 13
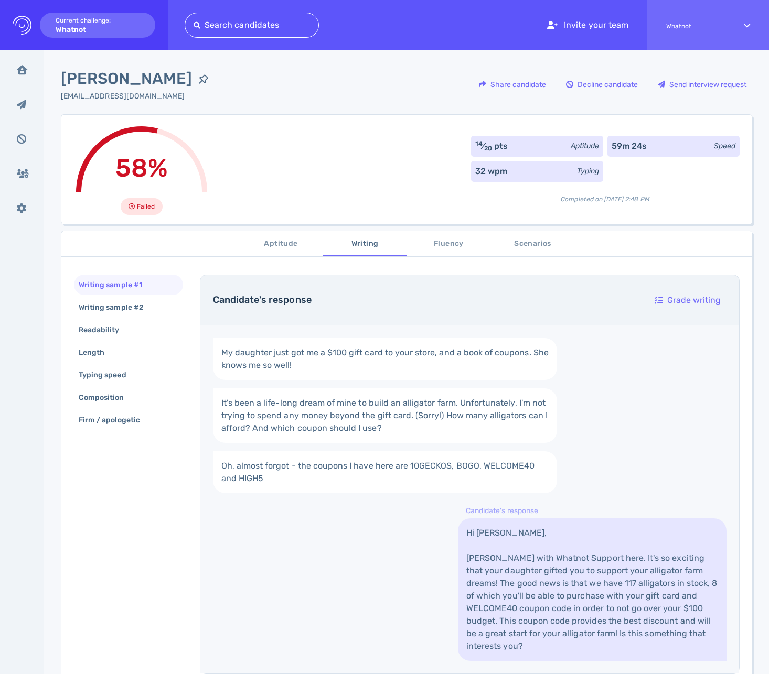
click at [278, 242] on span "Aptitude" at bounding box center [280, 244] width 71 height 13
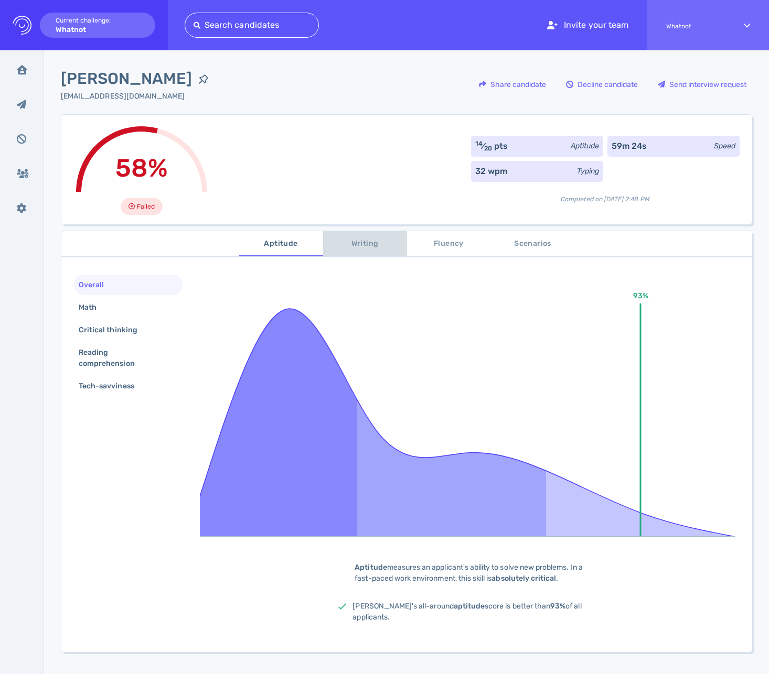
click at [370, 250] on span "Writing" at bounding box center [364, 244] width 71 height 13
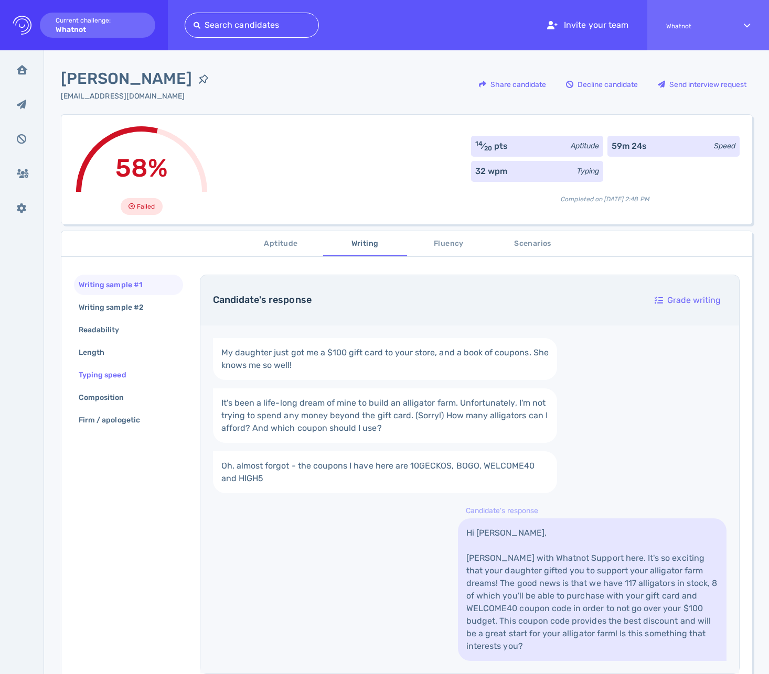
click at [104, 378] on div "Typing speed" at bounding box center [108, 375] width 62 height 15
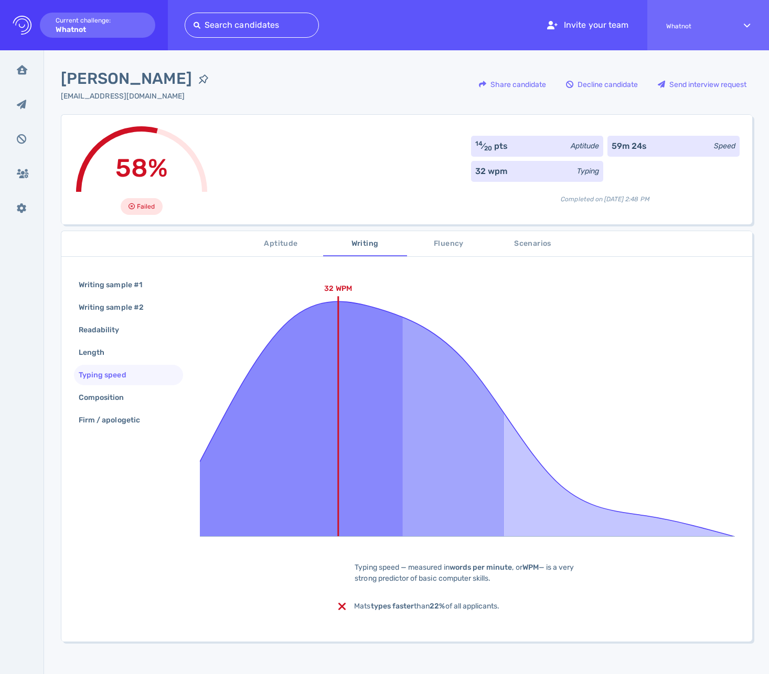
click at [594, 328] on icon at bounding box center [467, 406] width 535 height 262
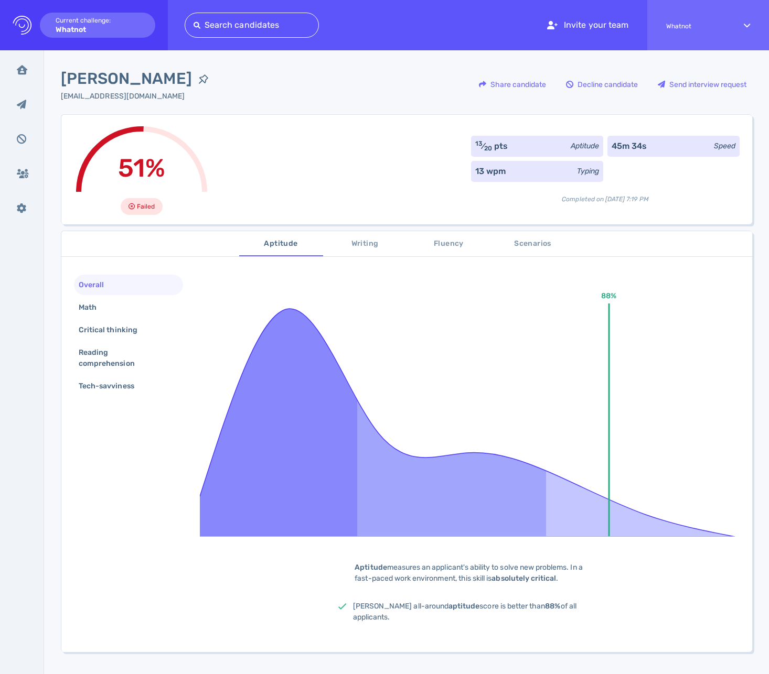
click at [464, 313] on icon at bounding box center [467, 406] width 535 height 262
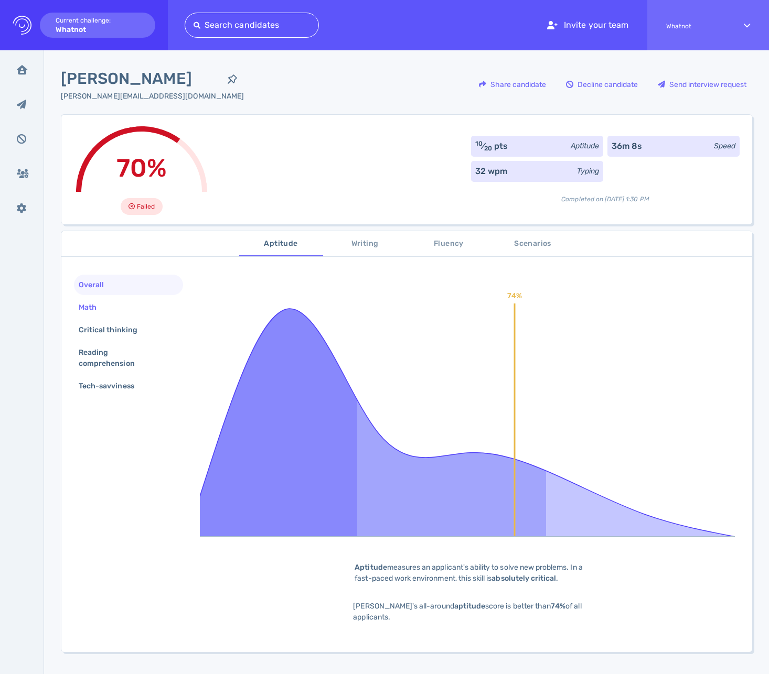
click at [121, 309] on div "Math" at bounding box center [128, 307] width 109 height 20
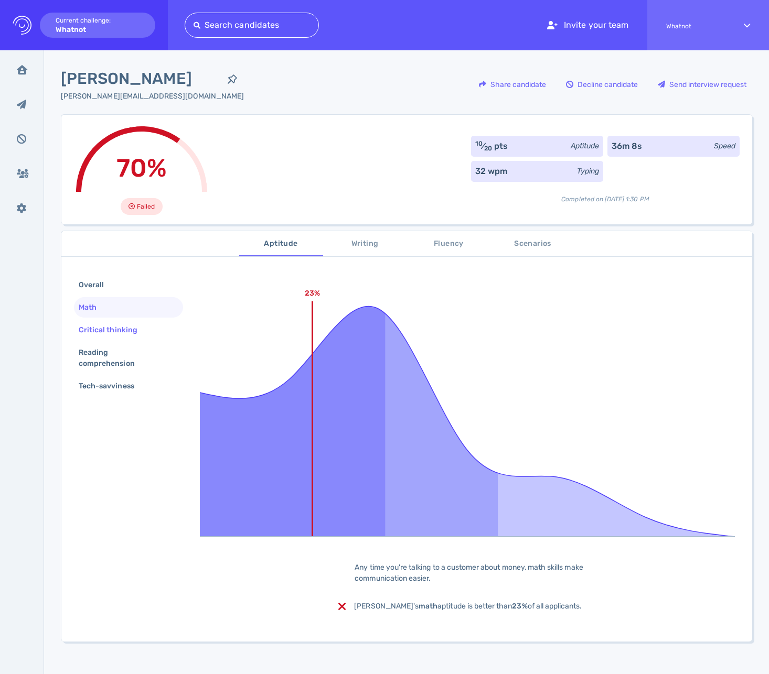
click at [119, 325] on div "Critical thinking" at bounding box center [113, 330] width 73 height 15
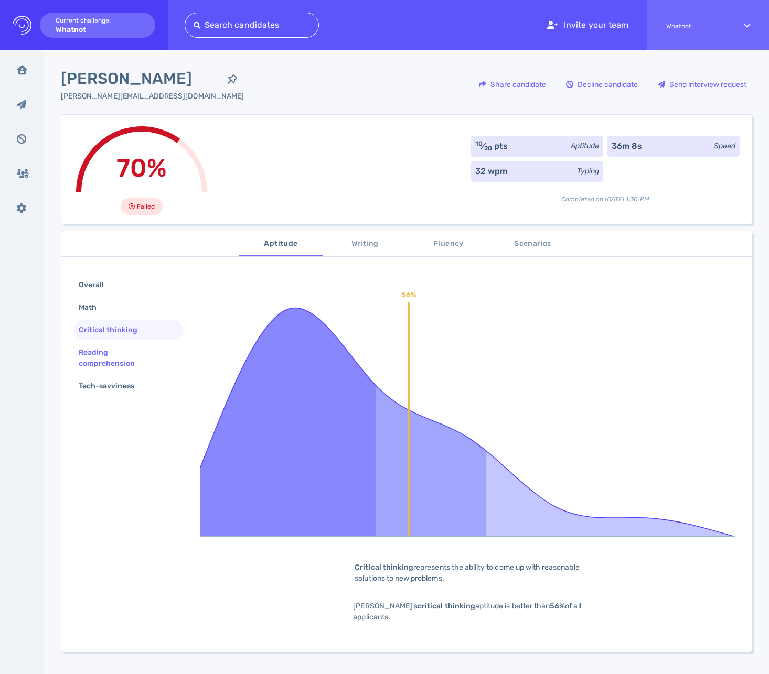
click at [119, 348] on div "Reading comprehension" at bounding box center [124, 358] width 95 height 26
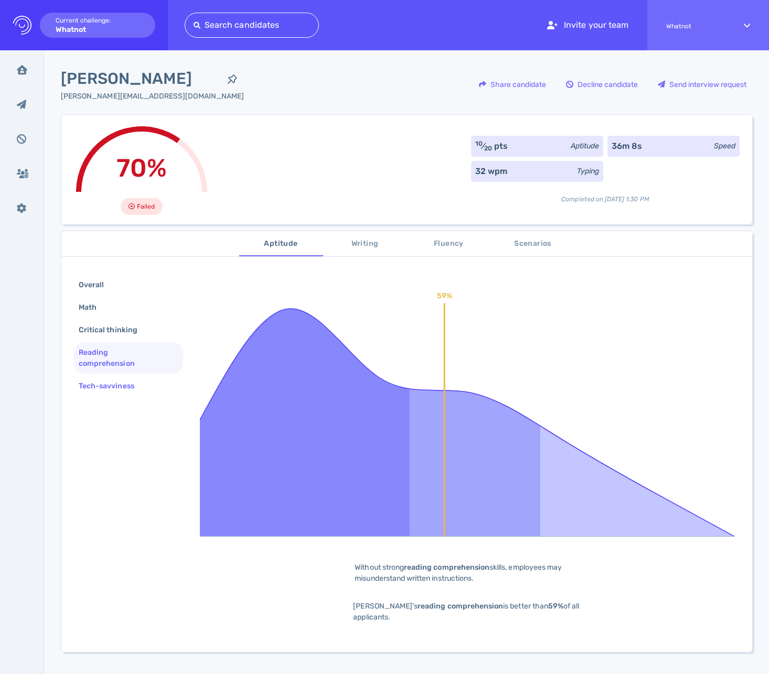
click at [126, 380] on div "Tech-savviness" at bounding box center [112, 386] width 70 height 15
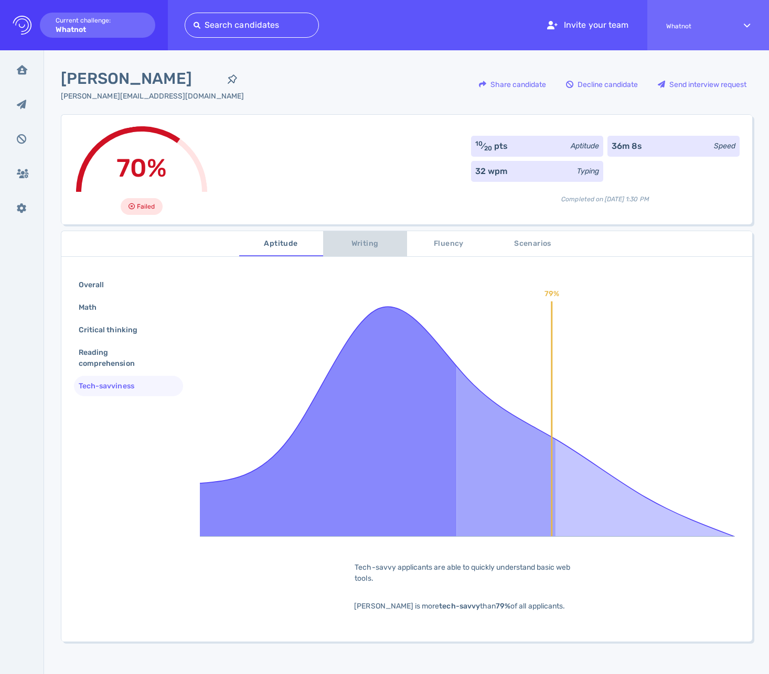
click at [355, 245] on span "Writing" at bounding box center [364, 244] width 71 height 13
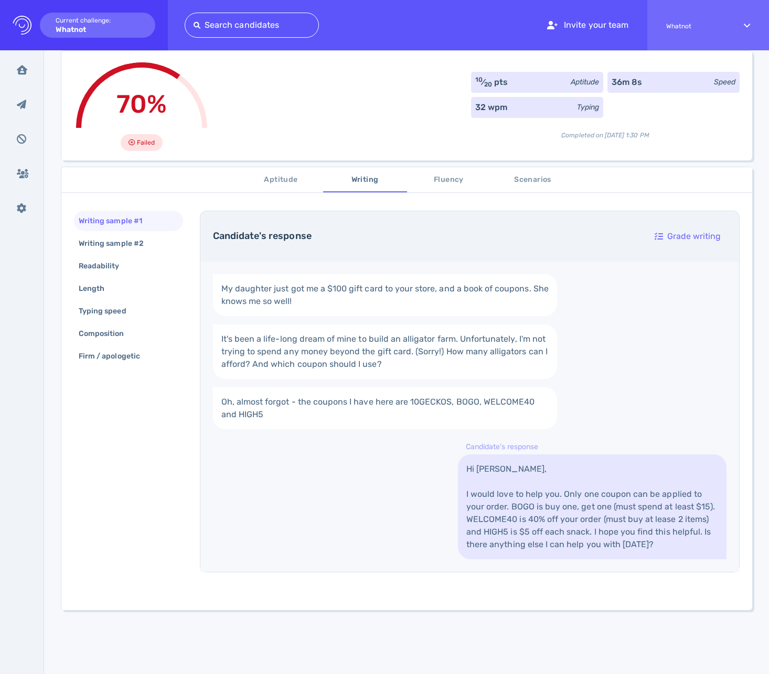
scroll to position [163, 0]
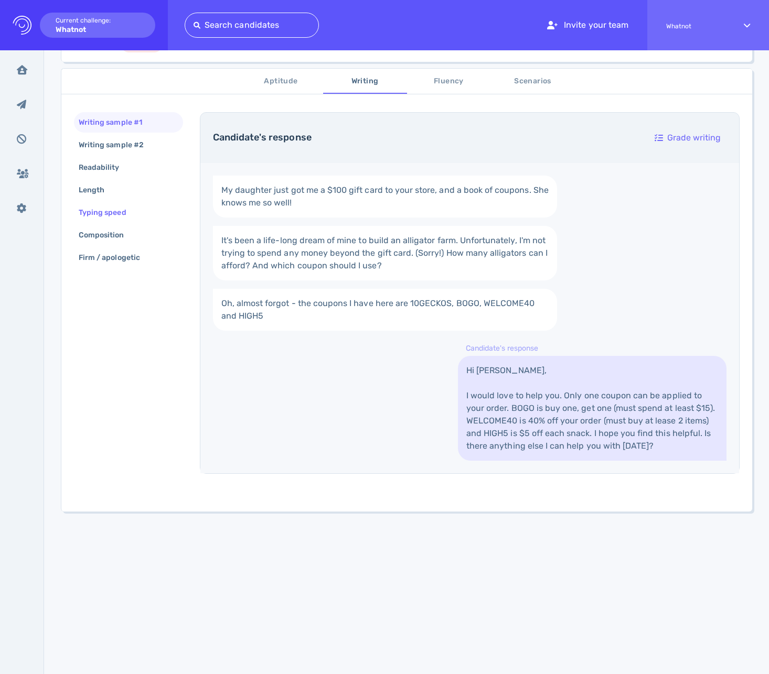
click at [103, 216] on div "Typing speed" at bounding box center [108, 212] width 62 height 15
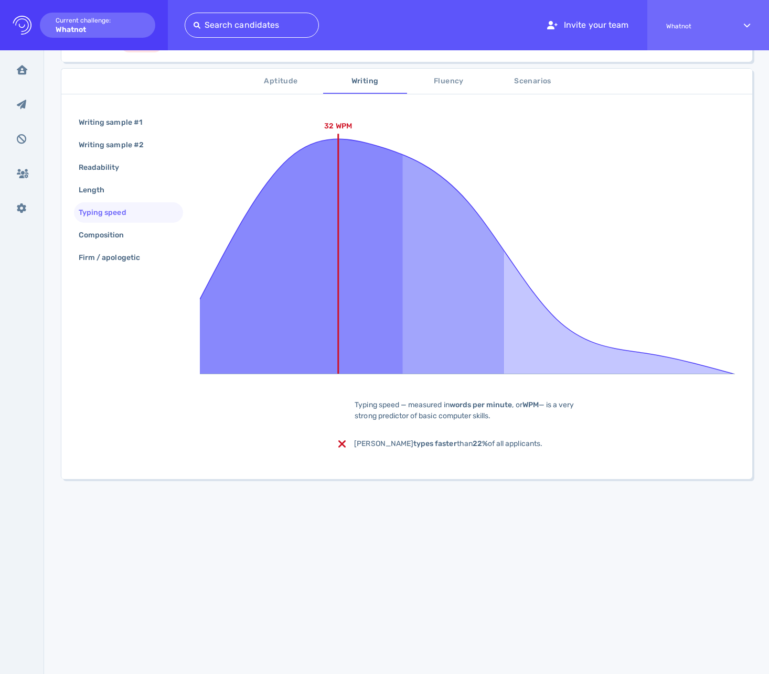
scroll to position [0, 0]
